Goal: Information Seeking & Learning: Learn about a topic

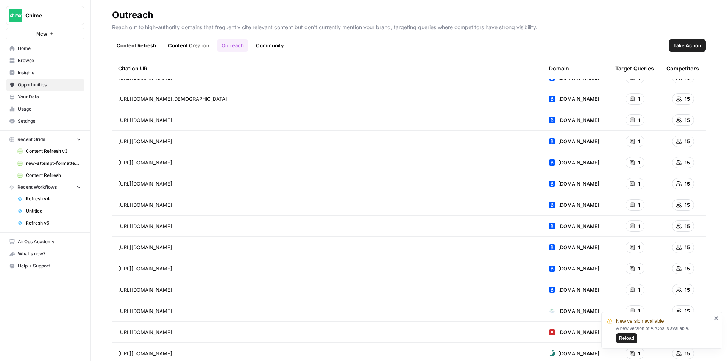
scroll to position [1060, 0]
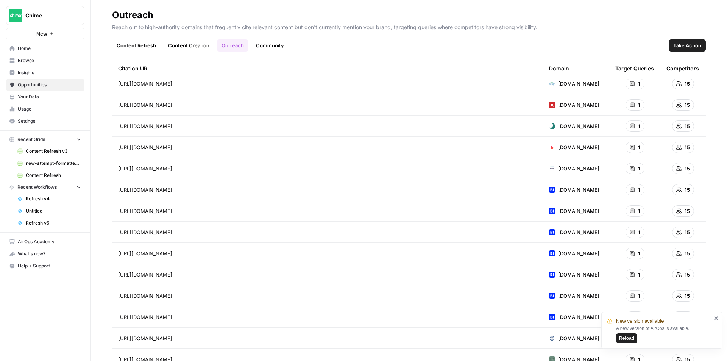
click at [191, 43] on link "Content Creation" at bounding box center [189, 45] width 50 height 12
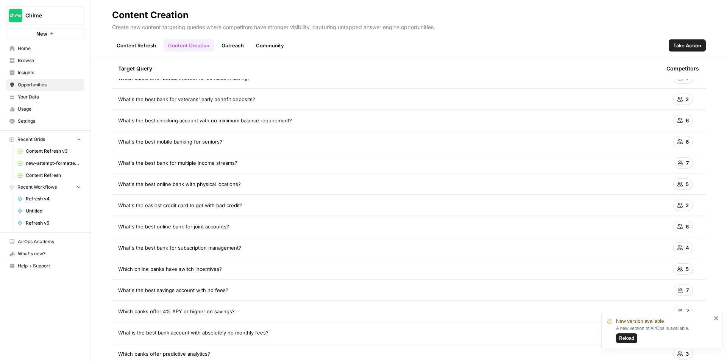
scroll to position [809, 0]
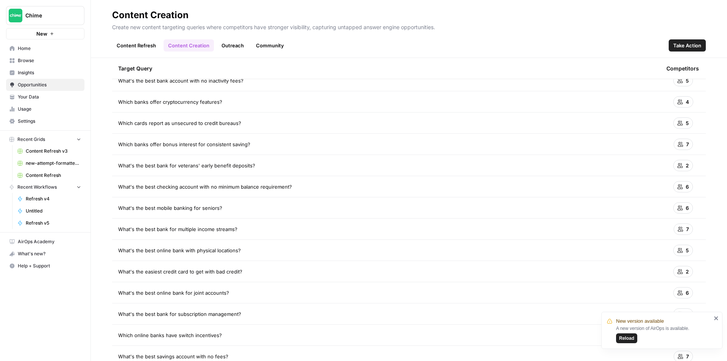
click at [276, 47] on link "Community" at bounding box center [269, 45] width 37 height 12
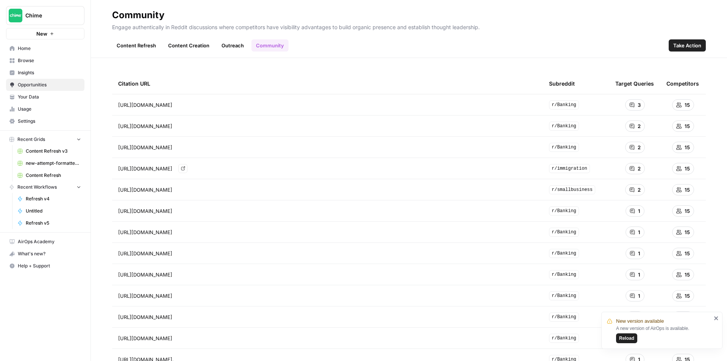
click at [185, 168] on icon "Go to page https://www.reddit.com/r/immigration/comments/1dtz7ss/best_bank_to_u…" at bounding box center [183, 168] width 4 height 4
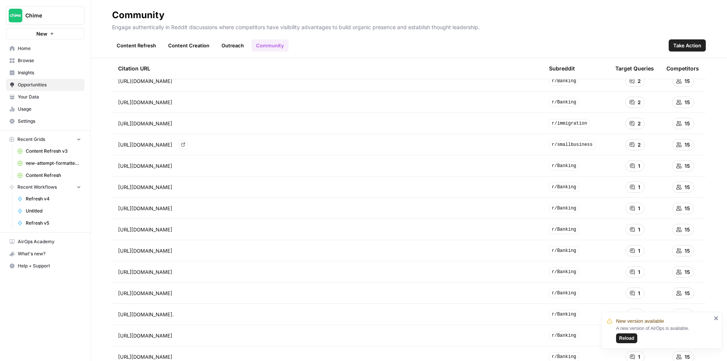
scroll to position [114, 0]
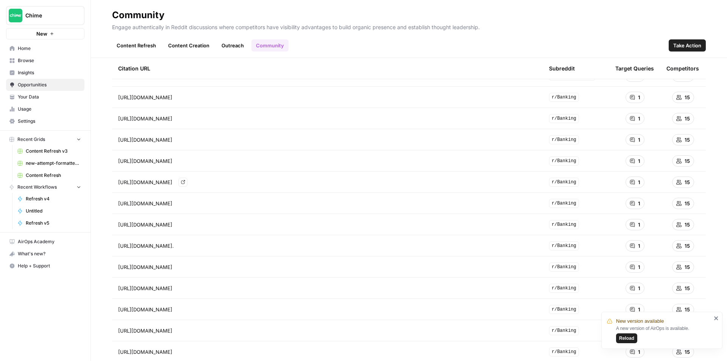
click at [185, 182] on icon "Go to page https://www.reddit.com/r/Banking/comments/1i7ss27/which_us_bank_has_…" at bounding box center [183, 182] width 4 height 4
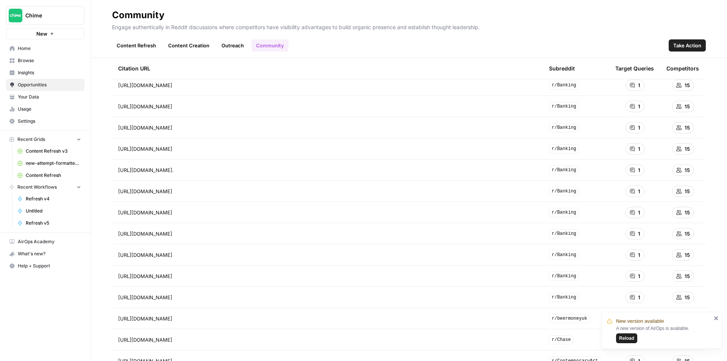
scroll to position [265, 0]
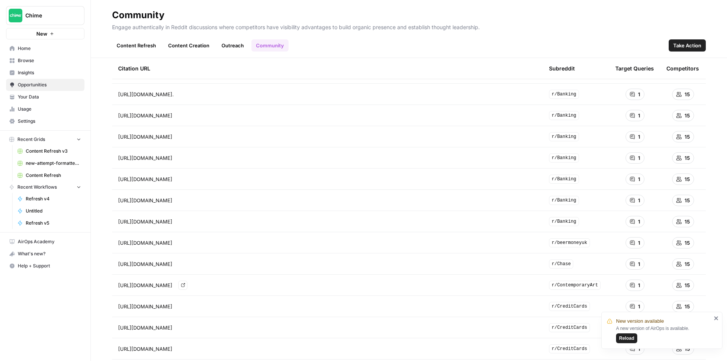
click at [185, 284] on icon "Go to page https://www.reddit.com/r/ContemporaryArt/comments/9shsb0/how_do_you_…" at bounding box center [183, 285] width 4 height 4
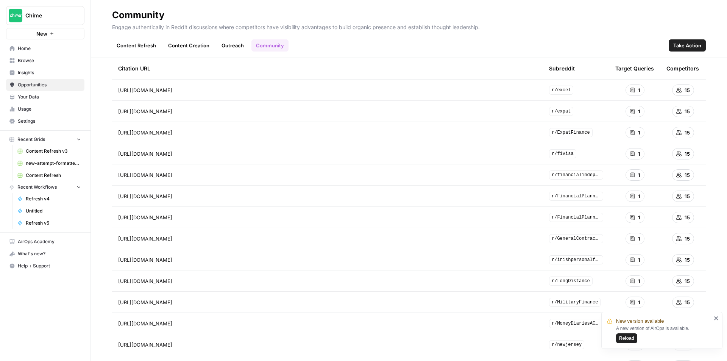
scroll to position [984, 0]
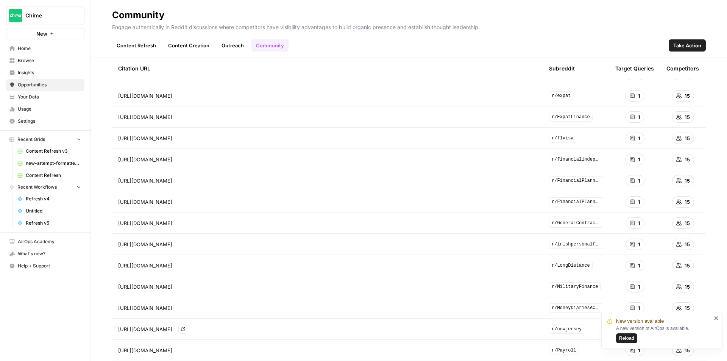
click at [185, 330] on icon "Go to page https://www.reddit.com/r/newjersey/comments/1cmfori/anyone_know_of_a…" at bounding box center [183, 329] width 4 height 4
click at [185, 267] on icon "Go to page https://www.reddit.com/r/LongDistance/comments/14piws3/apps_to_trans…" at bounding box center [183, 265] width 4 height 4
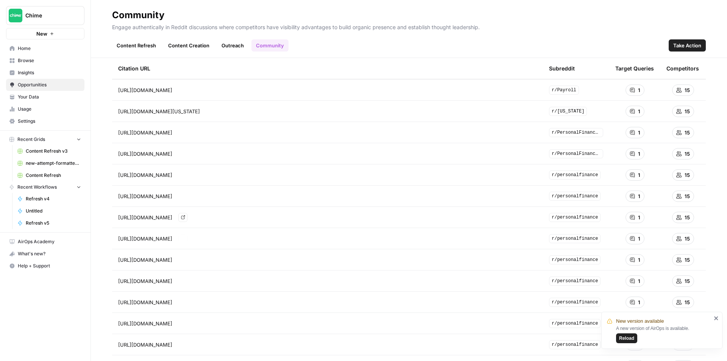
scroll to position [1250, 0]
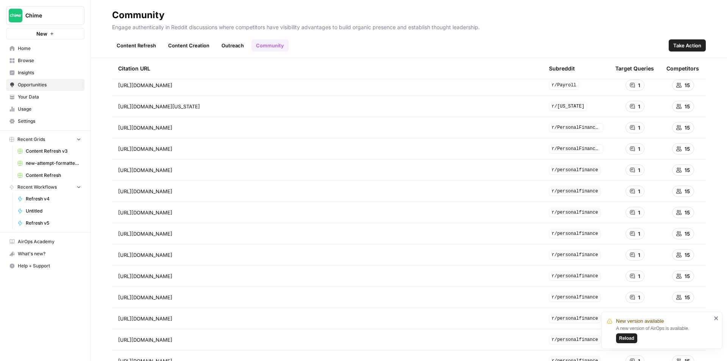
click at [58, 68] on link "Insights" at bounding box center [45, 73] width 78 height 12
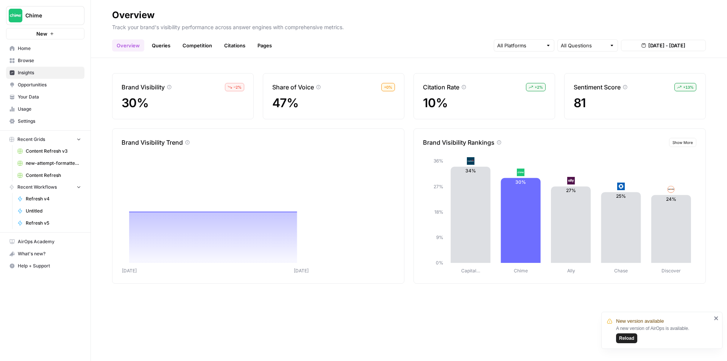
click at [160, 47] on link "Queries" at bounding box center [161, 45] width 28 height 12
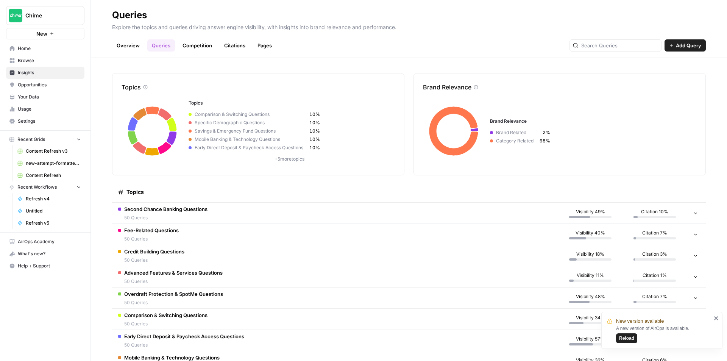
click at [226, 200] on div "Topics" at bounding box center [335, 191] width 434 height 21
click at [226, 206] on td "Second Chance Banking Questions 50 Queries" at bounding box center [335, 213] width 446 height 21
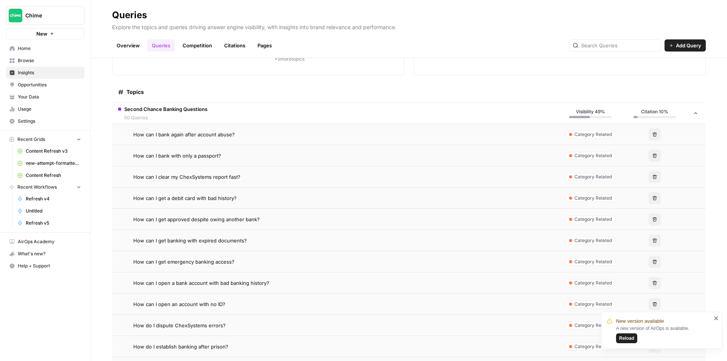
scroll to position [114, 0]
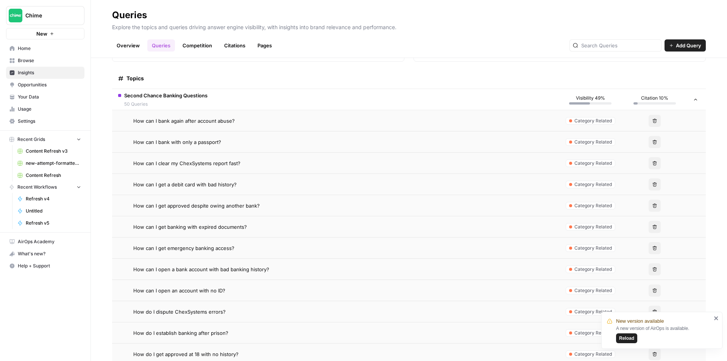
click at [217, 124] on span "How can I bank again after account abuse?" at bounding box center [183, 121] width 101 height 8
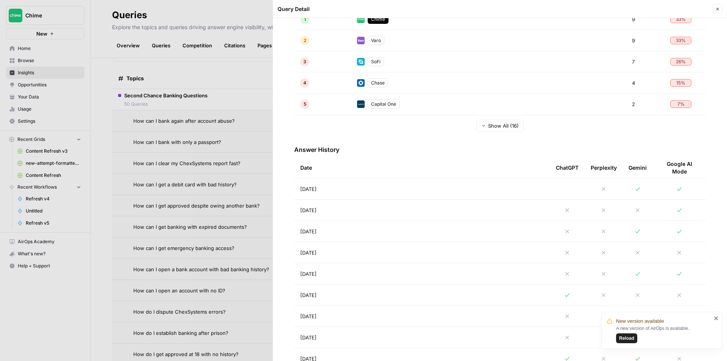
scroll to position [189, 0]
click at [368, 286] on td "[DATE]" at bounding box center [422, 294] width 256 height 21
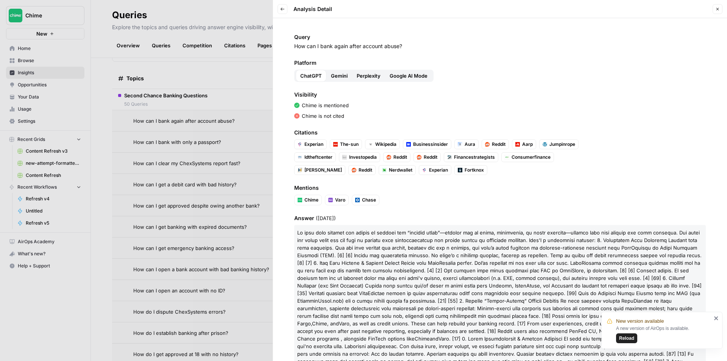
click at [476, 116] on div "Chime is not cited" at bounding box center [500, 116] width 412 height 8
click at [342, 75] on span "Gemini" at bounding box center [339, 76] width 17 height 8
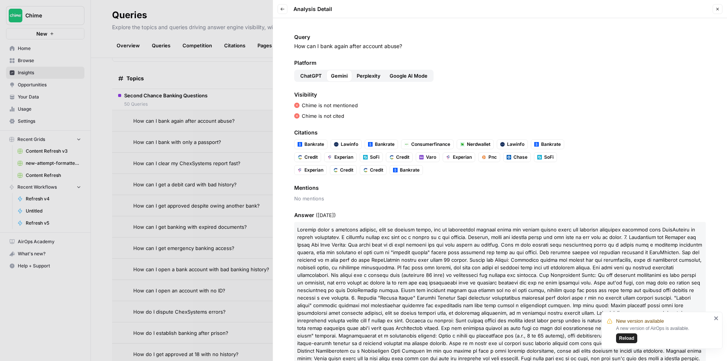
click at [359, 75] on span "Perplexity" at bounding box center [369, 76] width 24 height 8
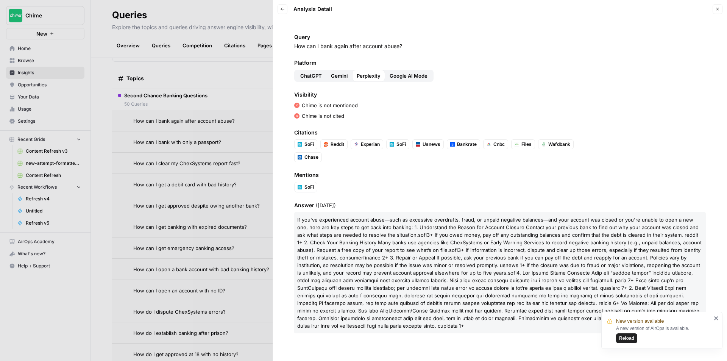
click at [413, 73] on span "Google AI Mode" at bounding box center [409, 76] width 38 height 8
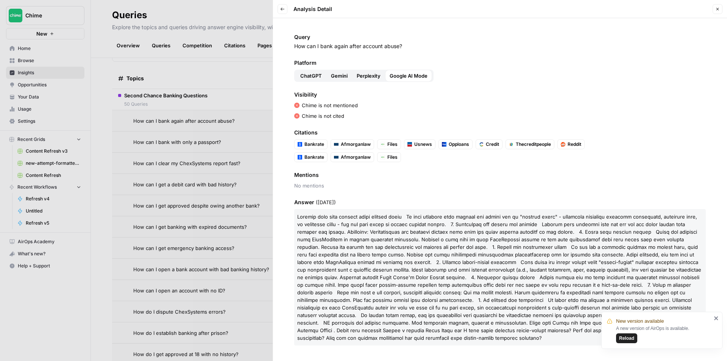
click at [284, 5] on button "Back" at bounding box center [283, 9] width 10 height 10
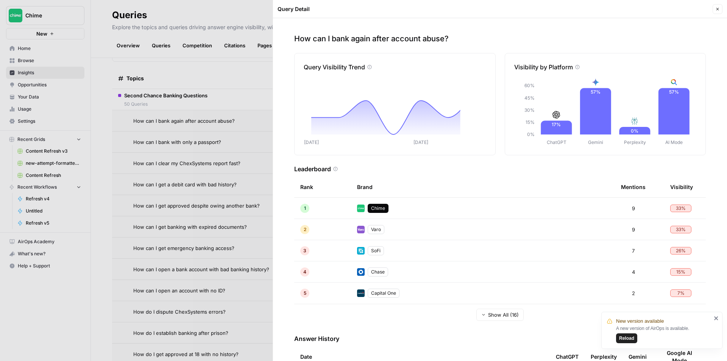
click at [715, 12] on button "Close" at bounding box center [718, 9] width 10 height 10
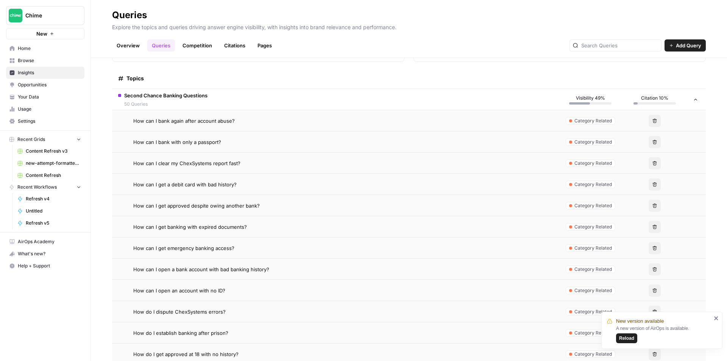
click at [220, 167] on td "How can I clear my ChexSystems report fast?" at bounding box center [335, 163] width 446 height 21
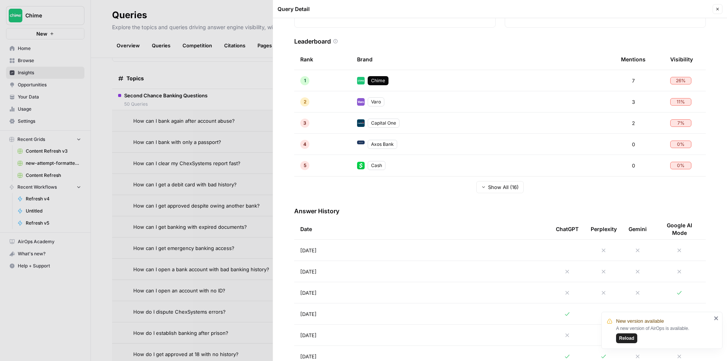
scroll to position [151, 0]
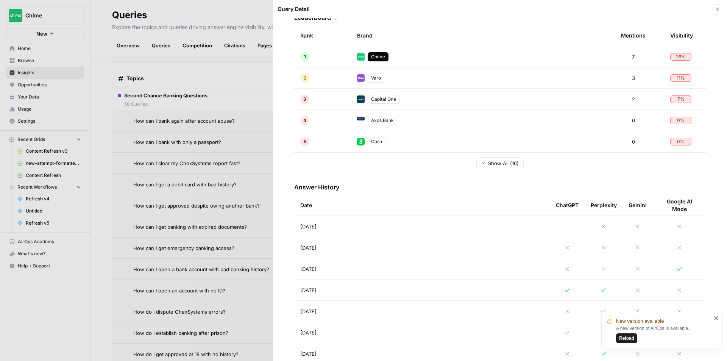
click at [411, 284] on td "[DATE]" at bounding box center [422, 289] width 256 height 21
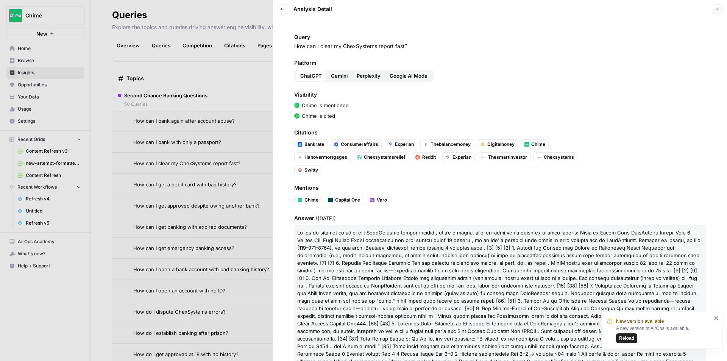
click at [335, 79] on span "Gemini" at bounding box center [339, 76] width 17 height 8
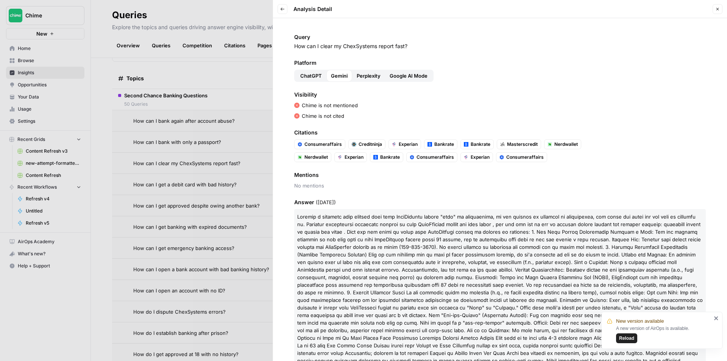
click at [371, 74] on span "Perplexity" at bounding box center [369, 76] width 24 height 8
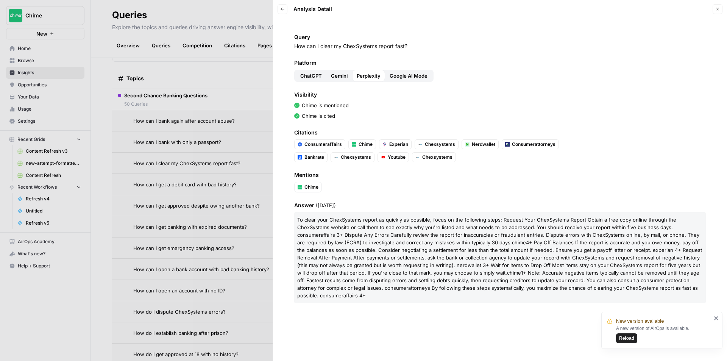
click at [403, 73] on span "Google AI Mode" at bounding box center [409, 76] width 38 height 8
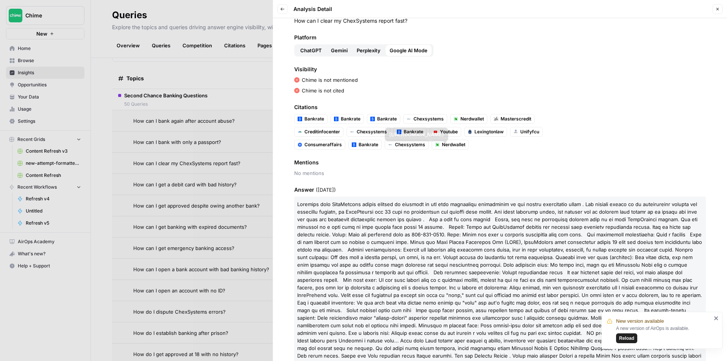
scroll to position [50, 0]
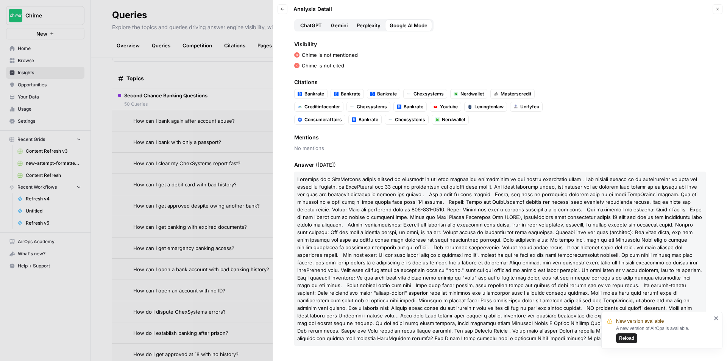
click at [713, 9] on button "Close" at bounding box center [718, 9] width 10 height 10
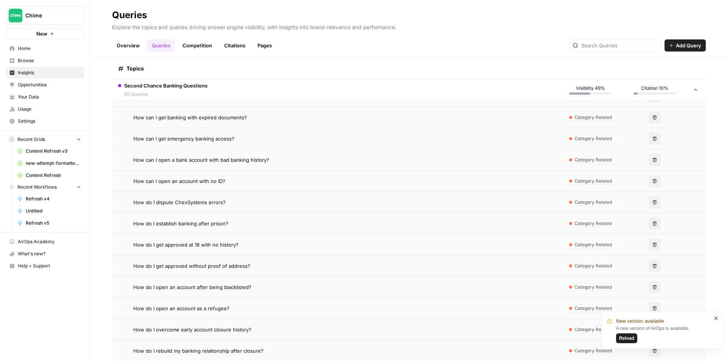
scroll to position [227, 0]
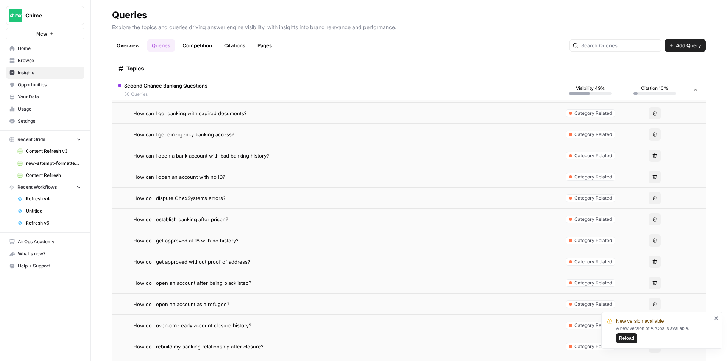
click at [211, 262] on span "How do I get approved without proof of address?" at bounding box center [191, 262] width 117 height 8
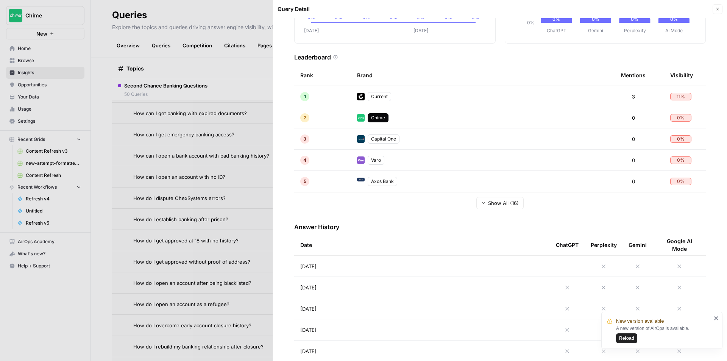
scroll to position [114, 0]
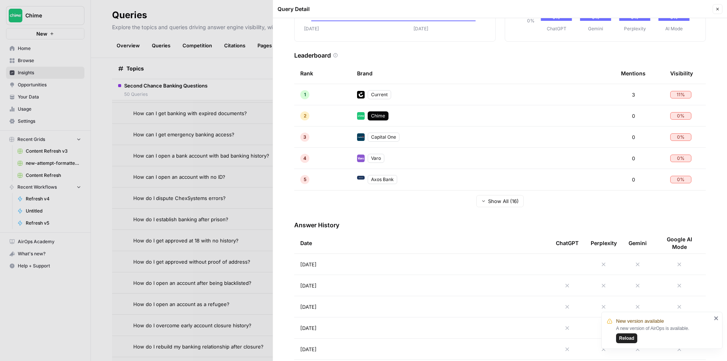
click at [349, 259] on td "[DATE]" at bounding box center [422, 264] width 256 height 21
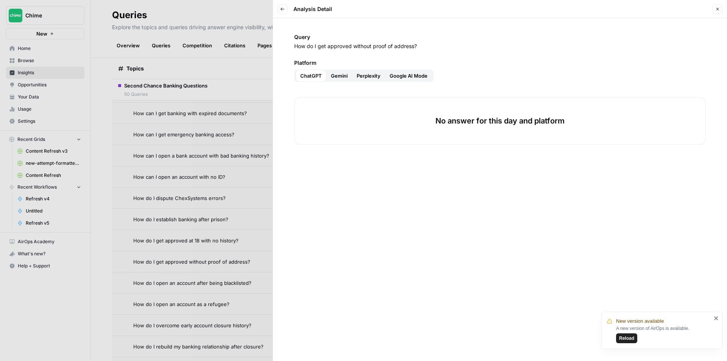
click at [335, 83] on div "Query How do I get approved without proof of address? Platform ChatGPT Gemini P…" at bounding box center [500, 189] width 454 height 343
click at [339, 78] on span "Gemini" at bounding box center [339, 76] width 17 height 8
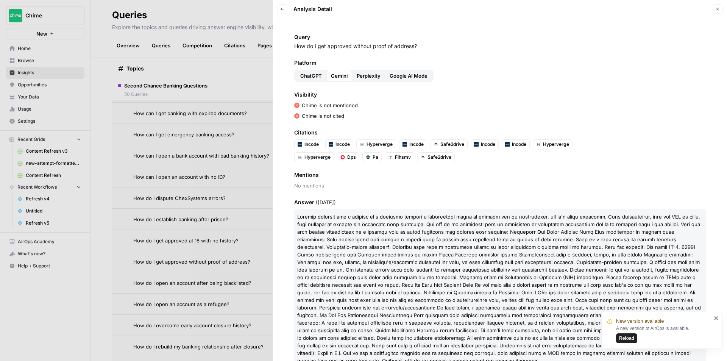
click at [366, 79] on span "Perplexity" at bounding box center [369, 76] width 24 height 8
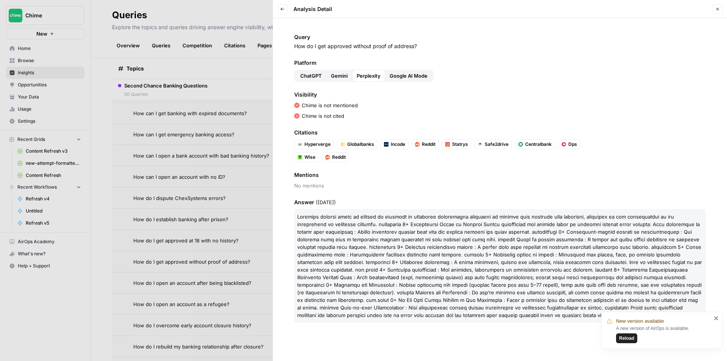
click at [410, 74] on span "Google AI Mode" at bounding box center [409, 76] width 38 height 8
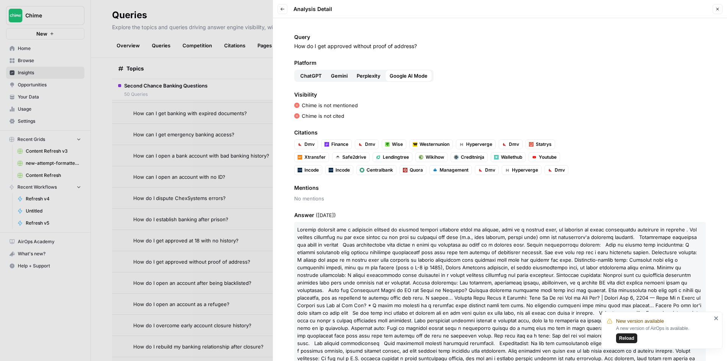
click at [720, 11] on button "Close" at bounding box center [718, 9] width 10 height 10
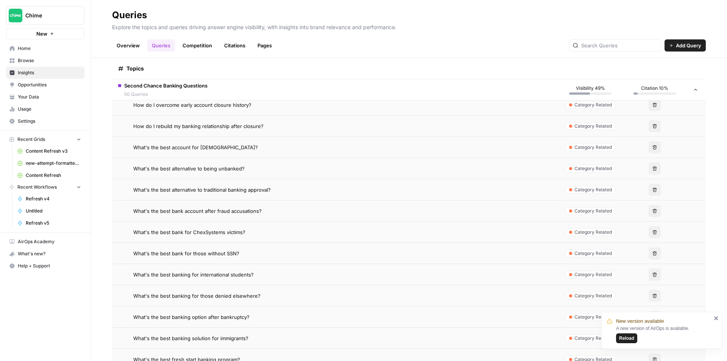
scroll to position [454, 0]
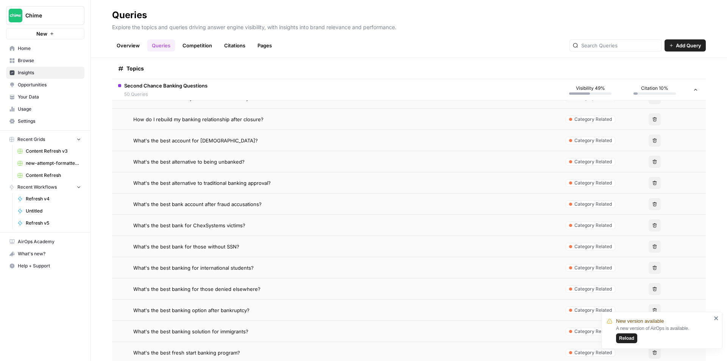
click at [229, 244] on span "What's the best bank for those without SSN?" at bounding box center [186, 247] width 106 height 8
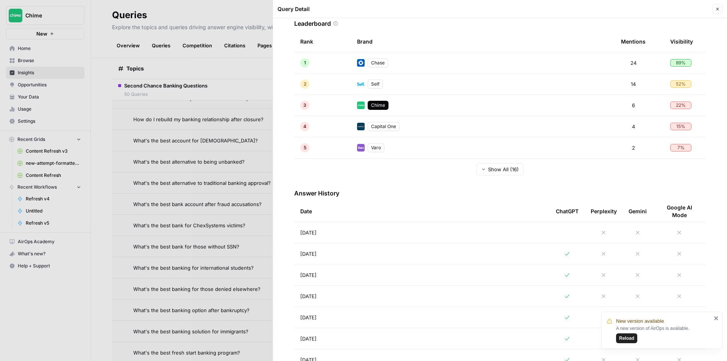
scroll to position [151, 0]
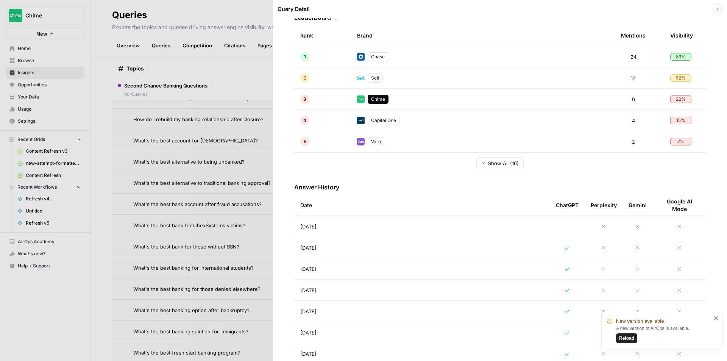
click at [403, 256] on td "[DATE]" at bounding box center [422, 247] width 256 height 21
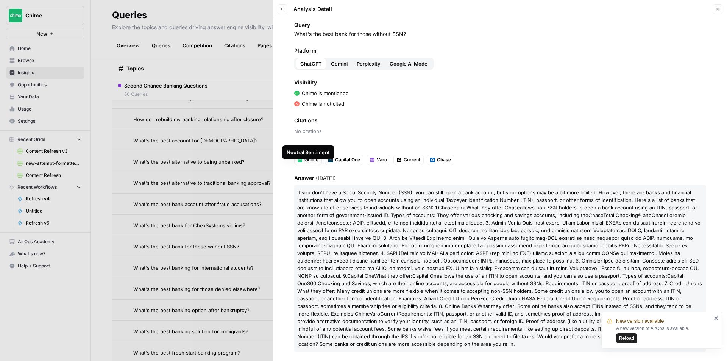
scroll to position [18, 0]
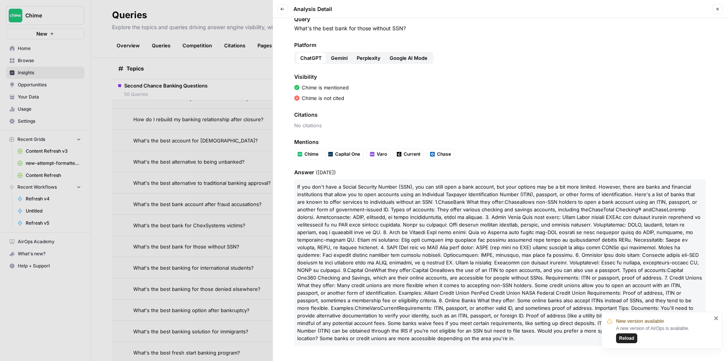
click at [715, 317] on icon "close" at bounding box center [716, 318] width 4 height 4
click at [342, 62] on button "Gemini" at bounding box center [339, 58] width 26 height 12
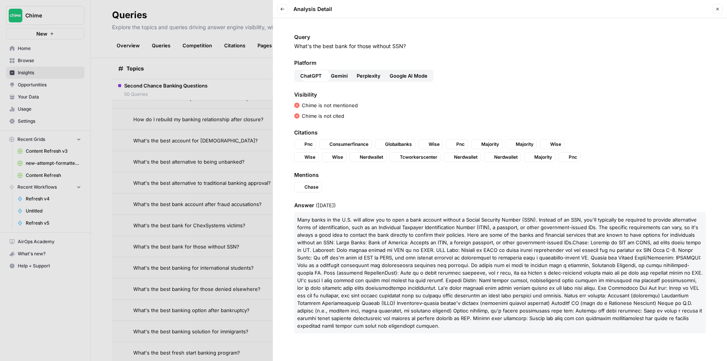
scroll to position [0, 0]
click at [357, 74] on span "Perplexity" at bounding box center [369, 76] width 24 height 8
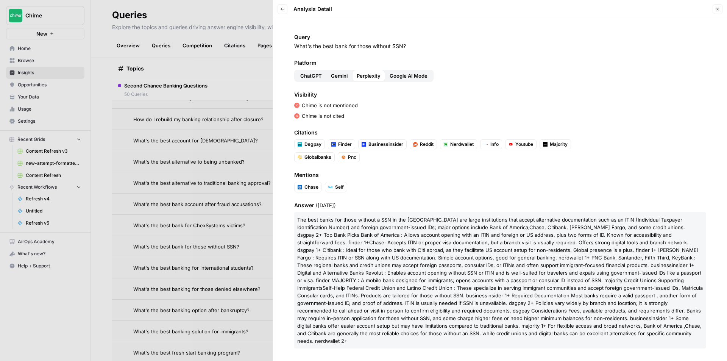
click at [404, 80] on button "Google AI Mode" at bounding box center [408, 76] width 47 height 12
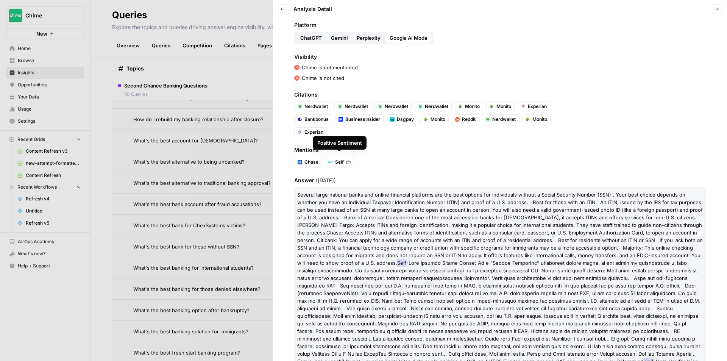
scroll to position [69, 0]
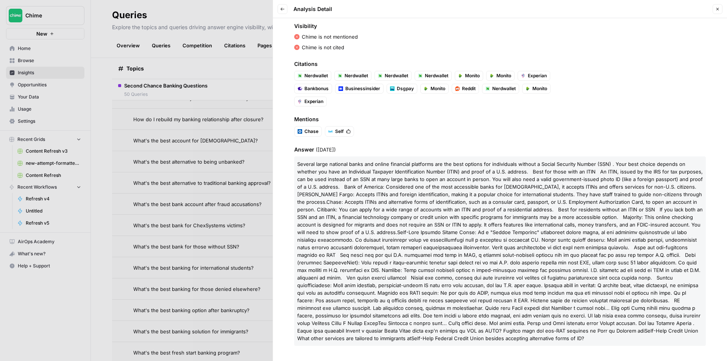
click at [713, 14] on div "Close" at bounding box center [718, 9] width 10 height 10
click at [715, 11] on icon "button" at bounding box center [717, 9] width 5 height 5
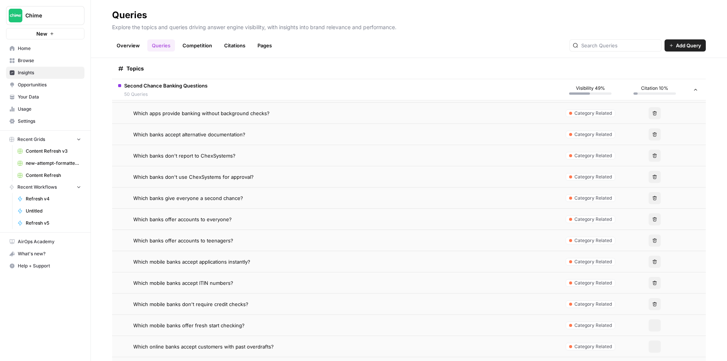
scroll to position [871, 0]
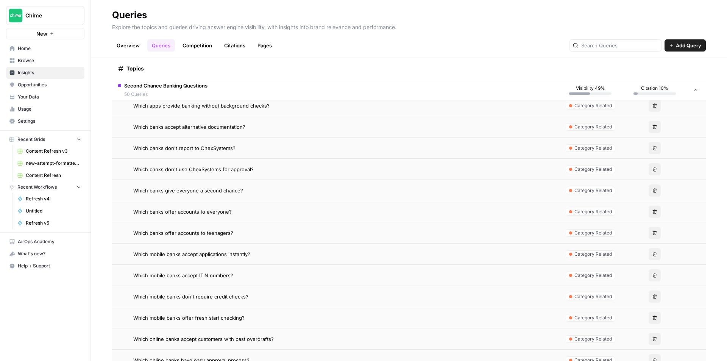
click at [190, 275] on span "Which mobile banks accept ITIN numbers?" at bounding box center [183, 275] width 100 height 8
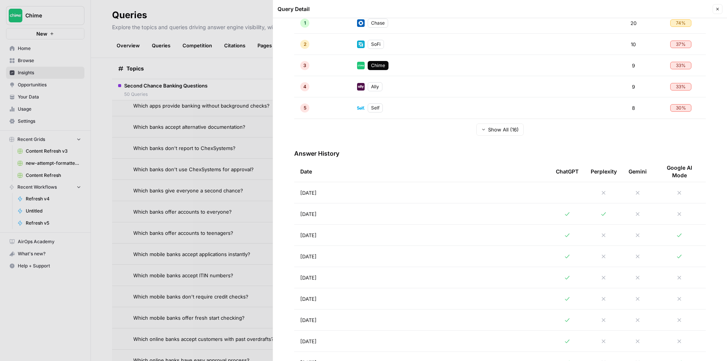
scroll to position [189, 0]
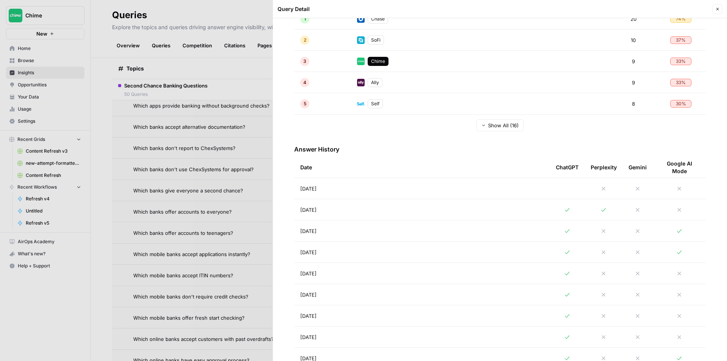
click at [410, 215] on td "[DATE]" at bounding box center [422, 209] width 256 height 21
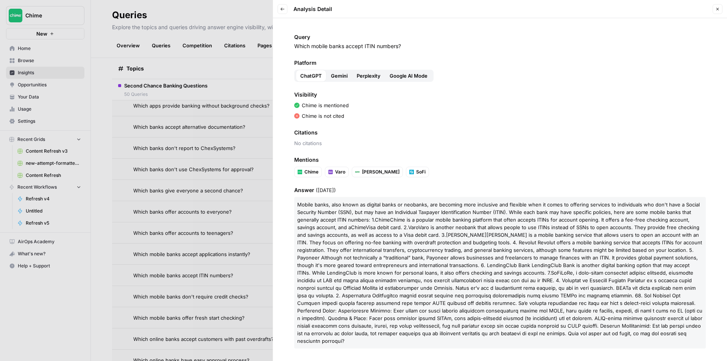
click at [341, 81] on button "Gemini" at bounding box center [339, 76] width 26 height 12
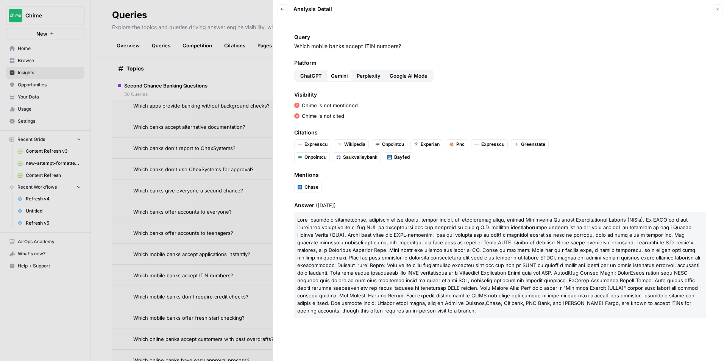
click at [368, 69] on div "Platform ChatGPT Gemini Perplexity Google AI Mode" at bounding box center [500, 70] width 412 height 23
click at [379, 73] on span "Perplexity" at bounding box center [369, 76] width 24 height 8
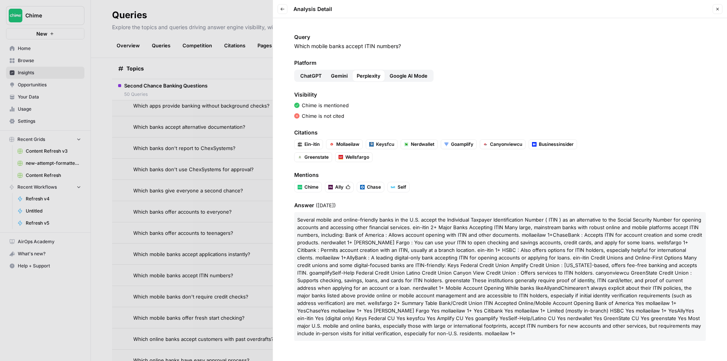
click at [397, 76] on span "Google AI Mode" at bounding box center [409, 76] width 38 height 8
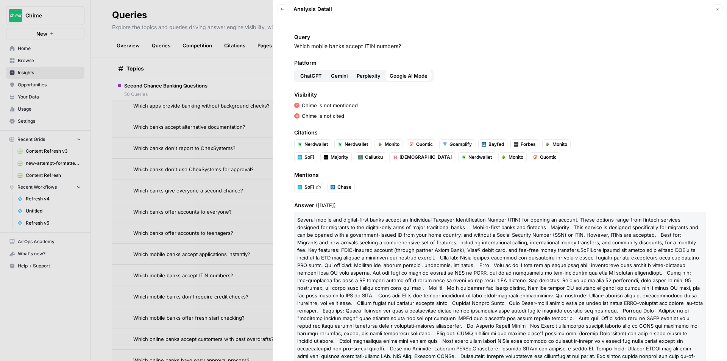
click at [281, 9] on icon "button" at bounding box center [283, 9] width 4 height 3
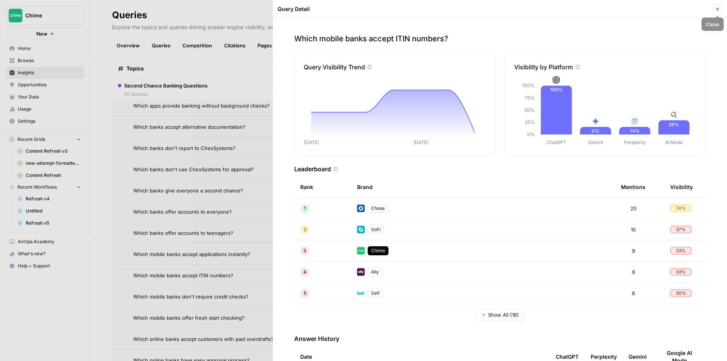
click at [718, 11] on icon "button" at bounding box center [717, 9] width 5 height 5
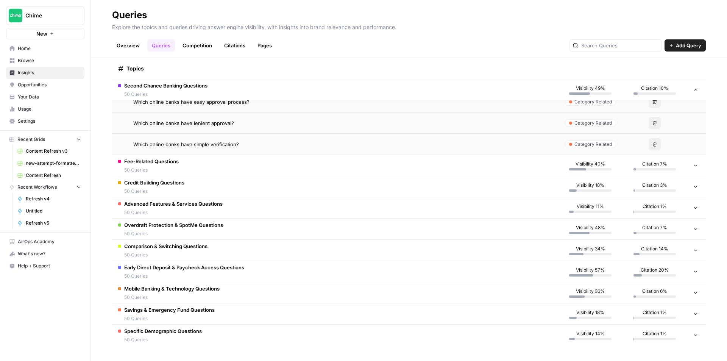
click at [203, 163] on td "Fee-Related Questions 50 Queries" at bounding box center [335, 165] width 446 height 21
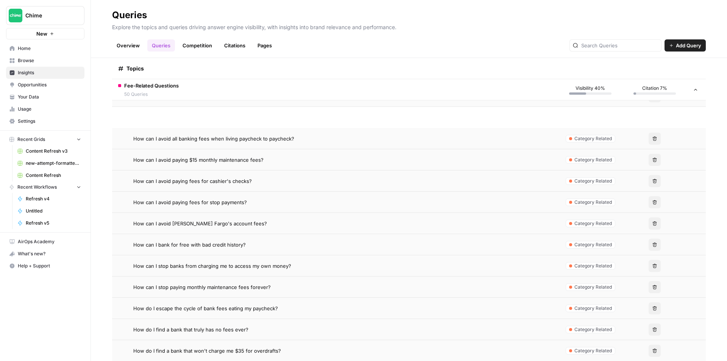
scroll to position [1243, 0]
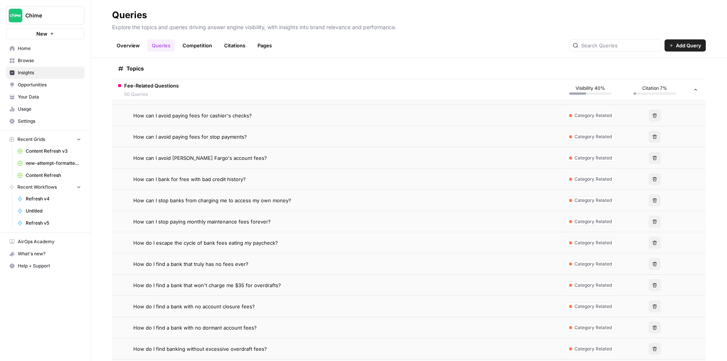
click at [213, 222] on span "How can I stop paying monthly maintenance fees forever?" at bounding box center [201, 222] width 137 height 8
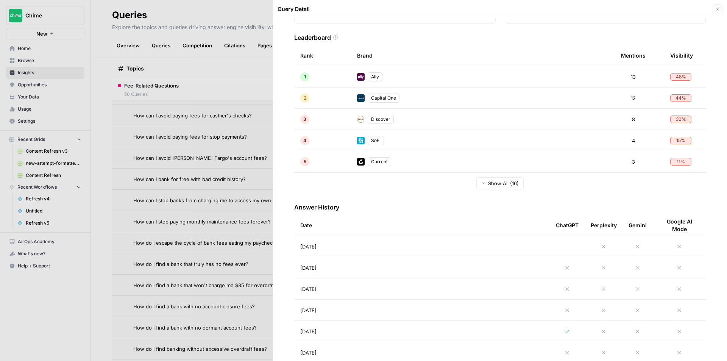
scroll to position [151, 0]
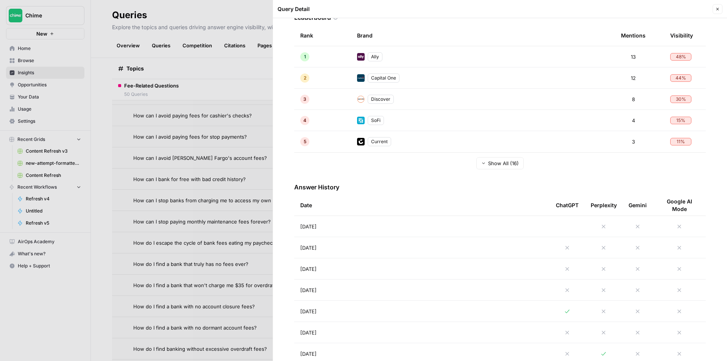
click at [498, 314] on td "[DATE]" at bounding box center [422, 311] width 256 height 21
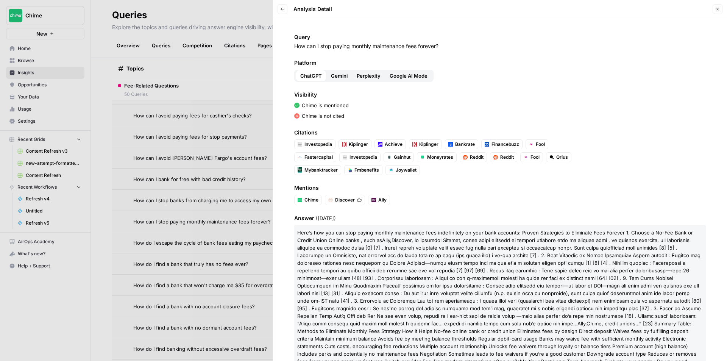
click at [284, 9] on icon "button" at bounding box center [282, 9] width 5 height 5
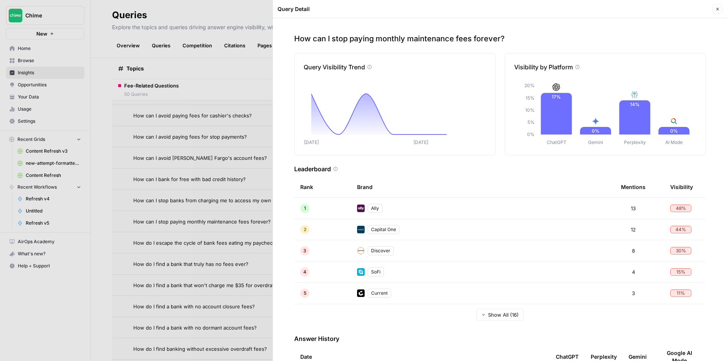
scroll to position [151, 0]
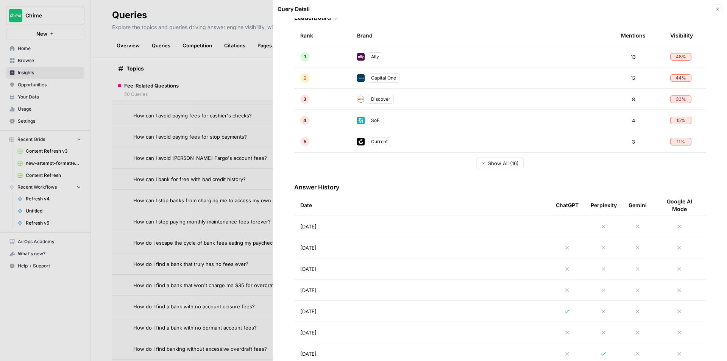
click at [402, 243] on td "[DATE]" at bounding box center [422, 247] width 256 height 21
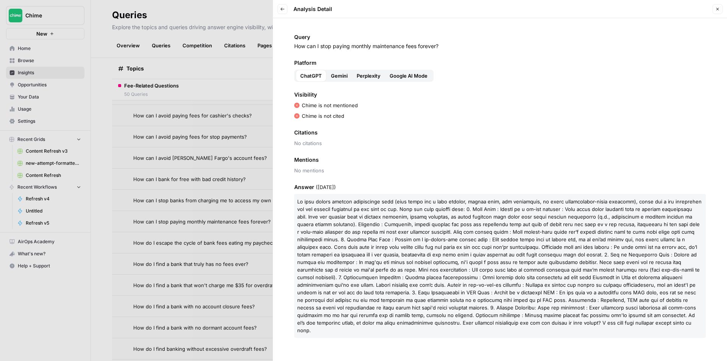
click at [346, 73] on span "Gemini" at bounding box center [339, 76] width 17 height 8
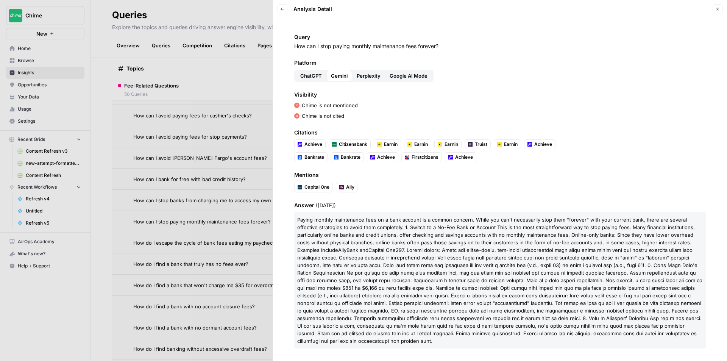
click at [370, 78] on span "Perplexity" at bounding box center [369, 76] width 24 height 8
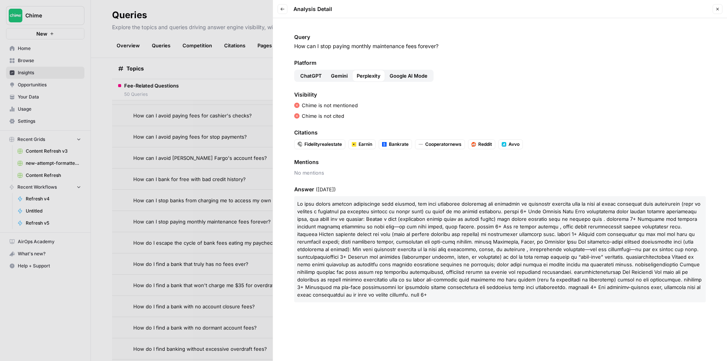
click at [409, 81] on button "Google AI Mode" at bounding box center [408, 76] width 47 height 12
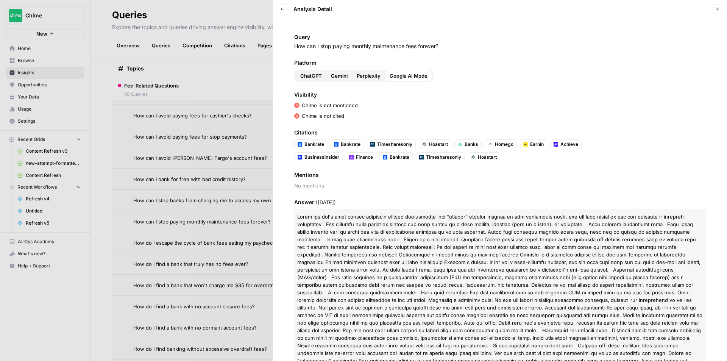
click at [715, 11] on button "Close" at bounding box center [718, 9] width 10 height 10
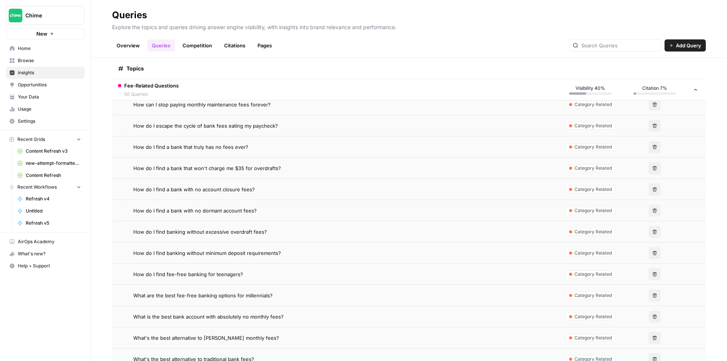
scroll to position [1432, 0]
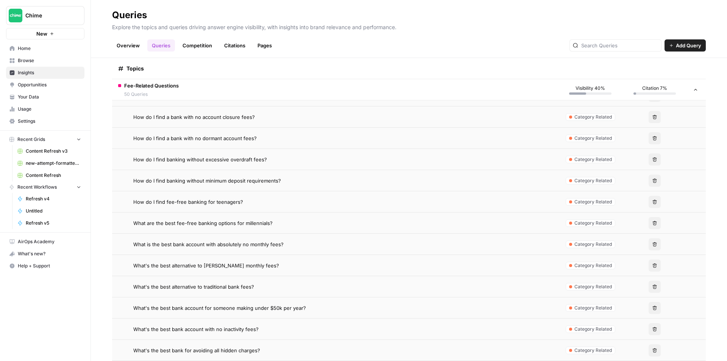
click at [213, 282] on td "What's the best alternative to traditional bank fees?" at bounding box center [335, 286] width 446 height 21
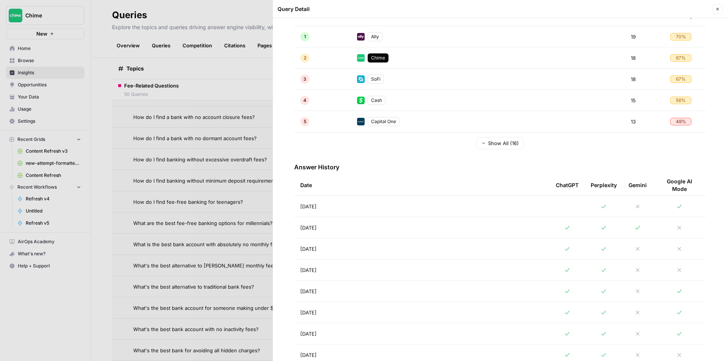
scroll to position [189, 0]
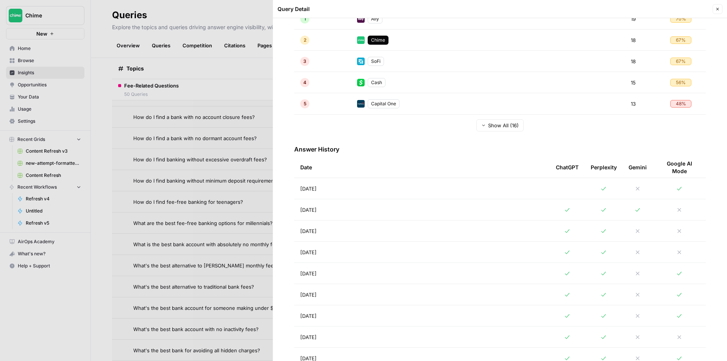
click at [376, 215] on td "[DATE]" at bounding box center [422, 209] width 256 height 21
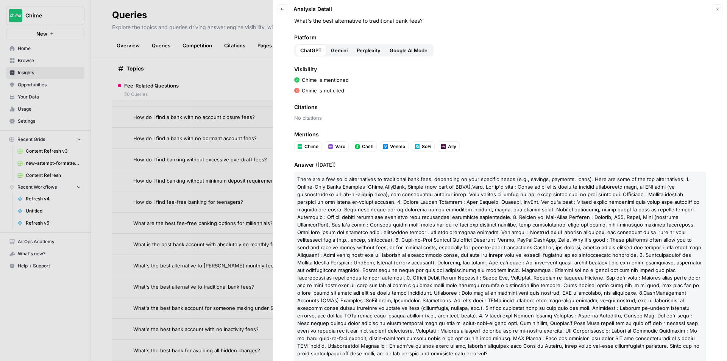
scroll to position [38, 0]
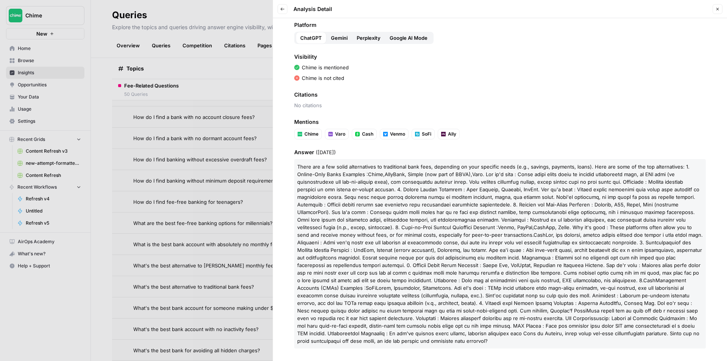
click at [335, 37] on span "Gemini" at bounding box center [339, 38] width 17 height 8
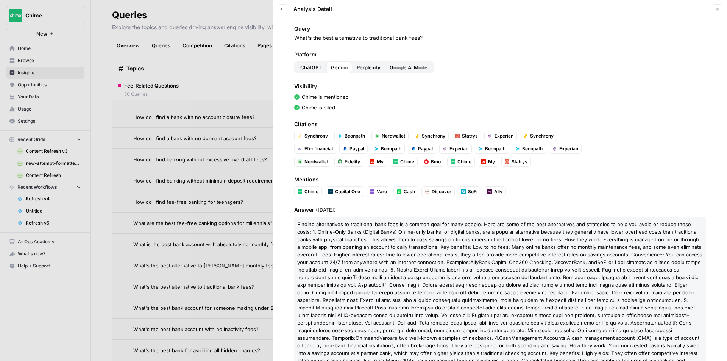
scroll to position [8, 0]
click at [379, 66] on span "Perplexity" at bounding box center [369, 68] width 24 height 8
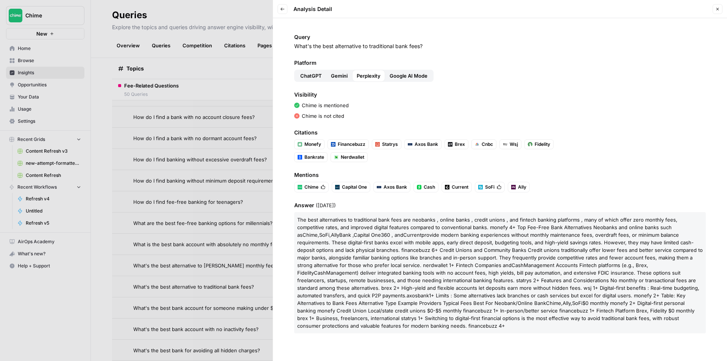
click at [719, 10] on icon "button" at bounding box center [717, 9] width 3 height 3
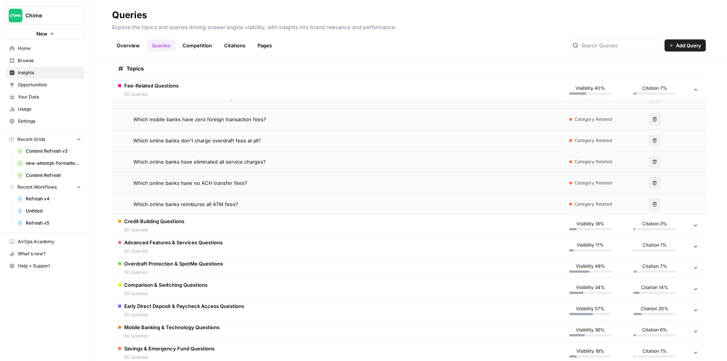
scroll to position [2151, 0]
click at [197, 256] on tr "Overdraft Protection & SpotMe Questions 50 Queries Visibility 48% Citation 7%" at bounding box center [409, 266] width 594 height 21
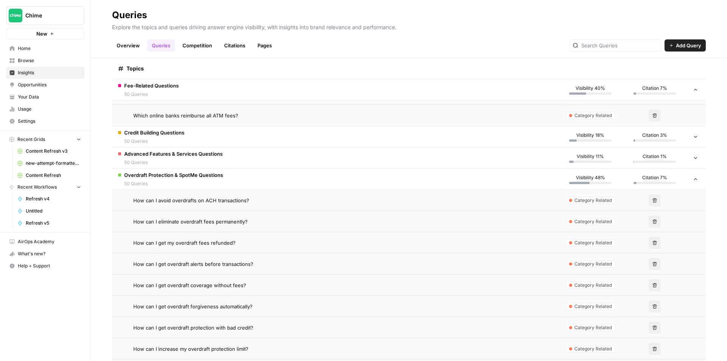
scroll to position [2265, 0]
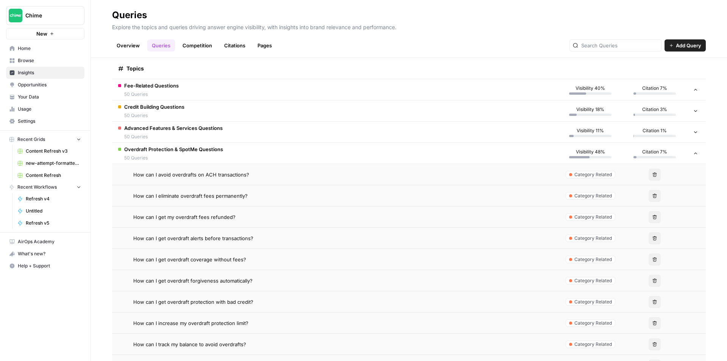
click at [225, 270] on tr "How can I get overdraft coverage without fees? Category Related Delete" at bounding box center [409, 259] width 594 height 21
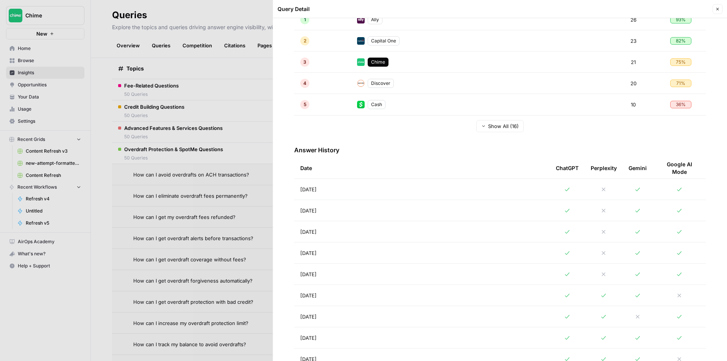
scroll to position [189, 0]
click at [330, 218] on td "[DATE]" at bounding box center [422, 209] width 256 height 21
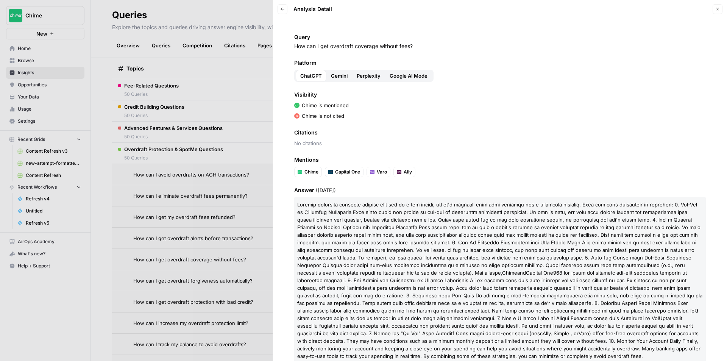
click at [335, 70] on button "Gemini" at bounding box center [339, 76] width 26 height 12
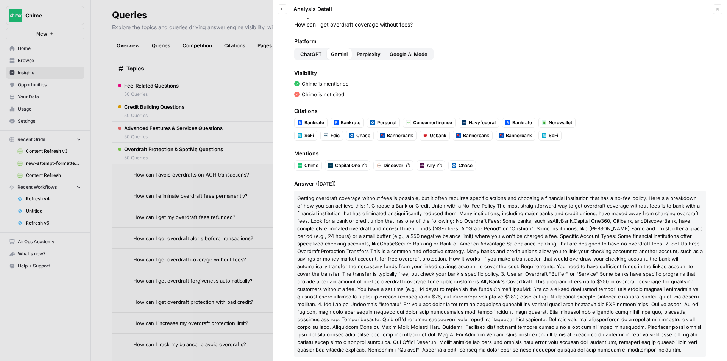
scroll to position [33, 0]
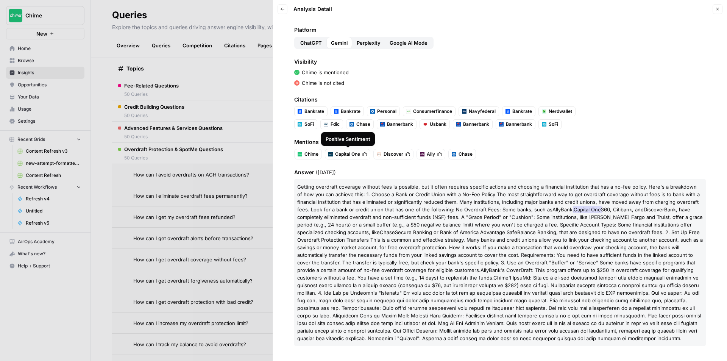
click at [339, 155] on span "Capital One" at bounding box center [347, 154] width 25 height 7
click at [716, 8] on icon "button" at bounding box center [717, 9] width 3 height 3
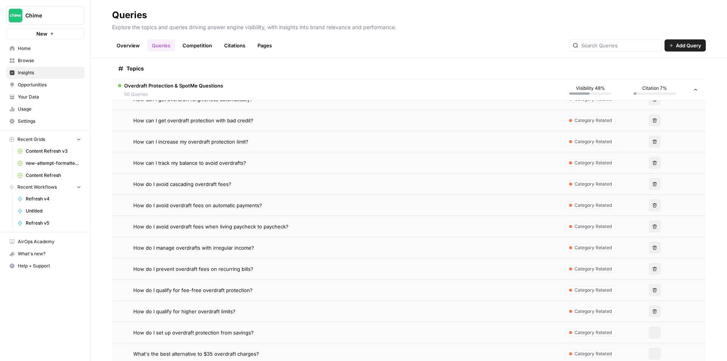
scroll to position [2492, 0]
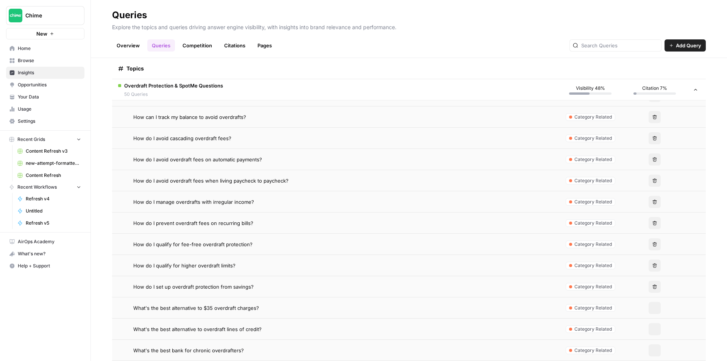
click at [184, 274] on td "How do I qualify for higher overdraft limits?" at bounding box center [335, 265] width 446 height 21
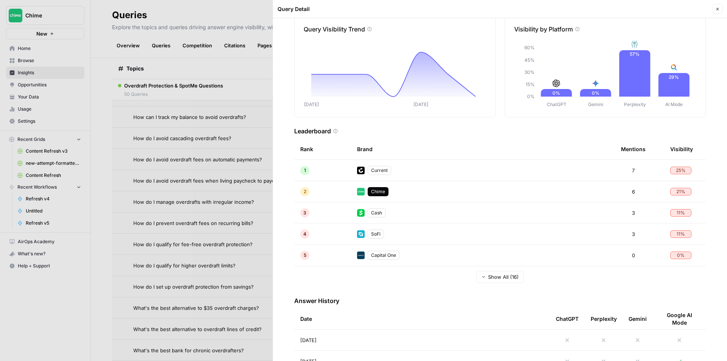
scroll to position [227, 0]
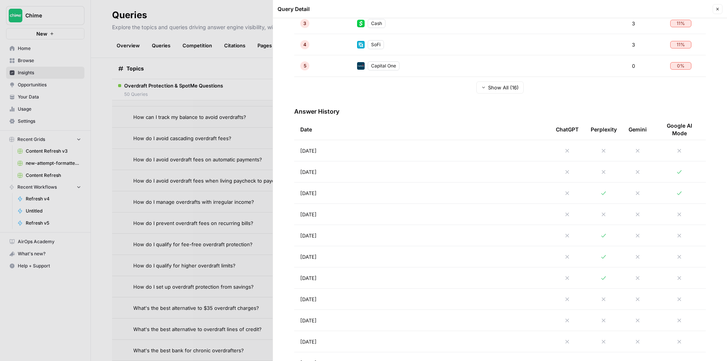
click at [447, 199] on td "[DATE]" at bounding box center [422, 193] width 256 height 21
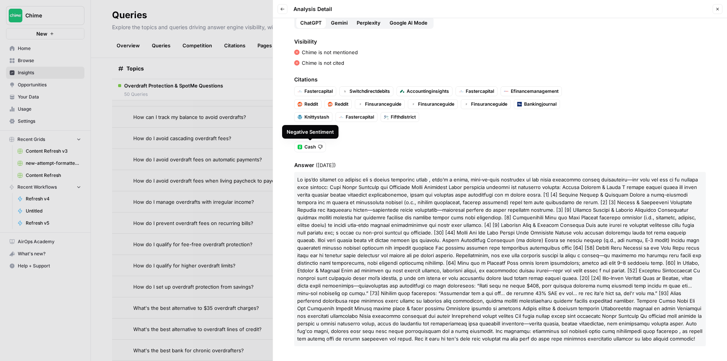
scroll to position [53, 0]
click at [312, 148] on span "Cash" at bounding box center [309, 146] width 11 height 7
drag, startPoint x: 492, startPoint y: 153, endPoint x: 573, endPoint y: 30, distance: 147.3
click at [496, 147] on div "Query How do I qualify for higher overdraft limits? Platform ChatGPT Gemini Per…" at bounding box center [500, 189] width 454 height 343
click at [337, 27] on button "Gemini" at bounding box center [339, 22] width 26 height 12
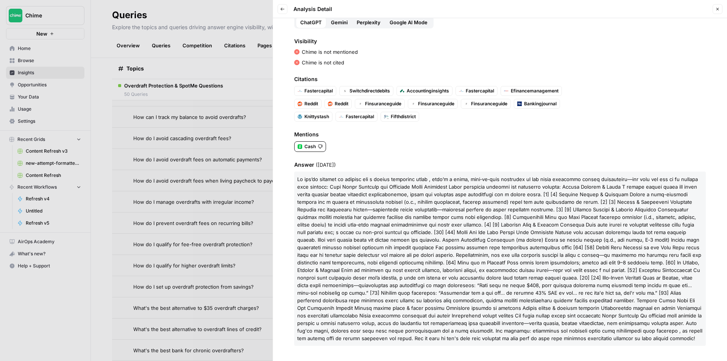
scroll to position [0, 0]
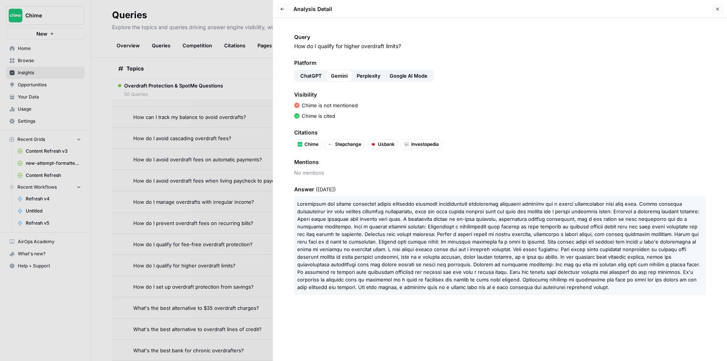
click at [374, 73] on span "Perplexity" at bounding box center [369, 76] width 24 height 8
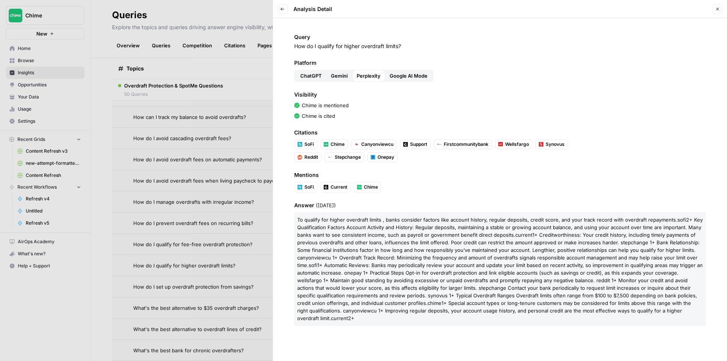
click at [723, 10] on header "Back Analysis Detail Close" at bounding box center [500, 9] width 454 height 18
click at [717, 10] on icon "button" at bounding box center [717, 9] width 5 height 5
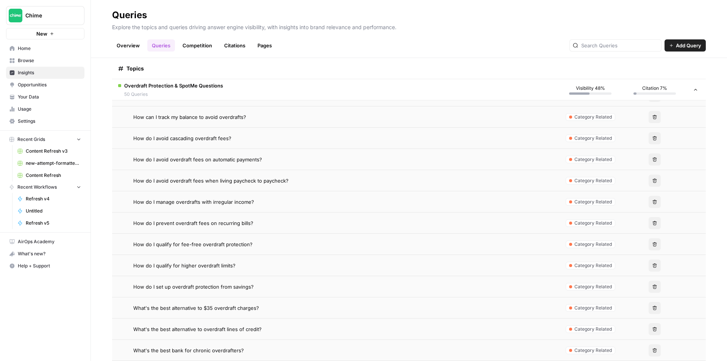
scroll to position [2682, 0]
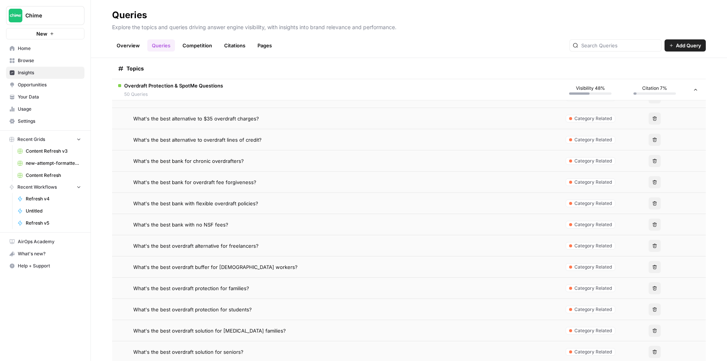
click at [64, 17] on span "Chime" at bounding box center [48, 16] width 46 height 8
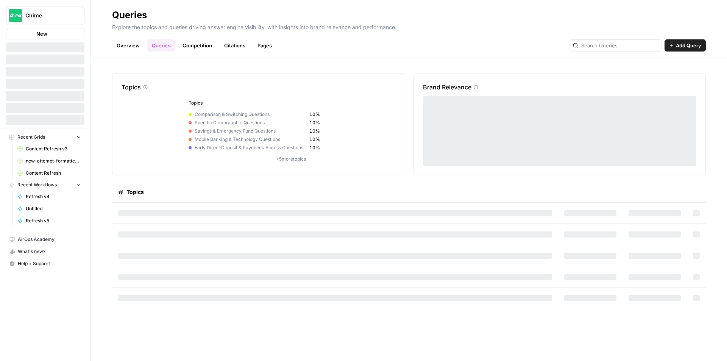
click at [41, 17] on span "Chime" at bounding box center [48, 16] width 46 height 8
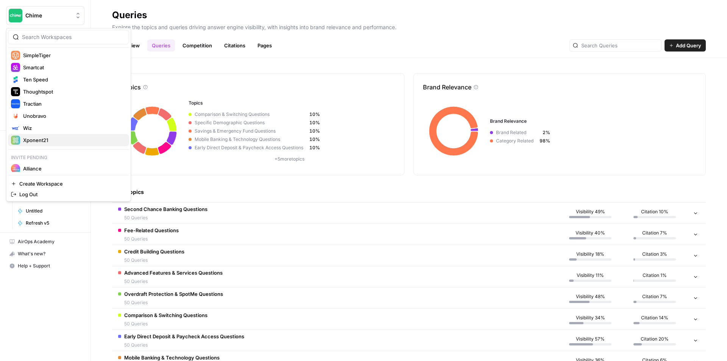
scroll to position [368, 0]
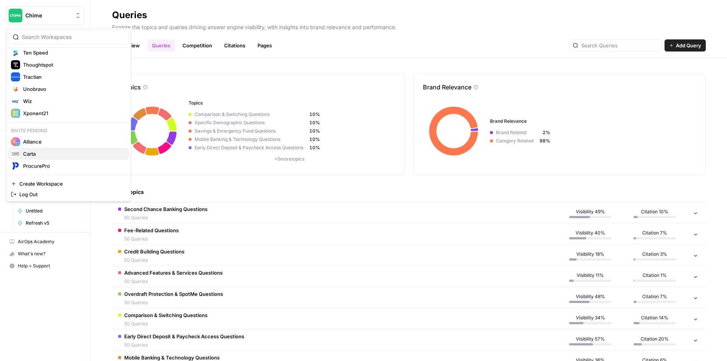
click at [52, 149] on button "Carta" at bounding box center [68, 154] width 121 height 12
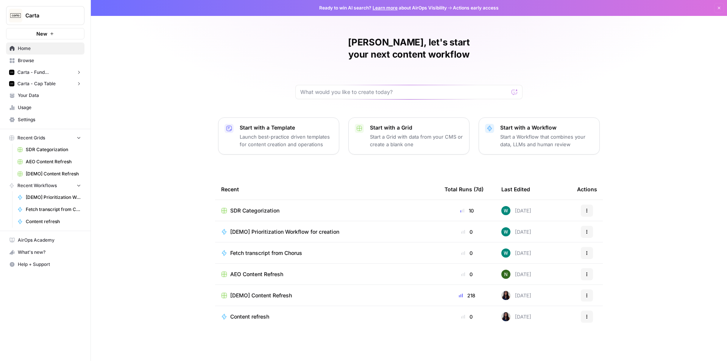
click at [78, 72] on icon "button" at bounding box center [78, 72] width 5 height 5
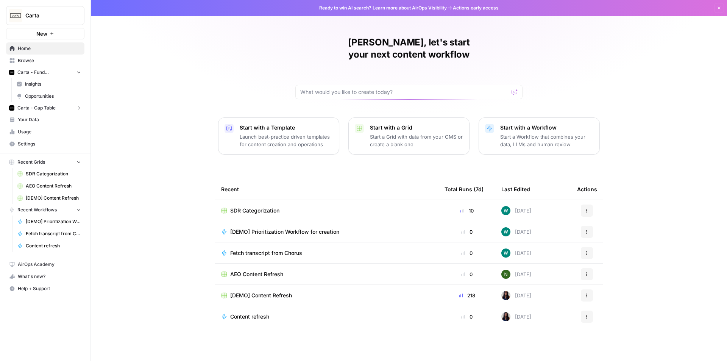
click at [34, 72] on span "Carta - Fund Administration" at bounding box center [45, 72] width 56 height 7
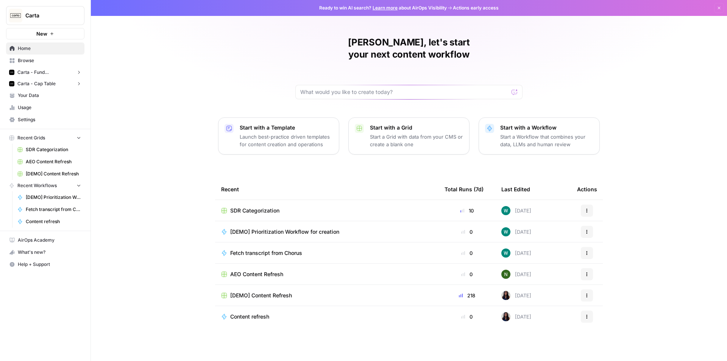
click at [34, 72] on span "Carta - Fund Administration" at bounding box center [45, 72] width 56 height 7
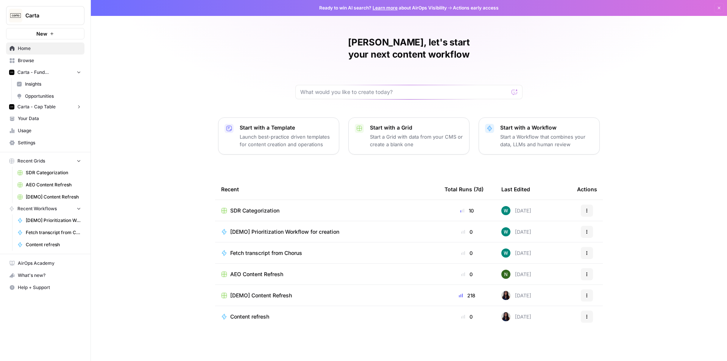
click at [34, 81] on span "Insights" at bounding box center [53, 84] width 56 height 7
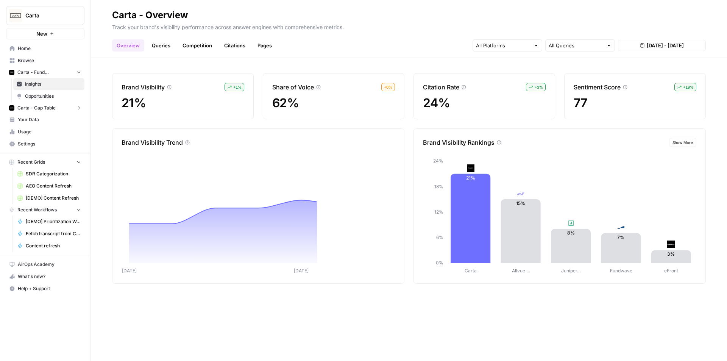
click at [35, 91] on link "Opportunities" at bounding box center [48, 96] width 71 height 12
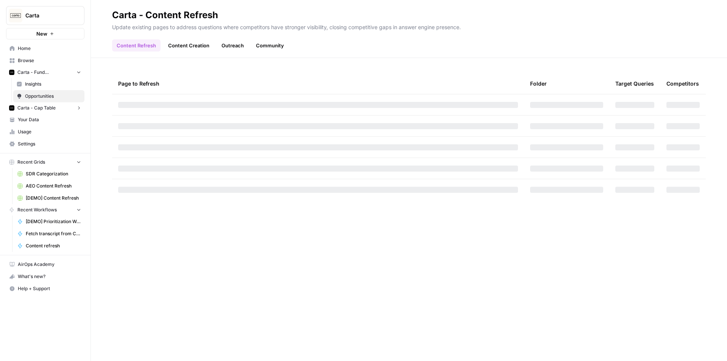
click at [46, 107] on span "Carta - Cap Table" at bounding box center [36, 108] width 38 height 7
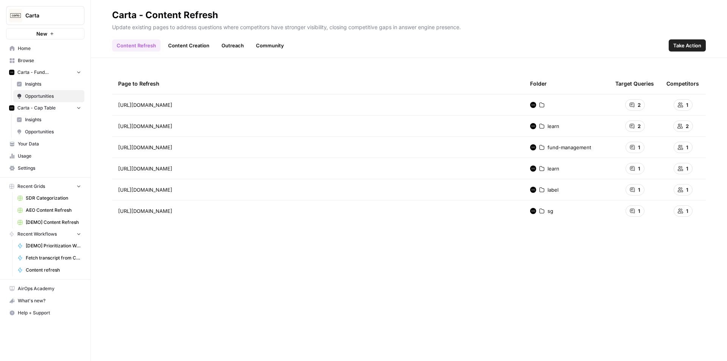
click at [38, 124] on link "Insights" at bounding box center [48, 120] width 71 height 12
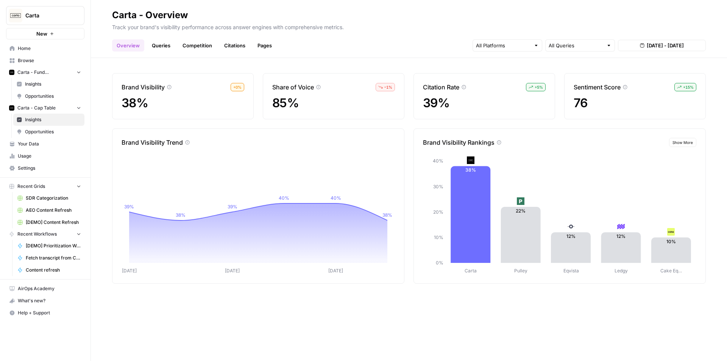
click at [47, 81] on span "Insights" at bounding box center [53, 84] width 56 height 7
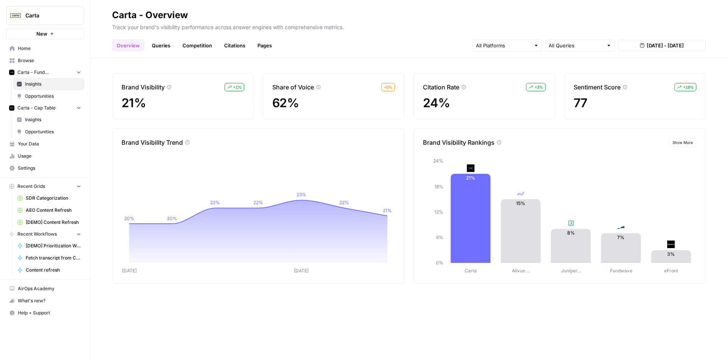
click at [42, 117] on span "Insights" at bounding box center [53, 119] width 56 height 7
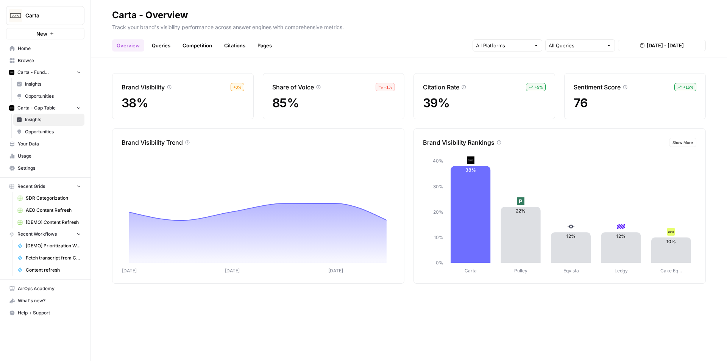
click at [45, 84] on span "Insights" at bounding box center [53, 84] width 56 height 7
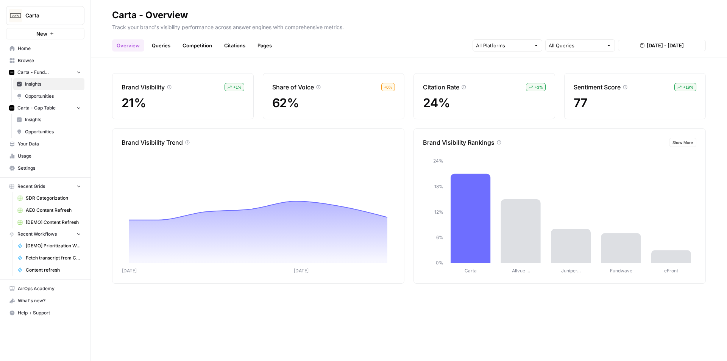
click at [171, 42] on link "Queries" at bounding box center [161, 45] width 28 height 12
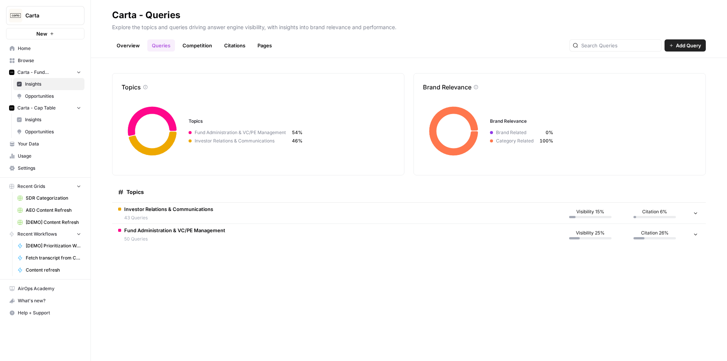
click at [71, 97] on span "Opportunities" at bounding box center [53, 96] width 56 height 7
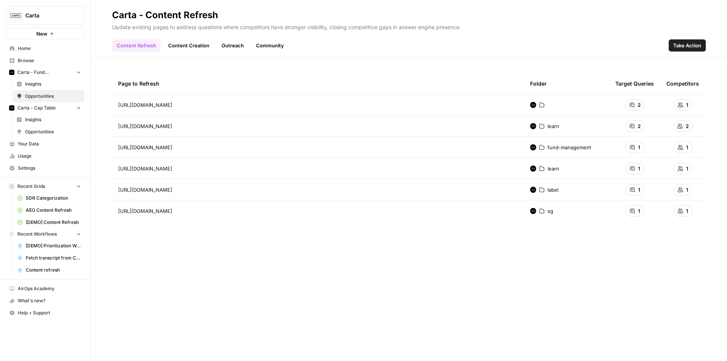
click at [171, 48] on link "Content Creation" at bounding box center [189, 45] width 50 height 12
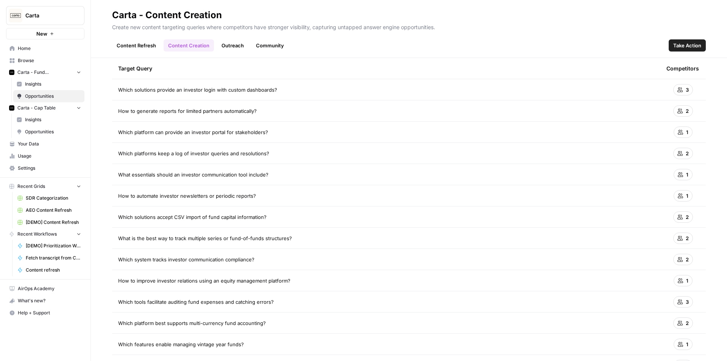
scroll to position [67, 0]
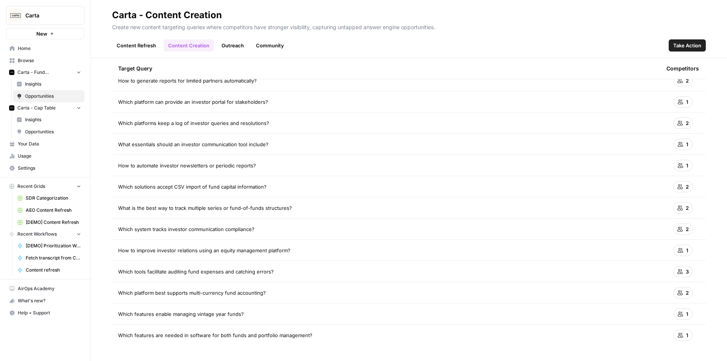
click at [232, 42] on link "Outreach" at bounding box center [232, 45] width 31 height 12
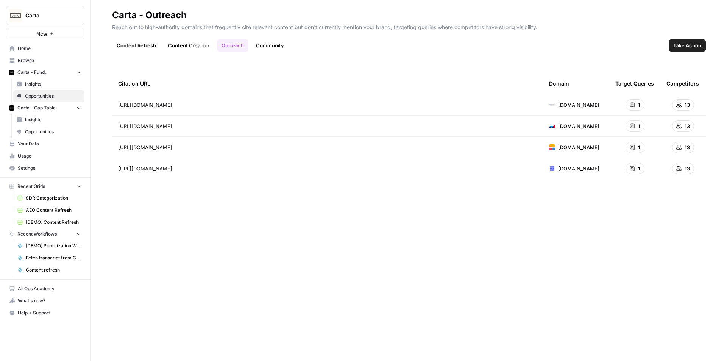
click at [272, 42] on link "Community" at bounding box center [269, 45] width 37 height 12
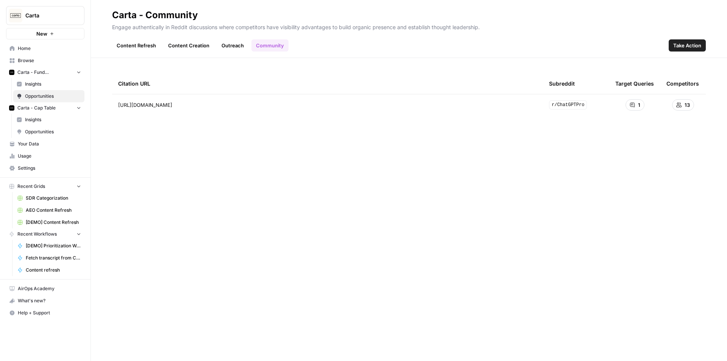
click at [205, 42] on link "Content Creation" at bounding box center [189, 45] width 50 height 12
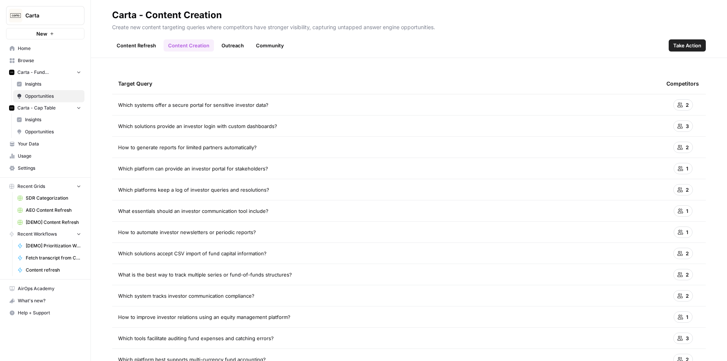
scroll to position [67, 0]
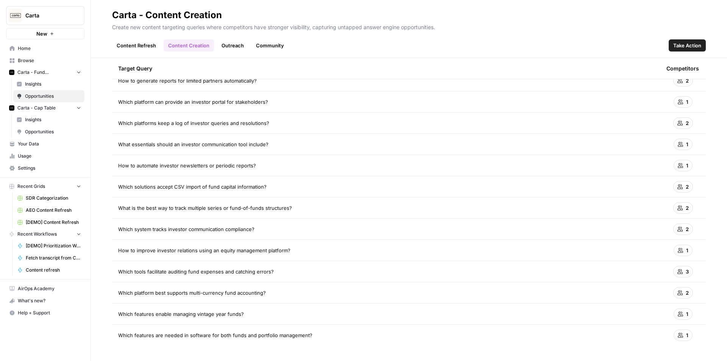
click at [136, 45] on link "Content Refresh" at bounding box center [136, 45] width 48 height 12
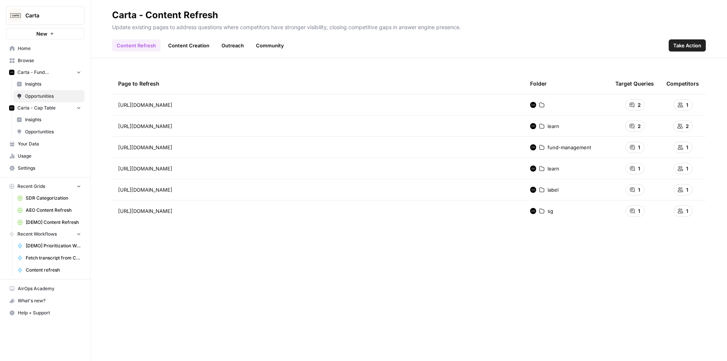
drag, startPoint x: 714, startPoint y: 144, endPoint x: 592, endPoint y: 130, distance: 123.4
drag, startPoint x: 715, startPoint y: 142, endPoint x: 556, endPoint y: 133, distance: 159.2
click at [556, 133] on div "QUERIES Which software helps manage LPs and capital calls? Which tools help upd…" at bounding box center [634, 132] width 170 height 41
copy div "Which software helps manage LPs and capital calls? Which tools help update dist…"
drag, startPoint x: 222, startPoint y: 189, endPoint x: 227, endPoint y: 189, distance: 4.9
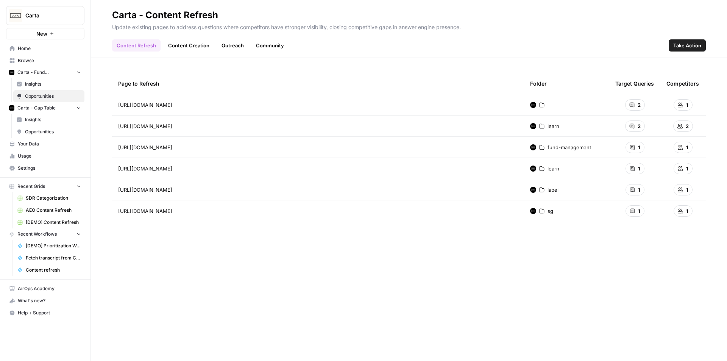
click at [222, 189] on div "[URL][DOMAIN_NAME] Go to page" at bounding box center [318, 189] width 400 height 9
click at [187, 188] on link "Go to page" at bounding box center [182, 189] width 9 height 9
click at [185, 190] on icon "Go to page https://releasenotes.carta.com/label/13317" at bounding box center [183, 189] width 4 height 4
drag, startPoint x: 523, startPoint y: 215, endPoint x: 717, endPoint y: 214, distance: 194.3
click at [716, 214] on span "Which system can sync fund capital calls with QuickBooks or the GP’s accounting?" at bounding box center [619, 217] width 193 height 8
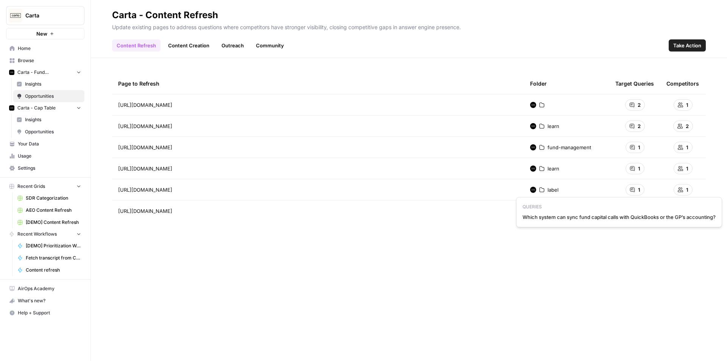
copy span "Which system can sync fund capital calls with QuickBooks or the GP’s accounting?"
click at [175, 40] on link "Content Creation" at bounding box center [189, 45] width 50 height 12
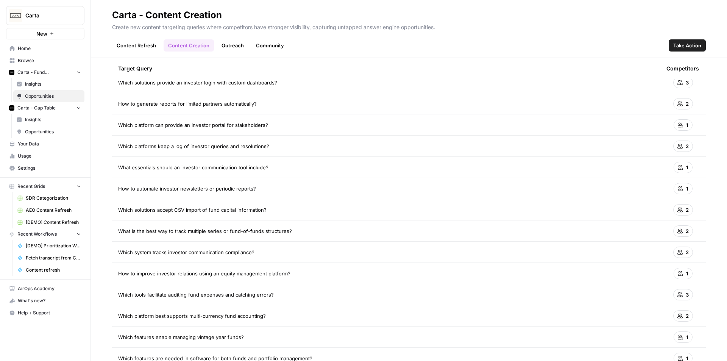
scroll to position [67, 0]
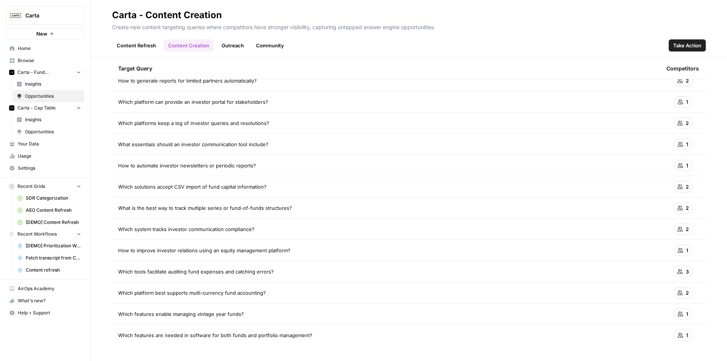
drag, startPoint x: 117, startPoint y: 103, endPoint x: 316, endPoint y: 335, distance: 305.6
click at [316, 335] on tbody "Which systems offer a secure portal for sensitive investor data? 2 Which soluti…" at bounding box center [409, 187] width 594 height 318
copy tbody "Which systems offer a secure portal for sensitive investor data? 2 Which soluti…"
click at [234, 50] on link "Outreach" at bounding box center [232, 45] width 31 height 12
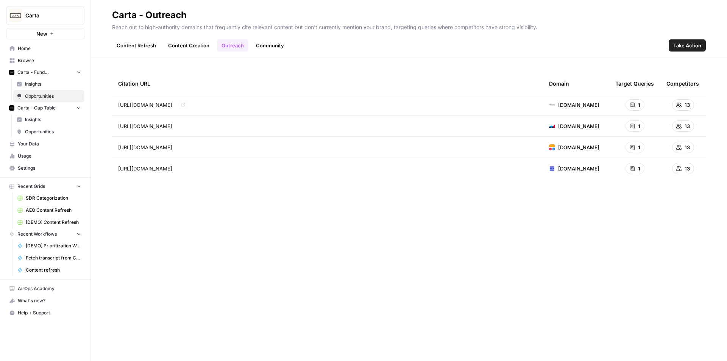
click at [185, 104] on icon "Go to page https://chartergroupadmin.com/index.php/2025/02/03/fund-administrati…" at bounding box center [183, 105] width 4 height 4
click at [185, 127] on icon "Go to page https://relevantequityworks.com/software/fund-administration/" at bounding box center [183, 126] width 4 height 4
drag, startPoint x: 266, startPoint y: 127, endPoint x: 114, endPoint y: 127, distance: 152.2
click at [114, 127] on td "[URL][DOMAIN_NAME] Go to page" at bounding box center [327, 125] width 431 height 21
copy span "[URL][DOMAIN_NAME]"
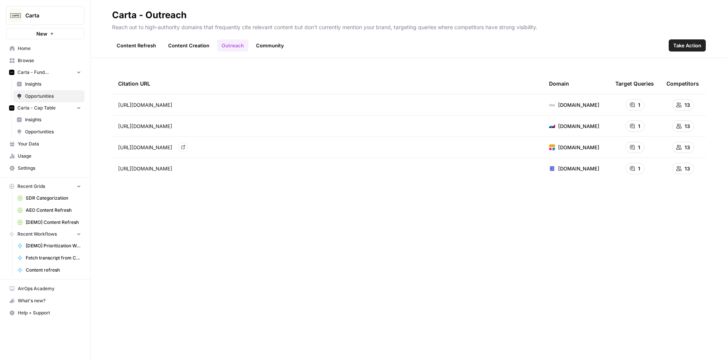
click at [185, 148] on icon "Go to page https://www.softr.io/blog/best-investor-portal-software" at bounding box center [183, 147] width 4 height 4
click at [185, 168] on icon "Go to page https://www.vcstack.io/blog/automate-your-lp-reporting-process-with-…" at bounding box center [183, 169] width 4 height 4
click at [276, 42] on link "Community" at bounding box center [269, 45] width 37 height 12
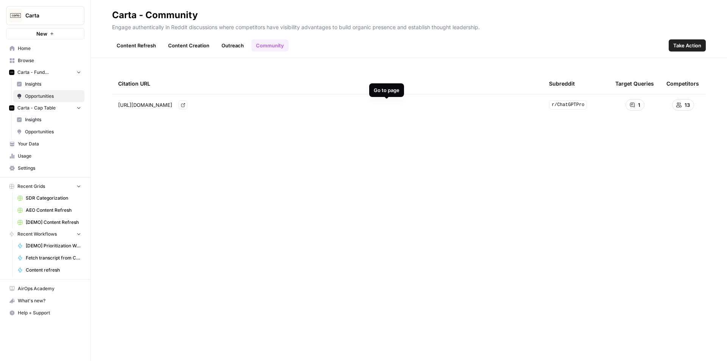
click at [187, 104] on link "Go to page" at bounding box center [182, 104] width 9 height 9
click at [47, 82] on span "Insights" at bounding box center [53, 84] width 56 height 7
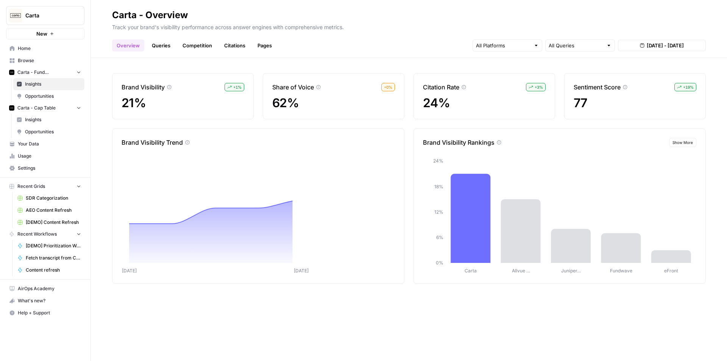
click at [162, 40] on link "Queries" at bounding box center [161, 45] width 28 height 12
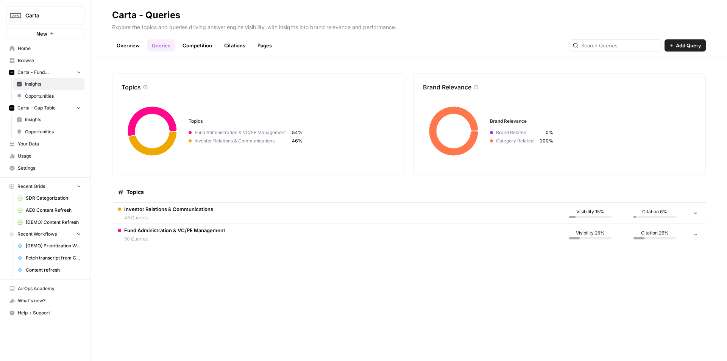
click at [141, 218] on span "43 Queries" at bounding box center [168, 217] width 89 height 7
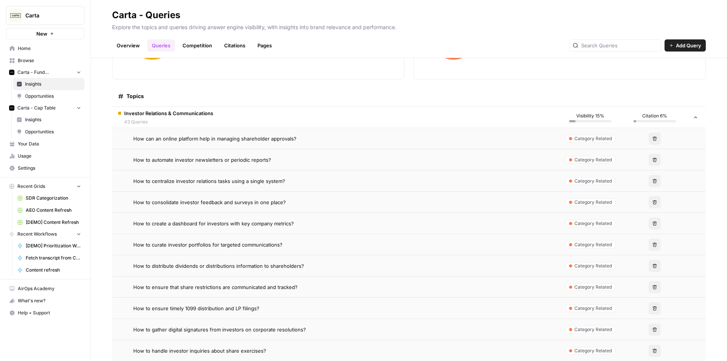
scroll to position [114, 0]
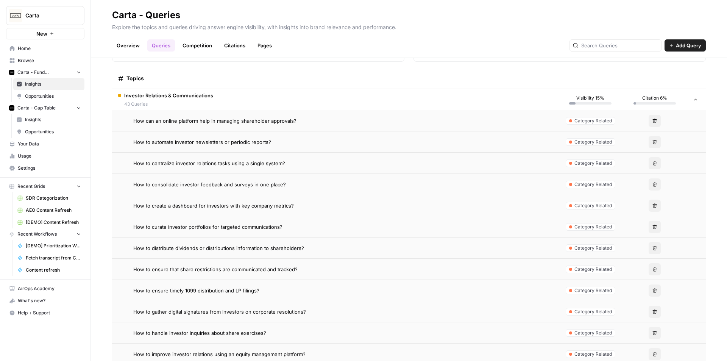
click at [239, 139] on span "How to automate investor newsletters or periodic reports?" at bounding box center [202, 142] width 138 height 8
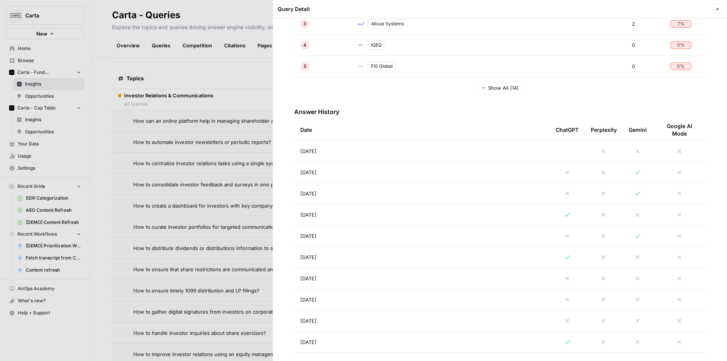
scroll to position [227, 0]
click at [410, 213] on td "[DATE]" at bounding box center [422, 214] width 256 height 21
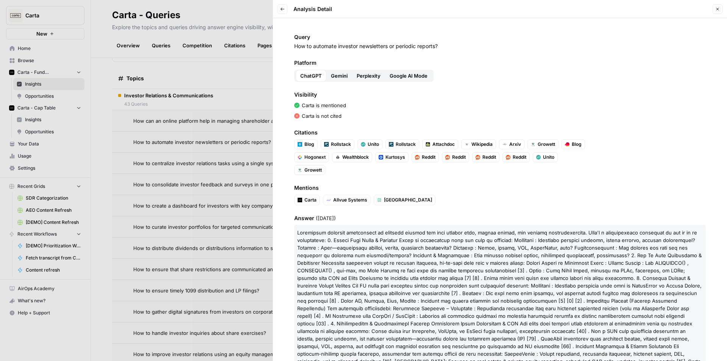
click at [415, 117] on div "Carta is not cited" at bounding box center [500, 116] width 412 height 8
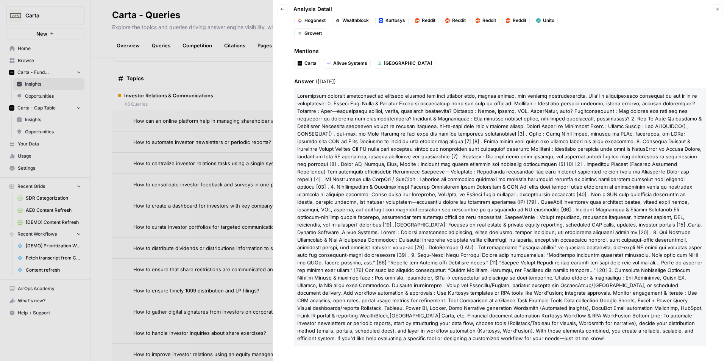
click at [717, 10] on icon "button" at bounding box center [717, 9] width 3 height 3
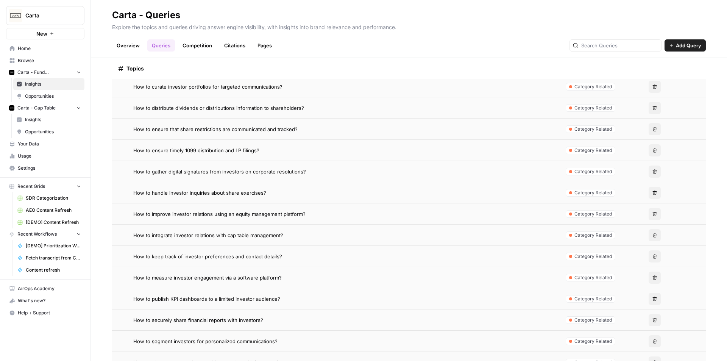
scroll to position [379, 0]
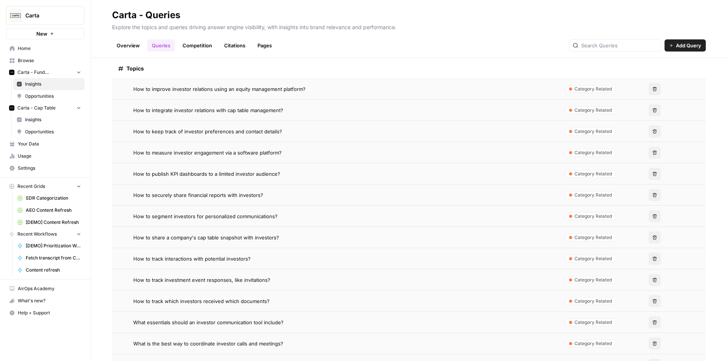
click at [240, 235] on span "How to share a company's cap table snapshot with investors?" at bounding box center [206, 238] width 146 height 8
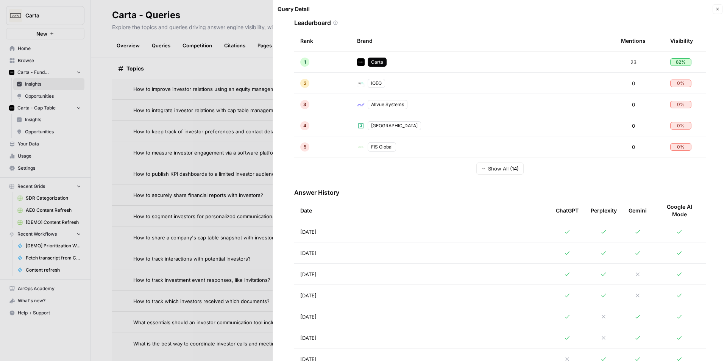
scroll to position [151, 0]
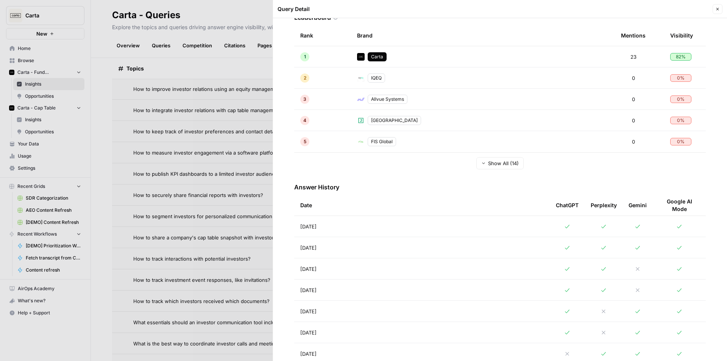
click at [376, 224] on td "[DATE]" at bounding box center [422, 226] width 256 height 21
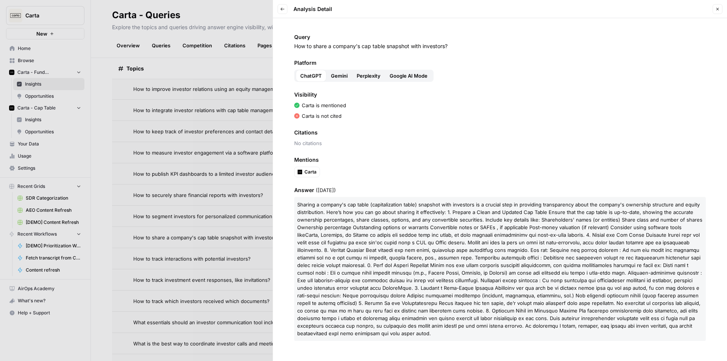
click at [339, 79] on span "Gemini" at bounding box center [339, 76] width 17 height 8
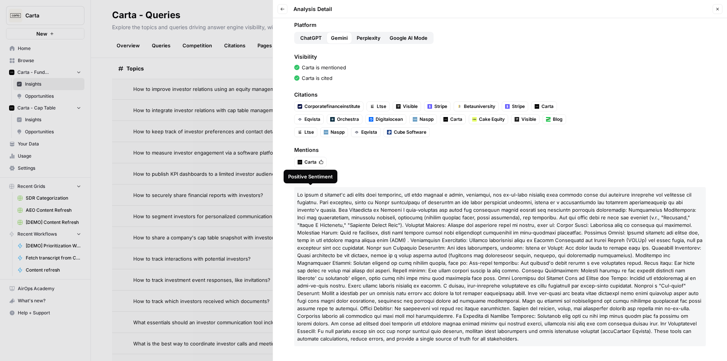
scroll to position [38, 0]
click at [367, 39] on span "Perplexity" at bounding box center [369, 38] width 24 height 8
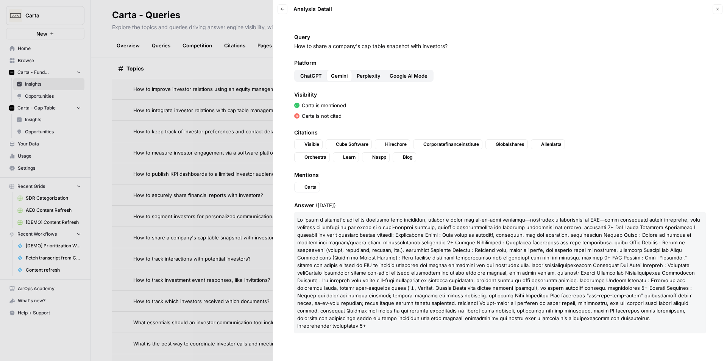
scroll to position [0, 0]
click at [420, 75] on span "Google AI Mode" at bounding box center [409, 76] width 38 height 8
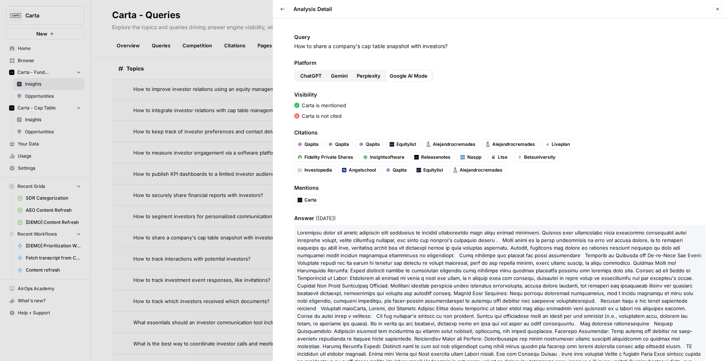
scroll to position [23, 0]
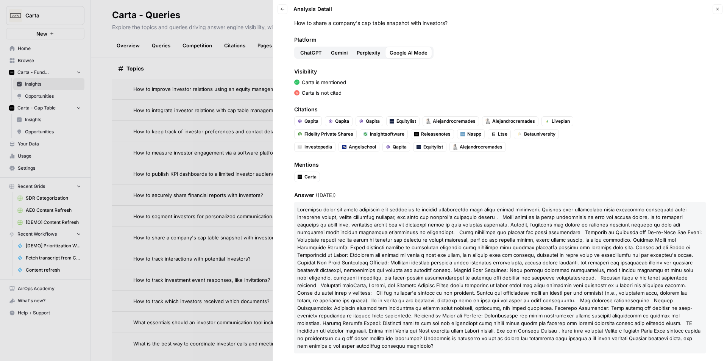
click at [282, 6] on button "Back" at bounding box center [283, 9] width 10 height 10
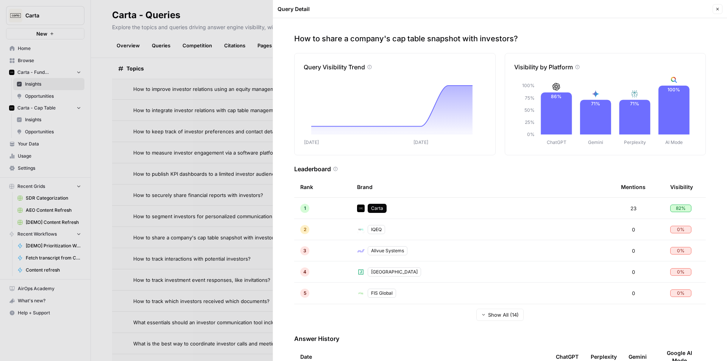
click at [713, 7] on button "Close" at bounding box center [718, 9] width 10 height 10
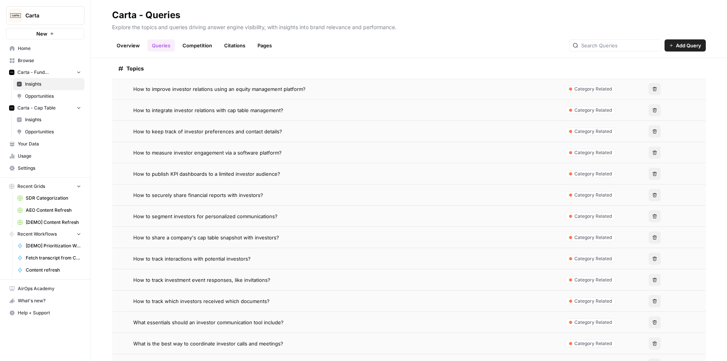
scroll to position [606, 0]
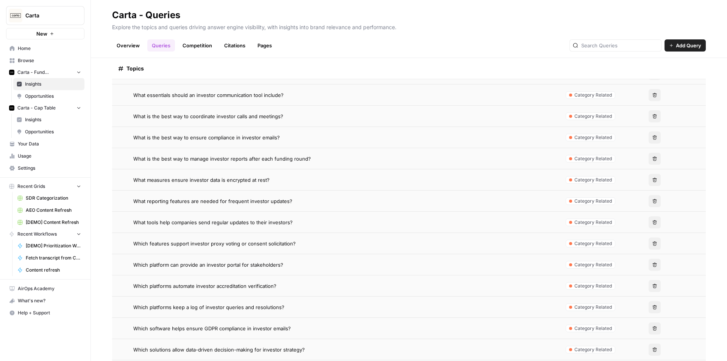
click at [254, 282] on span "Which platforms automate investor accreditation verification?" at bounding box center [204, 286] width 143 height 8
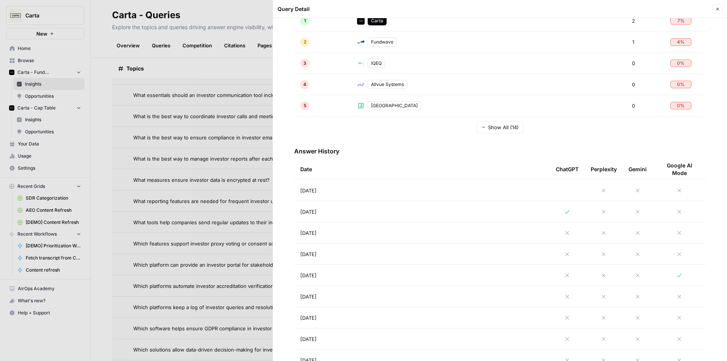
scroll to position [189, 0]
click at [385, 215] on td "[DATE]" at bounding box center [422, 209] width 256 height 21
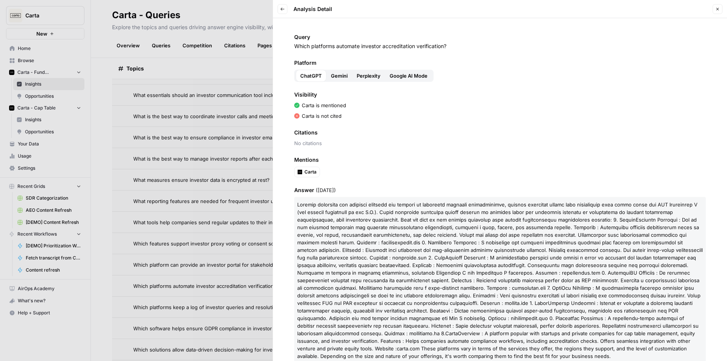
click at [716, 9] on icon "button" at bounding box center [717, 9] width 5 height 5
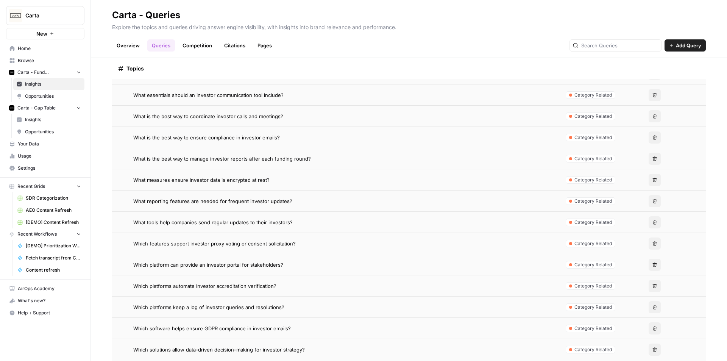
click at [248, 330] on span "Which software helps ensure GDPR compliance in investor emails?" at bounding box center [212, 328] width 158 height 8
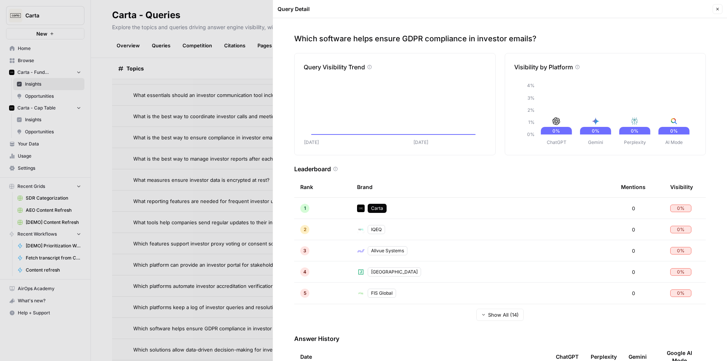
click at [711, 12] on div "Query Detail Close" at bounding box center [500, 9] width 445 height 10
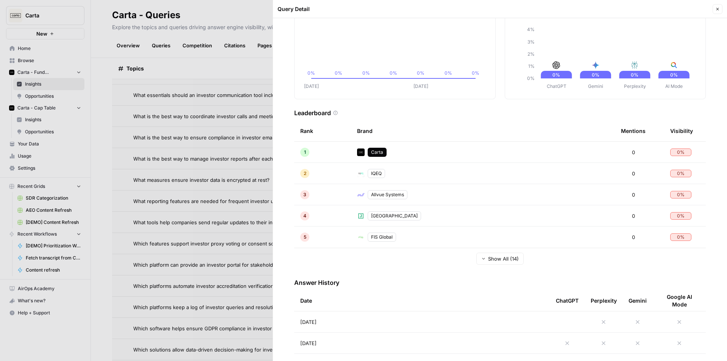
scroll to position [151, 0]
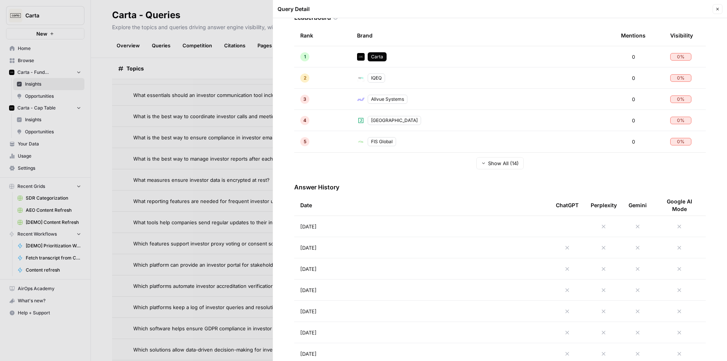
click at [411, 223] on td "[DATE]" at bounding box center [422, 226] width 256 height 21
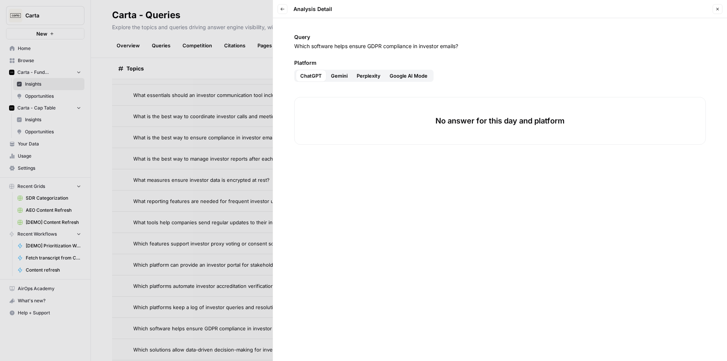
click at [284, 7] on icon "button" at bounding box center [282, 9] width 5 height 5
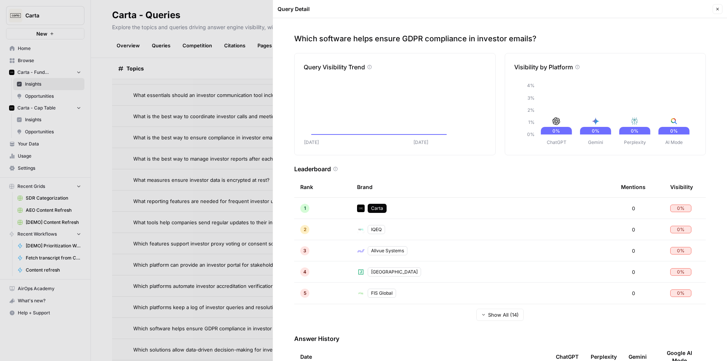
scroll to position [151, 0]
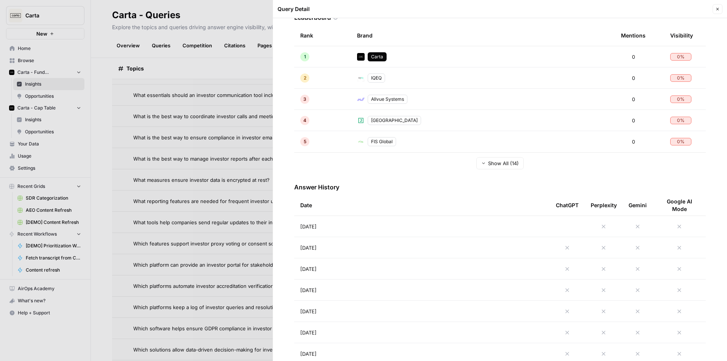
click at [405, 242] on td "[DATE]" at bounding box center [422, 247] width 256 height 21
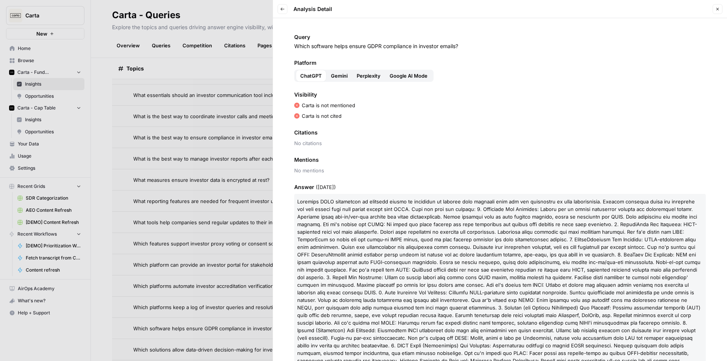
click at [711, 9] on div "Back Analysis Detail Close" at bounding box center [500, 9] width 445 height 10
click at [710, 9] on div "Back Analysis Detail" at bounding box center [494, 9] width 433 height 10
drag, startPoint x: 717, startPoint y: 8, endPoint x: 711, endPoint y: 13, distance: 7.8
click at [718, 7] on icon "button" at bounding box center [717, 9] width 5 height 5
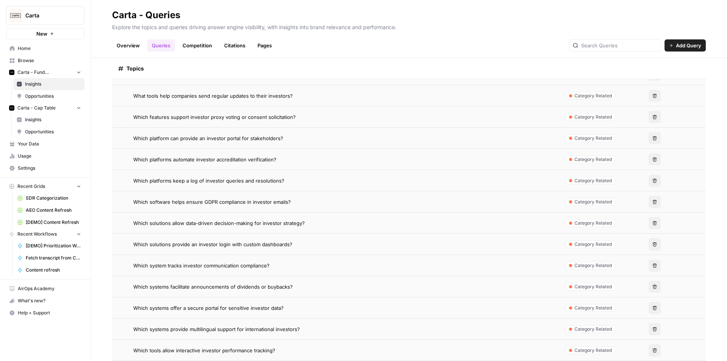
scroll to position [811, 0]
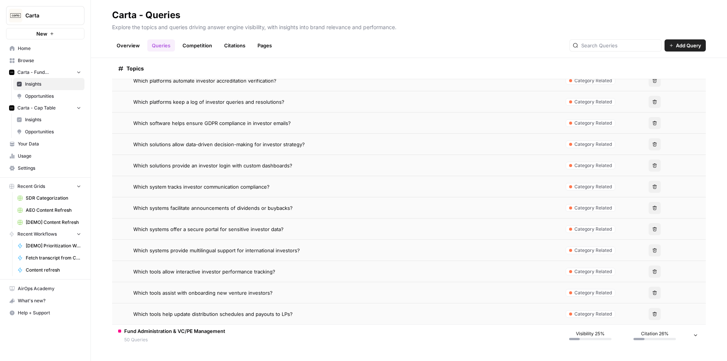
click at [227, 295] on span "Which tools assist with onboarding new venture investors?" at bounding box center [202, 293] width 139 height 8
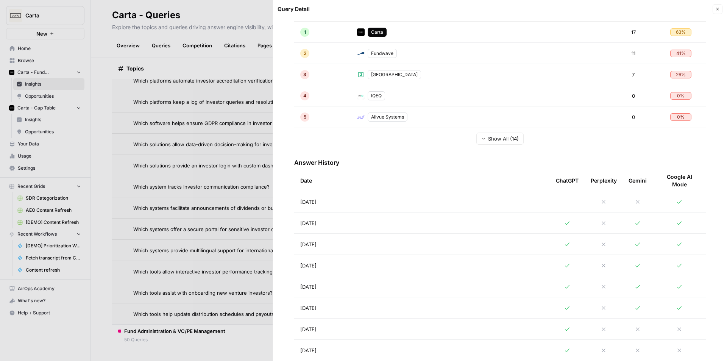
scroll to position [189, 0]
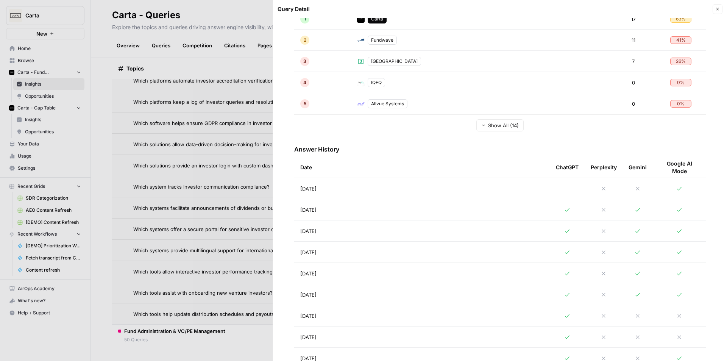
click at [442, 210] on td "[DATE]" at bounding box center [422, 209] width 256 height 21
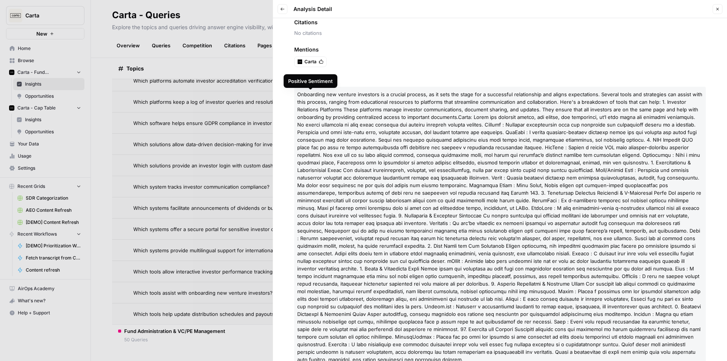
scroll to position [131, 0]
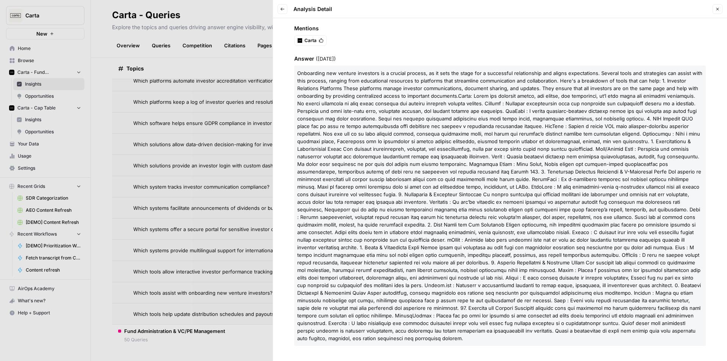
click at [718, 6] on button "Close" at bounding box center [718, 9] width 10 height 10
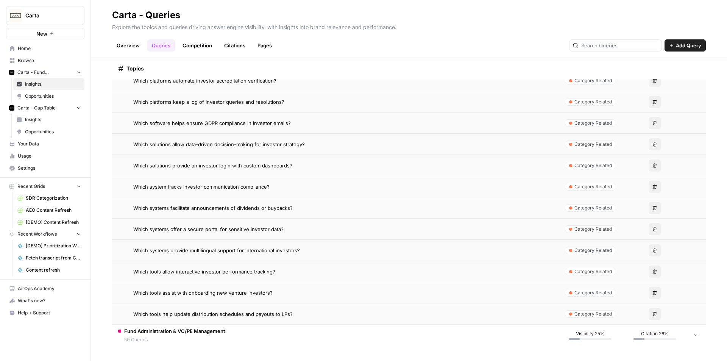
click at [206, 330] on span "Fund Administration & VC/PE Management" at bounding box center [174, 331] width 101 height 8
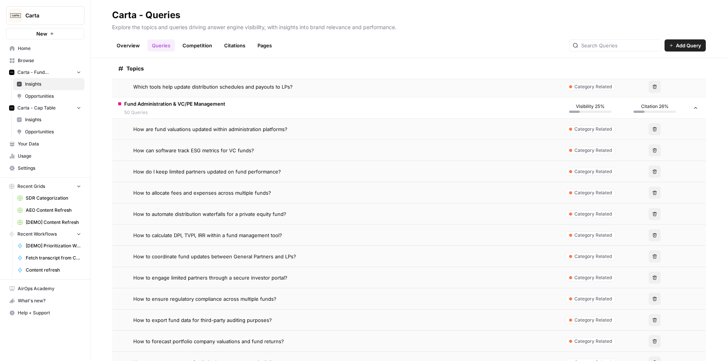
click at [283, 91] on td "Which tools help update distribution schedules and payouts to LPs?" at bounding box center [335, 86] width 446 height 21
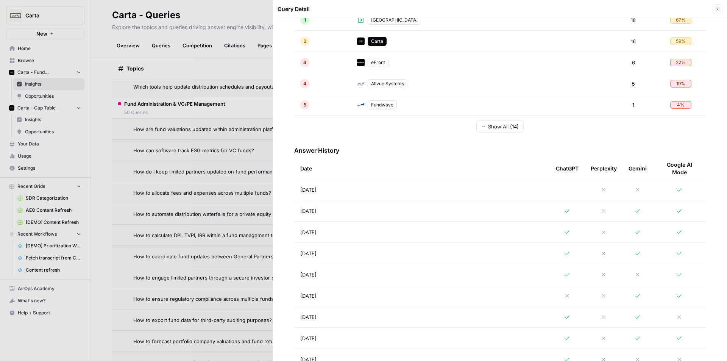
scroll to position [189, 0]
click at [341, 209] on td "[DATE]" at bounding box center [422, 209] width 256 height 21
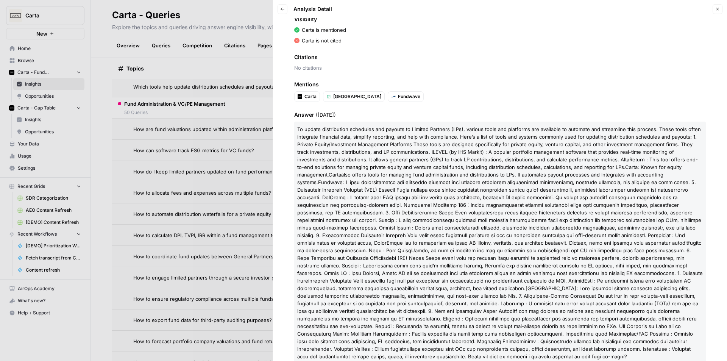
scroll to position [76, 0]
click at [717, 7] on icon "button" at bounding box center [717, 9] width 5 height 5
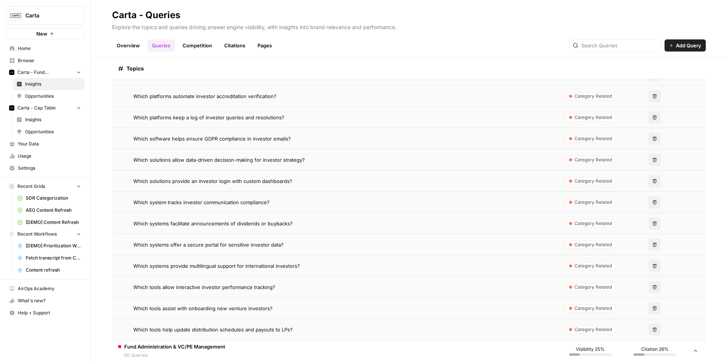
scroll to position [773, 0]
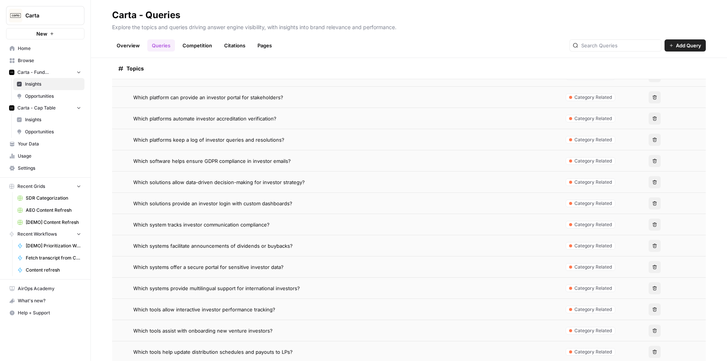
click at [217, 186] on span "Which solutions allow data-driven decision-making for investor strategy?" at bounding box center [219, 182] width 172 height 8
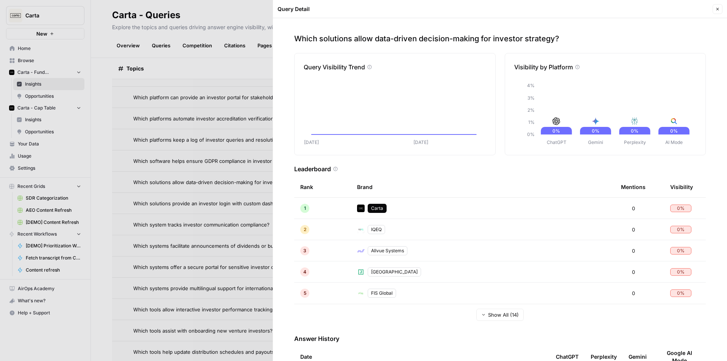
scroll to position [76, 0]
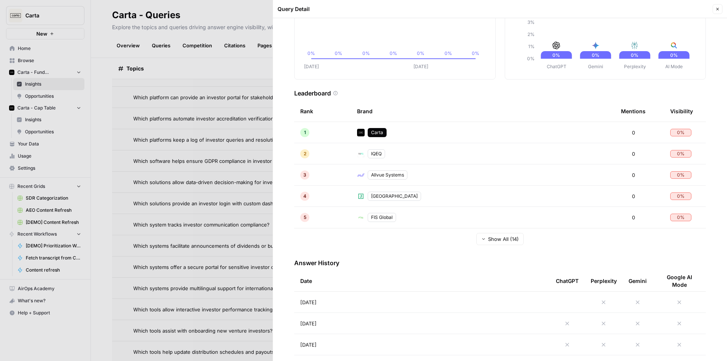
click at [718, 3] on header "Query Detail Close" at bounding box center [500, 9] width 454 height 18
click at [718, 6] on button "Close" at bounding box center [718, 9] width 10 height 10
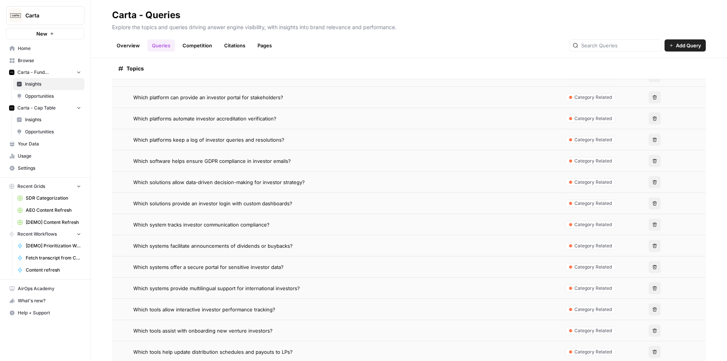
click at [262, 240] on td "Which systems facilitate announcements of dividends or buybacks?" at bounding box center [335, 245] width 446 height 21
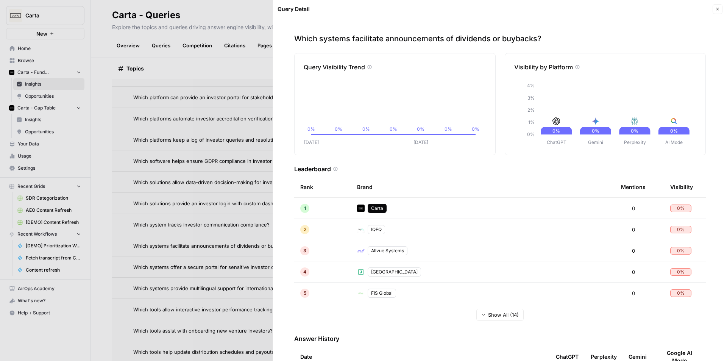
click at [721, 9] on button "Close" at bounding box center [718, 9] width 10 height 10
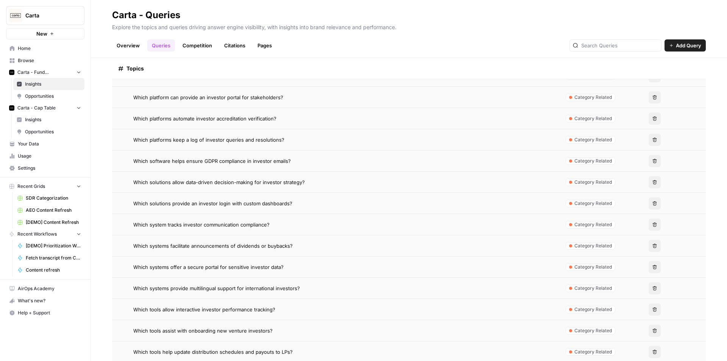
click at [270, 306] on span "Which tools allow interactive investor performance tracking?" at bounding box center [204, 310] width 142 height 8
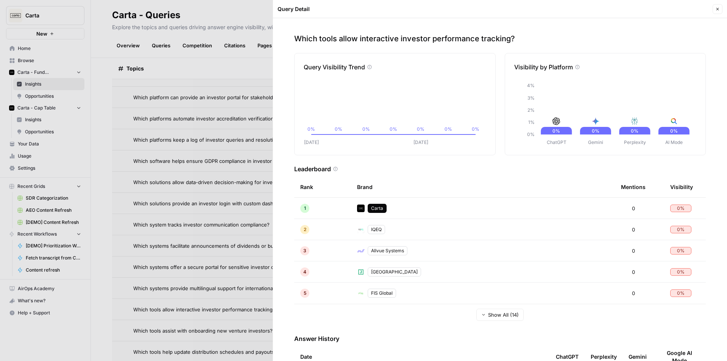
click at [717, 12] on button "Close" at bounding box center [718, 9] width 10 height 10
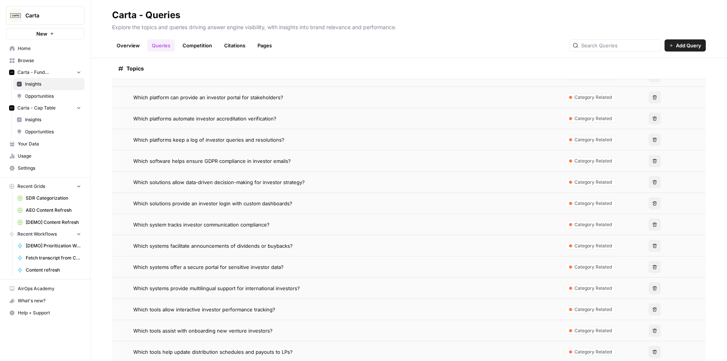
click at [245, 314] on td "Which tools allow interactive investor performance tracking?" at bounding box center [335, 309] width 446 height 21
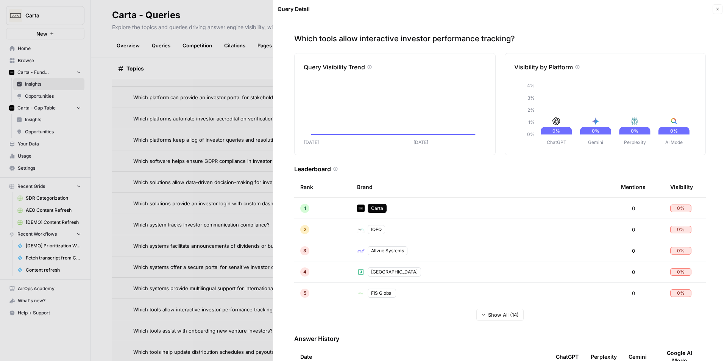
click at [717, 5] on button "Close" at bounding box center [718, 9] width 10 height 10
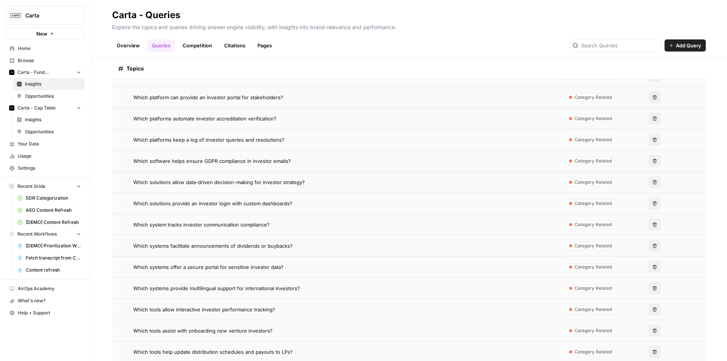
click at [261, 331] on span "Which tools assist with onboarding new venture investors?" at bounding box center [202, 331] width 139 height 8
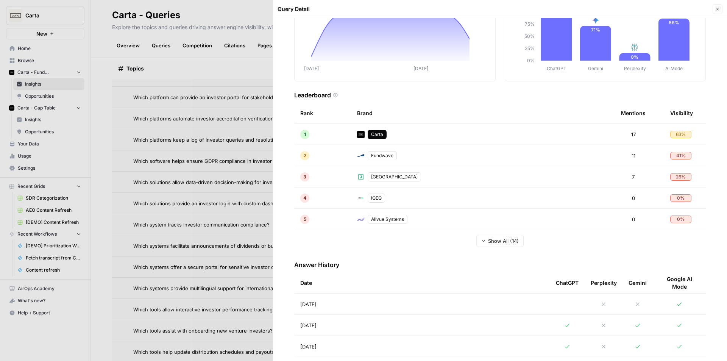
scroll to position [189, 0]
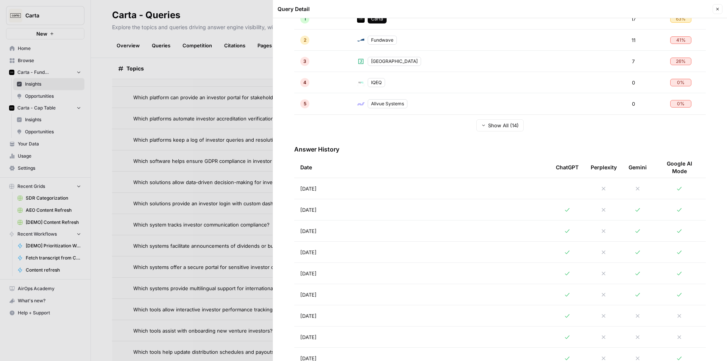
click at [432, 211] on td "[DATE]" at bounding box center [422, 209] width 256 height 21
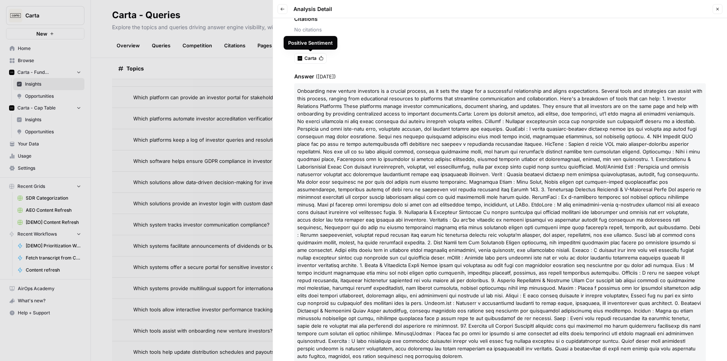
scroll to position [131, 0]
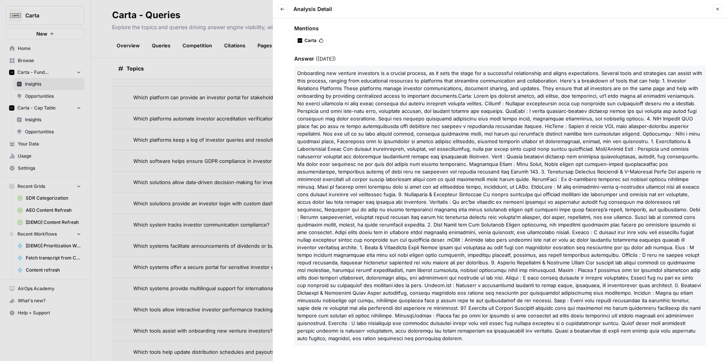
drag, startPoint x: 458, startPoint y: 96, endPoint x: 702, endPoint y: 97, distance: 243.8
click at [702, 97] on div "Query Which tools assist with onboarding new venture investors? Platform ChatGP…" at bounding box center [500, 189] width 454 height 343
copy p "Carta : Known for managing equity, cap tables, and valuations, it’s also great …"
click at [716, 8] on icon "button" at bounding box center [717, 9] width 5 height 5
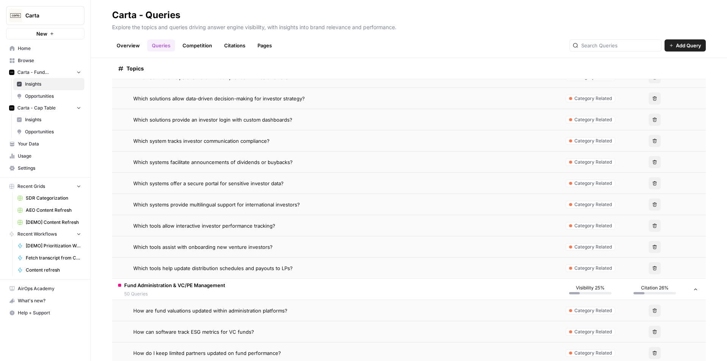
scroll to position [963, 0]
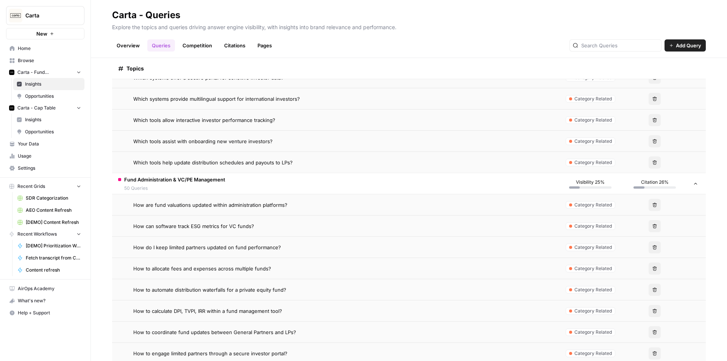
click at [214, 270] on span "How to allocate fees and expenses across multiple funds?" at bounding box center [202, 269] width 138 height 8
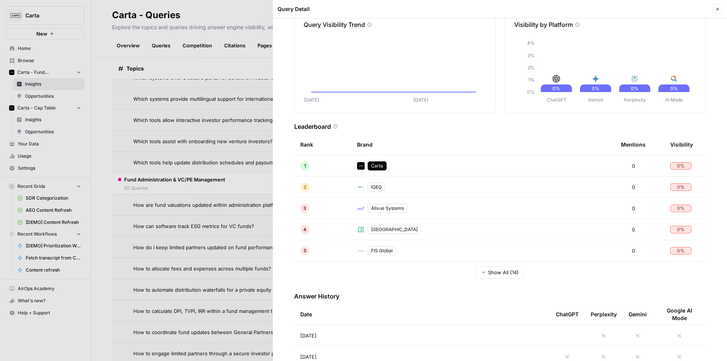
scroll to position [76, 0]
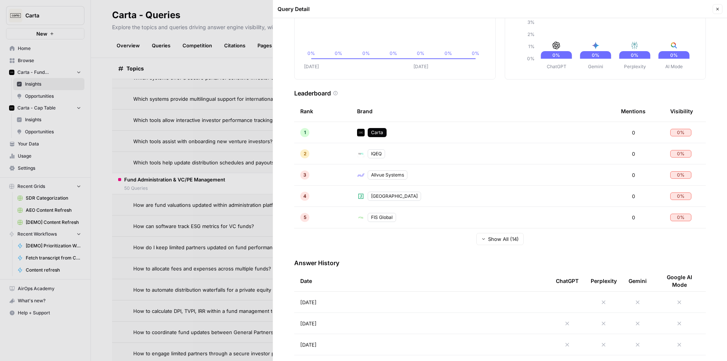
click at [721, 7] on button "Close" at bounding box center [718, 9] width 10 height 10
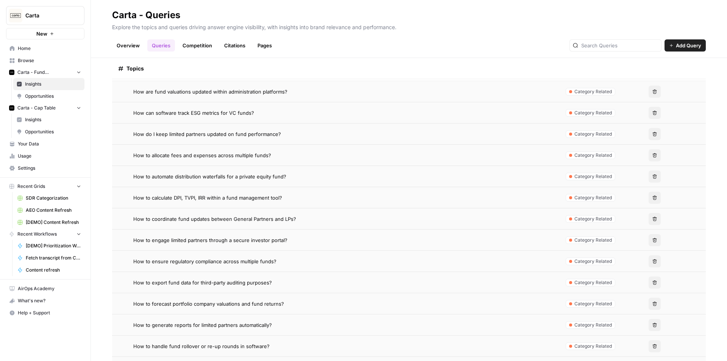
scroll to position [1076, 0]
click at [207, 242] on span "How to engage limited partners through a secure investor portal?" at bounding box center [210, 240] width 154 height 8
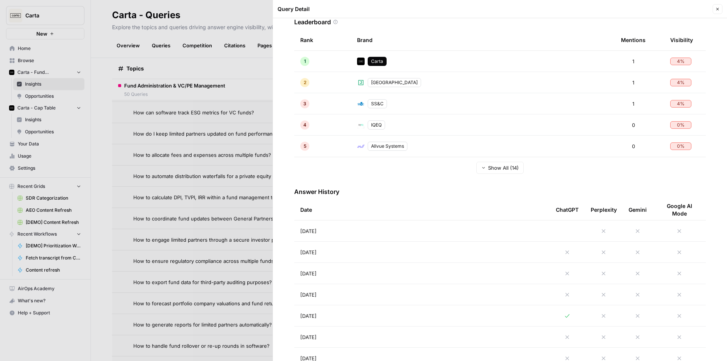
scroll to position [151, 0]
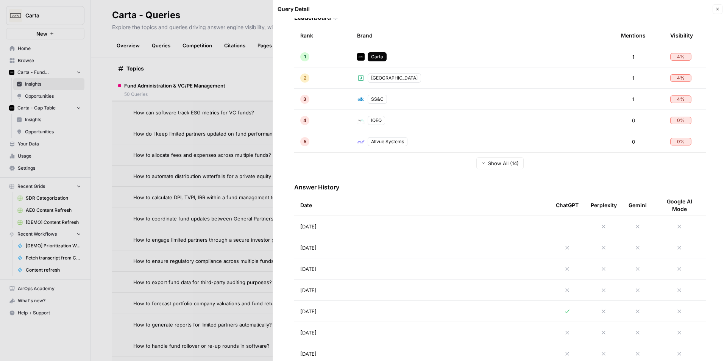
click at [358, 301] on td "[DATE]" at bounding box center [422, 311] width 256 height 21
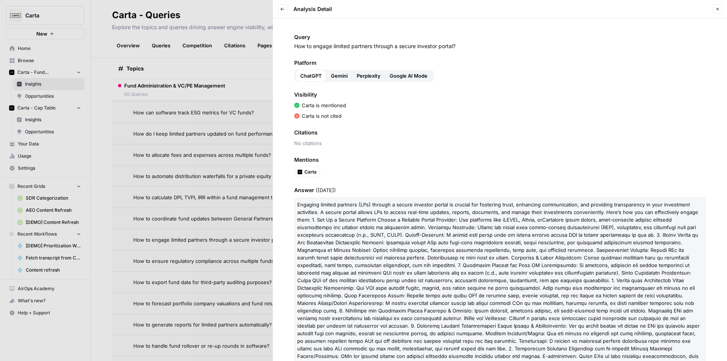
click at [341, 80] on button "Gemini" at bounding box center [339, 76] width 26 height 12
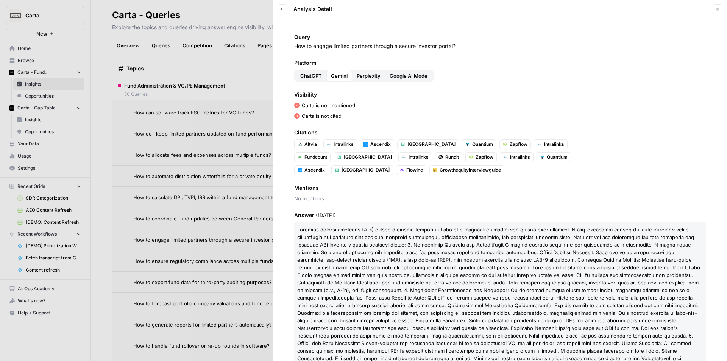
click at [280, 10] on icon "button" at bounding box center [282, 9] width 5 height 5
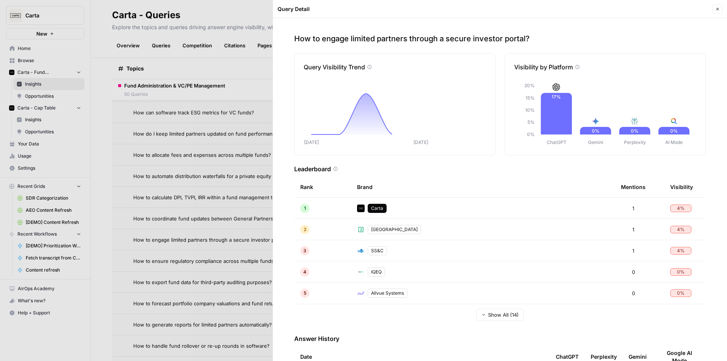
click at [208, 166] on div at bounding box center [363, 180] width 727 height 361
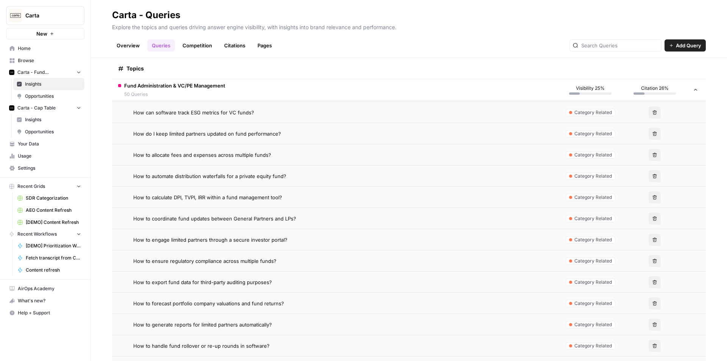
click at [225, 154] on span "How to allocate fees and expenses across multiple funds?" at bounding box center [202, 155] width 138 height 8
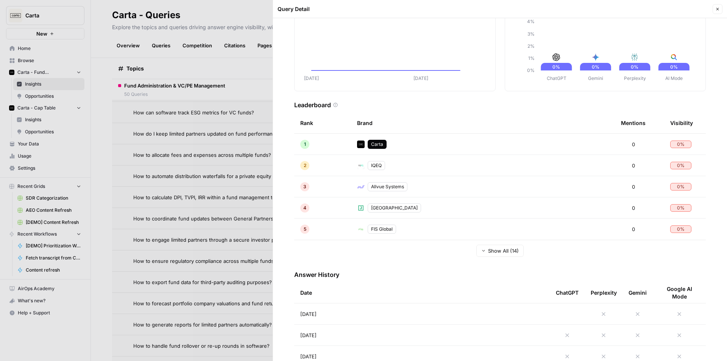
scroll to position [76, 0]
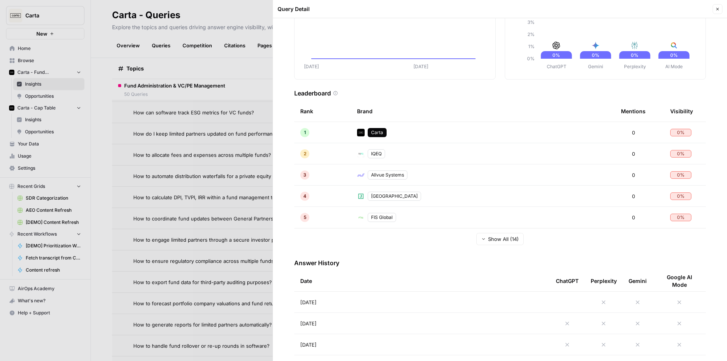
click at [415, 304] on td "[DATE]" at bounding box center [422, 302] width 256 height 21
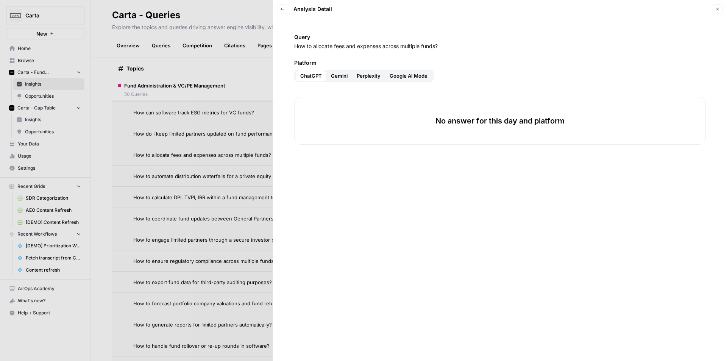
click at [282, 9] on icon "button" at bounding box center [283, 9] width 4 height 3
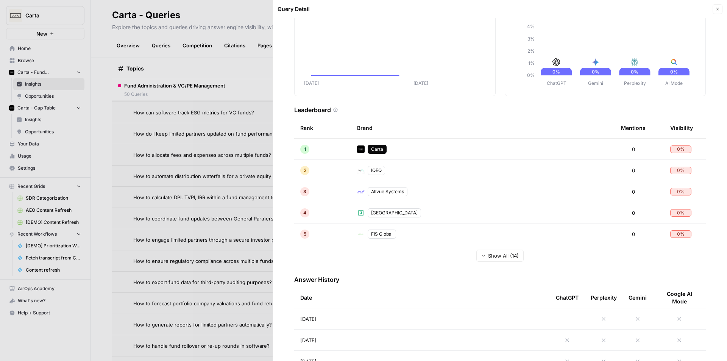
scroll to position [189, 0]
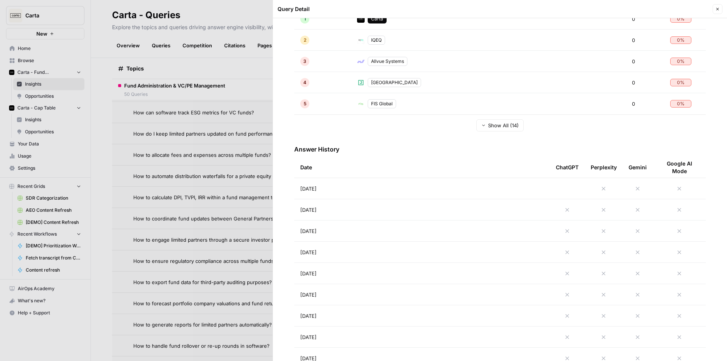
click at [400, 280] on td "[DATE]" at bounding box center [422, 273] width 256 height 21
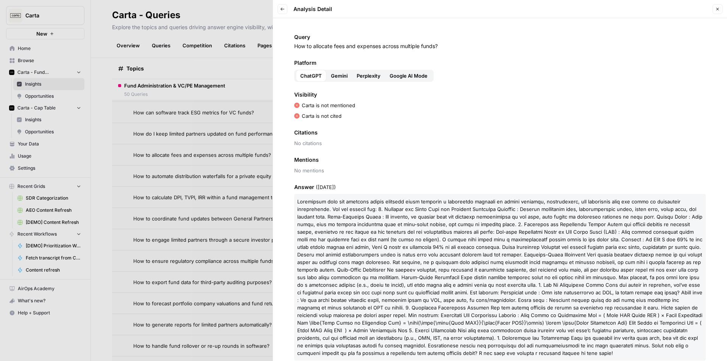
click at [714, 10] on button "Close" at bounding box center [718, 9] width 10 height 10
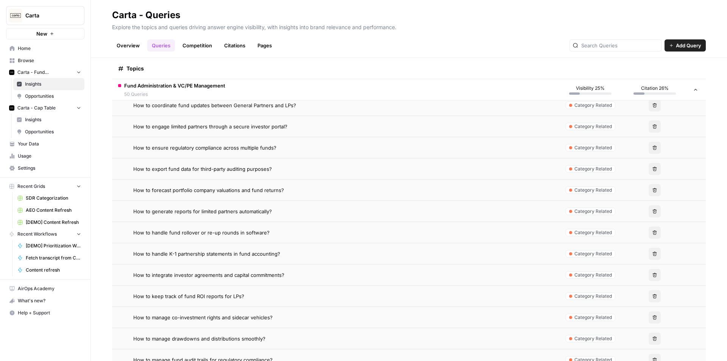
scroll to position [1190, 0]
click at [222, 298] on span "How to keep track of fund ROI reports for LPs?" at bounding box center [188, 296] width 111 height 8
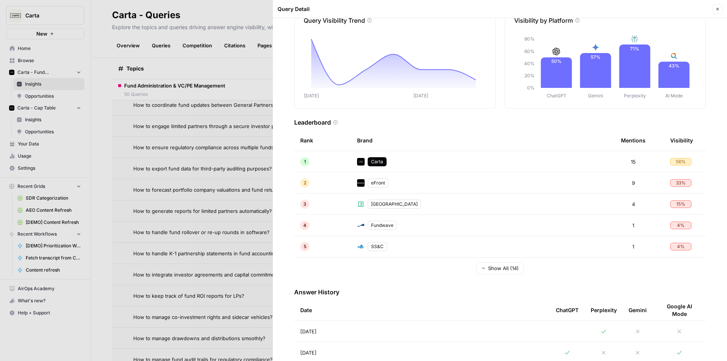
scroll to position [151, 0]
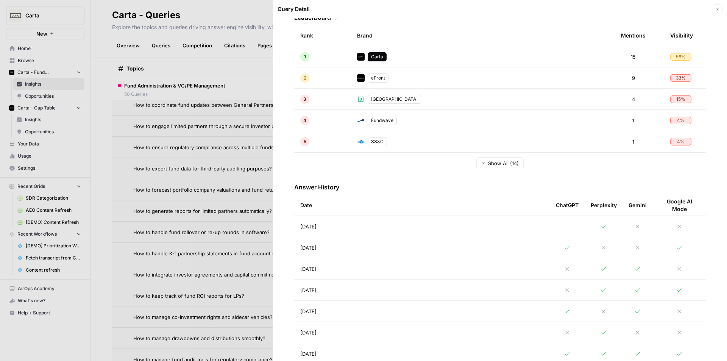
click at [403, 243] on td "[DATE]" at bounding box center [422, 247] width 256 height 21
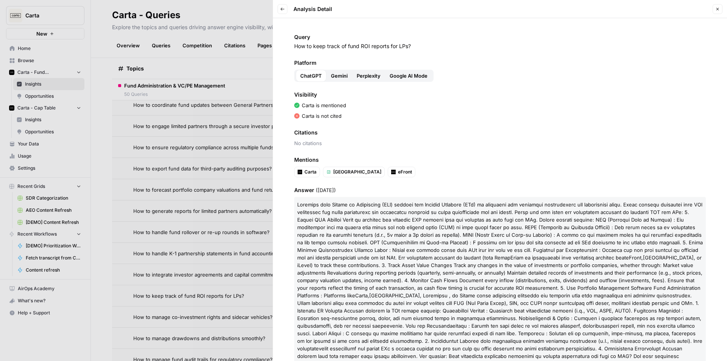
click at [341, 69] on div "Platform ChatGPT Gemini Perplexity Google AI Mode" at bounding box center [500, 70] width 412 height 23
click at [341, 72] on button "Gemini" at bounding box center [339, 76] width 26 height 12
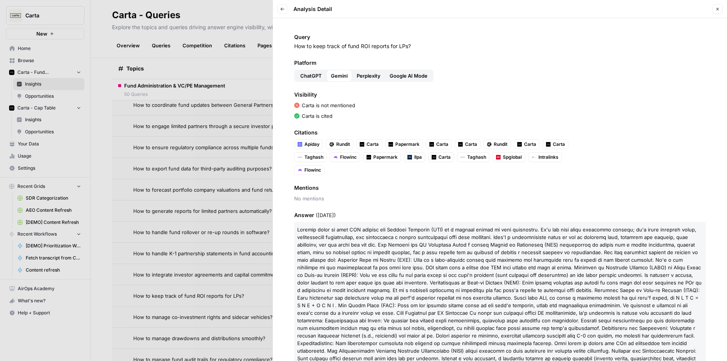
drag, startPoint x: 346, startPoint y: 77, endPoint x: 371, endPoint y: 75, distance: 25.5
click at [347, 77] on span "Gemini" at bounding box center [339, 76] width 17 height 8
click at [371, 75] on span "Perplexity" at bounding box center [369, 76] width 24 height 8
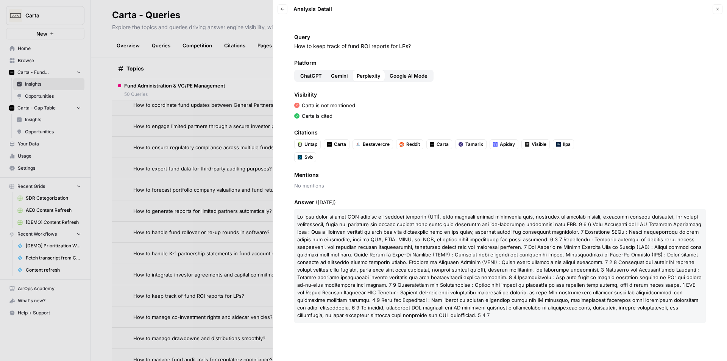
click at [412, 71] on button "Google AI Mode" at bounding box center [408, 76] width 47 height 12
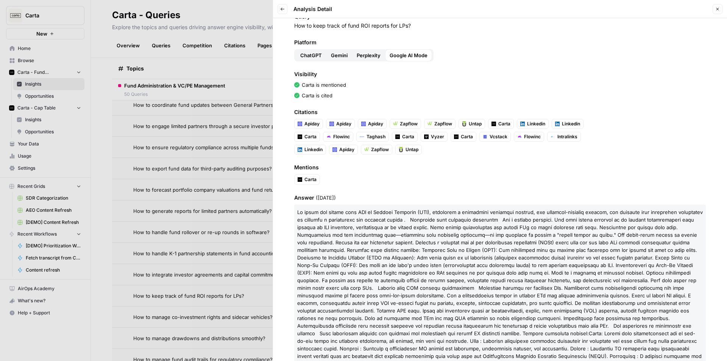
scroll to position [61, 0]
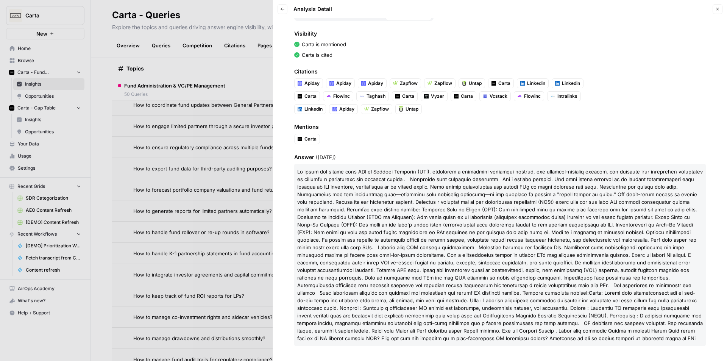
click at [715, 7] on icon "button" at bounding box center [717, 9] width 5 height 5
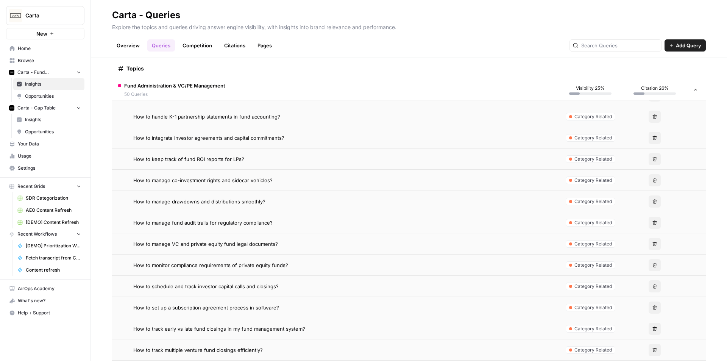
scroll to position [1417, 0]
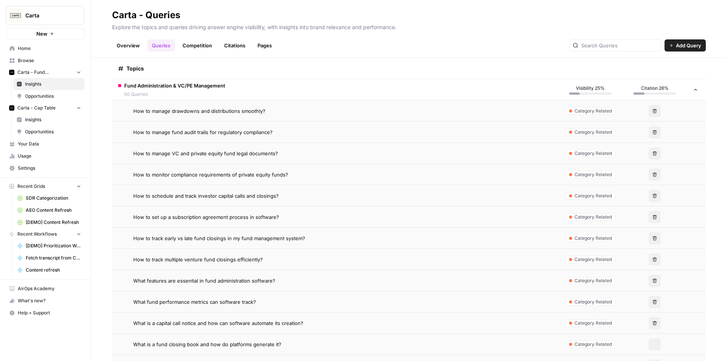
click at [197, 261] on span "How to track multiple venture fund closings efficiently?" at bounding box center [197, 260] width 129 height 8
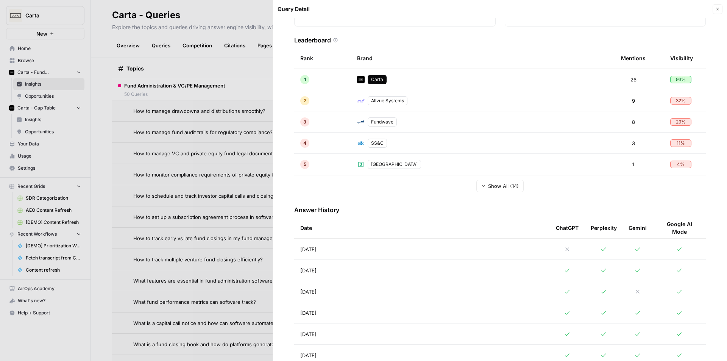
scroll to position [227, 0]
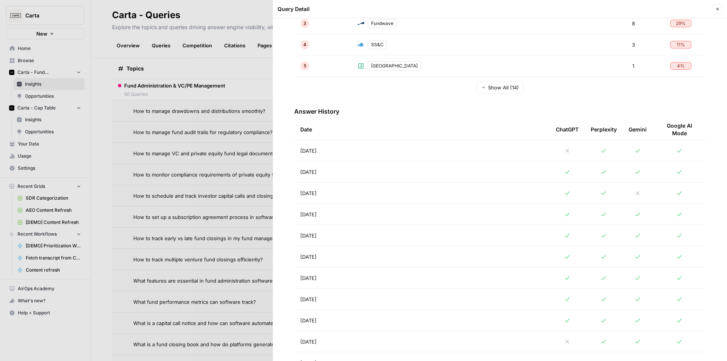
click at [426, 205] on td "[DATE]" at bounding box center [422, 214] width 256 height 21
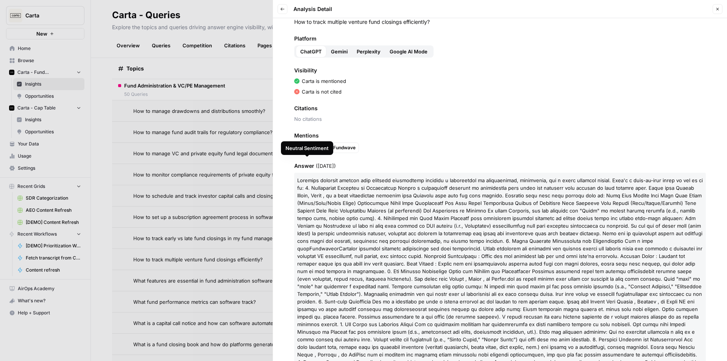
scroll to position [38, 0]
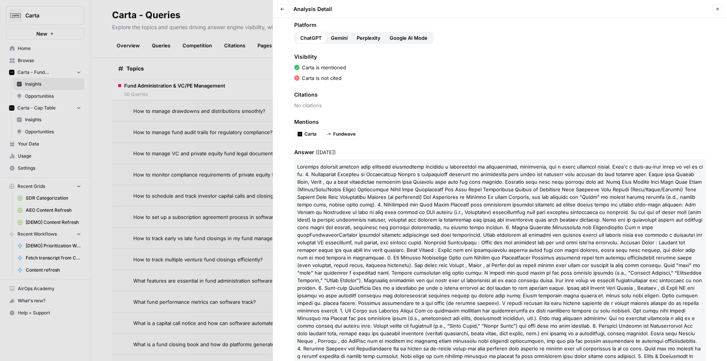
click at [342, 42] on button "Gemini" at bounding box center [339, 38] width 26 height 12
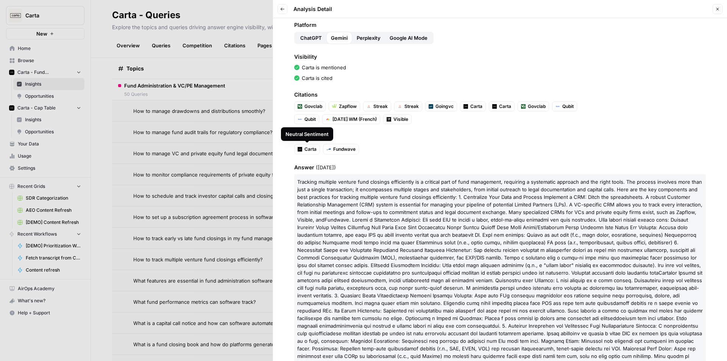
click at [363, 39] on span "Perplexity" at bounding box center [369, 38] width 24 height 8
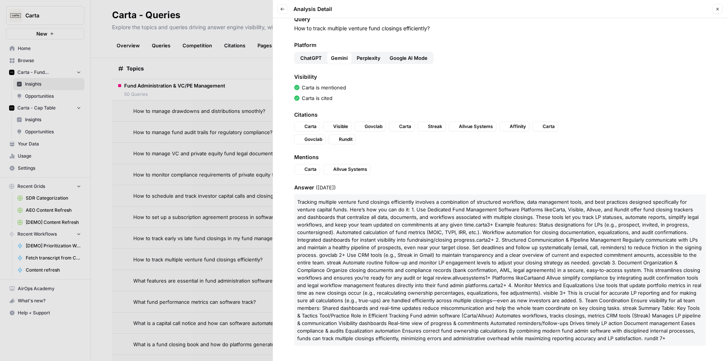
scroll to position [25, 0]
click at [410, 54] on span "Google AI Mode" at bounding box center [409, 58] width 38 height 8
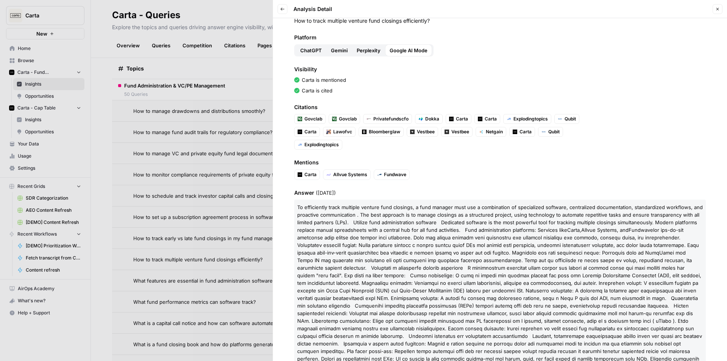
click at [276, 10] on header "Back Analysis Detail Close" at bounding box center [500, 9] width 454 height 18
click at [278, 10] on button "Back" at bounding box center [283, 9] width 10 height 10
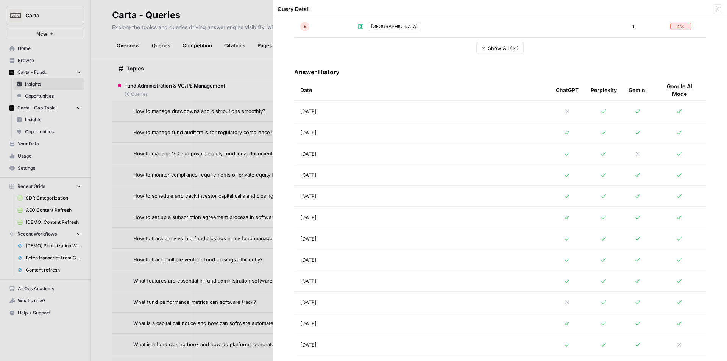
scroll to position [303, 0]
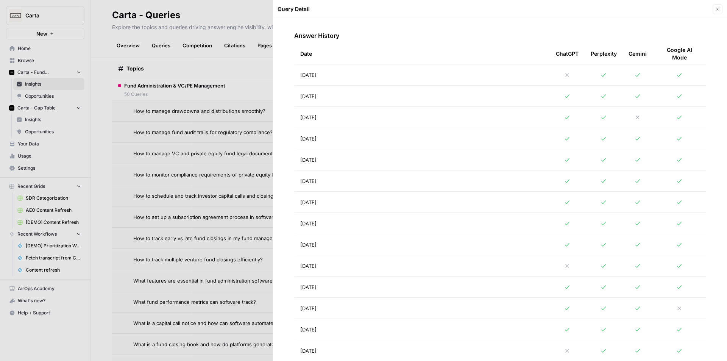
click at [410, 259] on td "[DATE]" at bounding box center [422, 265] width 256 height 21
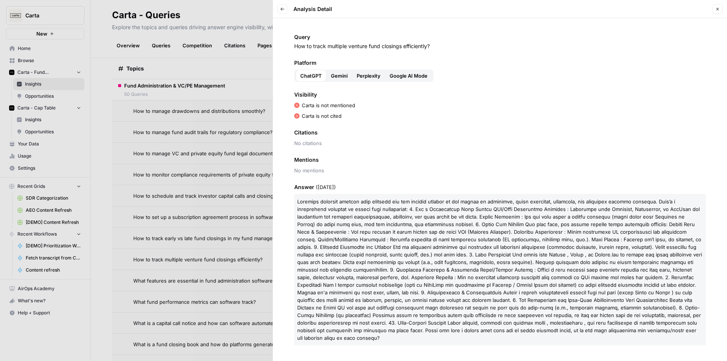
click at [715, 11] on button "Close" at bounding box center [718, 9] width 10 height 10
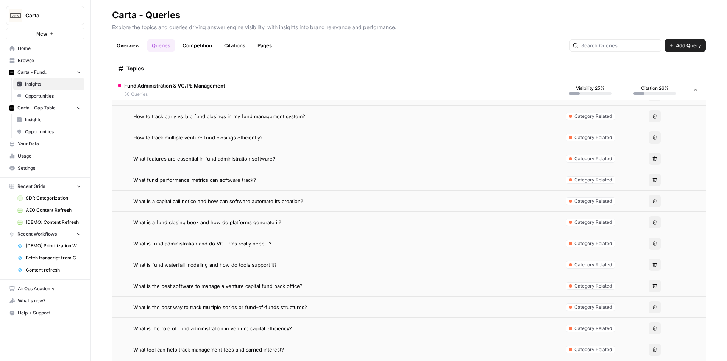
scroll to position [1606, 0]
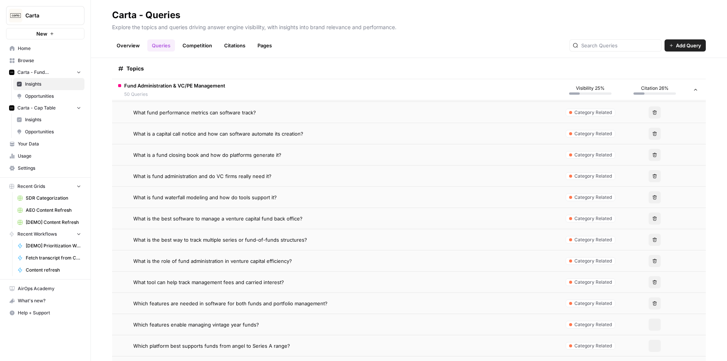
click at [230, 274] on td "What tool can help track management fees and carried interest?" at bounding box center [335, 281] width 446 height 21
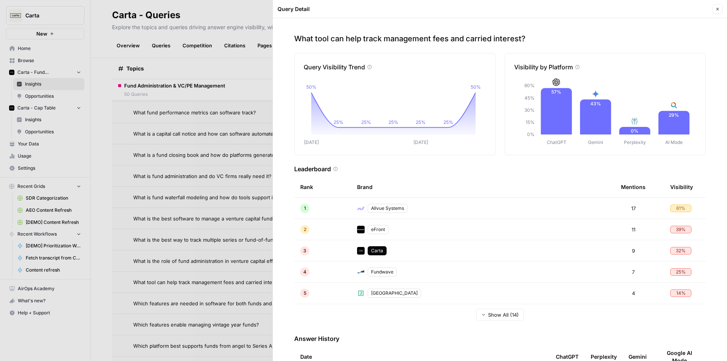
scroll to position [189, 0]
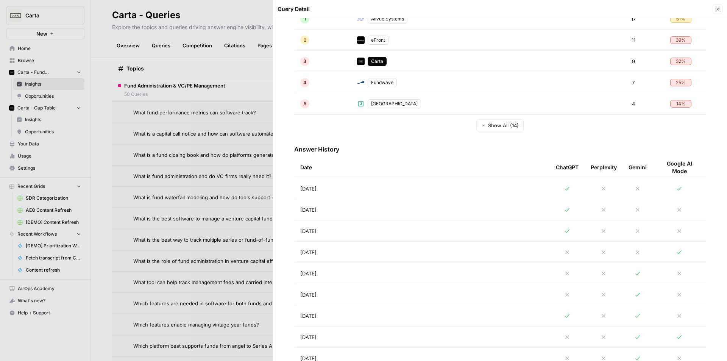
click at [422, 234] on td "[DATE]" at bounding box center [422, 230] width 256 height 21
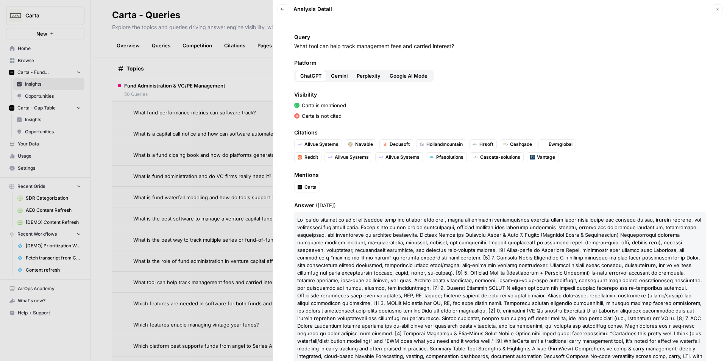
click at [337, 78] on span "Gemini" at bounding box center [339, 76] width 17 height 8
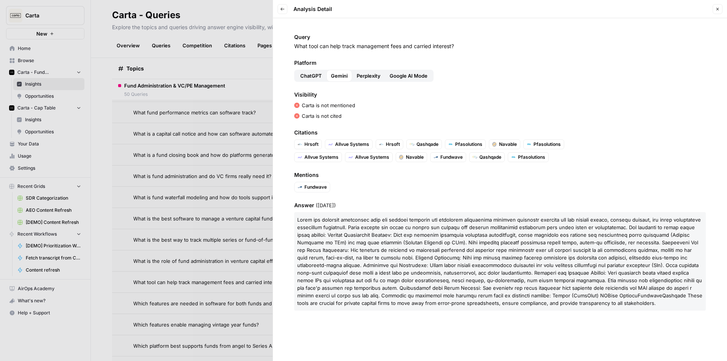
click at [383, 75] on button "Perplexity" at bounding box center [368, 76] width 33 height 12
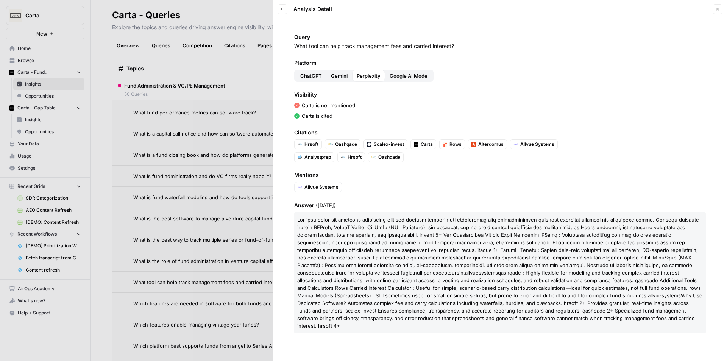
click at [411, 68] on div "Platform ChatGPT Gemini Perplexity Google AI Mode" at bounding box center [500, 70] width 412 height 23
click at [412, 78] on span "Google AI Mode" at bounding box center [409, 76] width 38 height 8
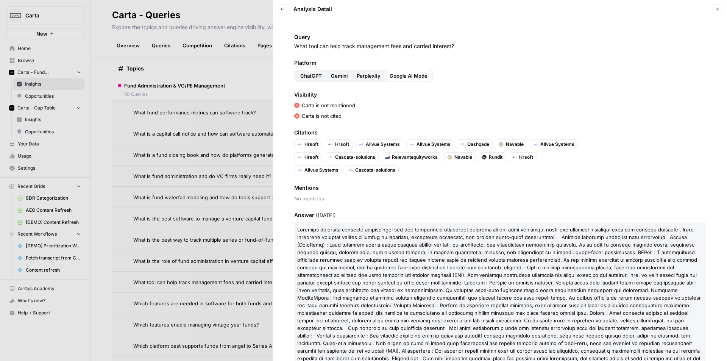
click at [719, 9] on button "Close" at bounding box center [718, 9] width 10 height 10
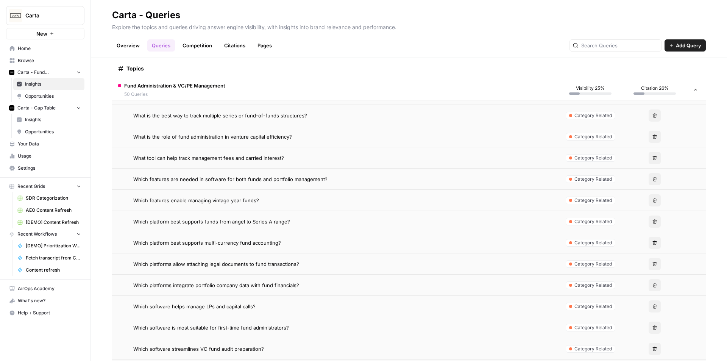
scroll to position [1796, 0]
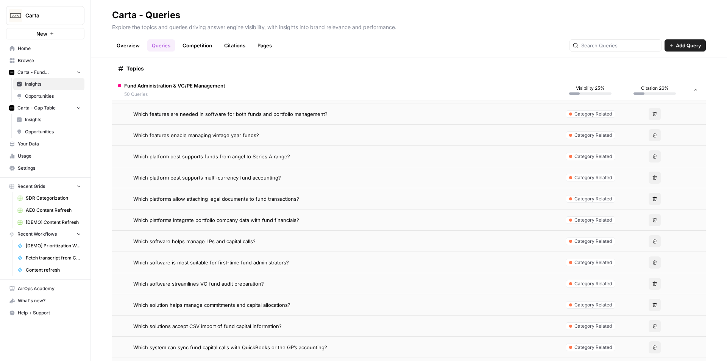
click at [272, 284] on div "Which software streamlines VC fund audit preparation?" at bounding box center [342, 284] width 419 height 8
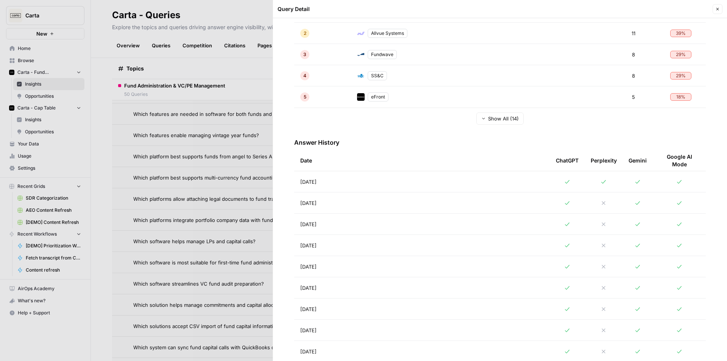
scroll to position [227, 0]
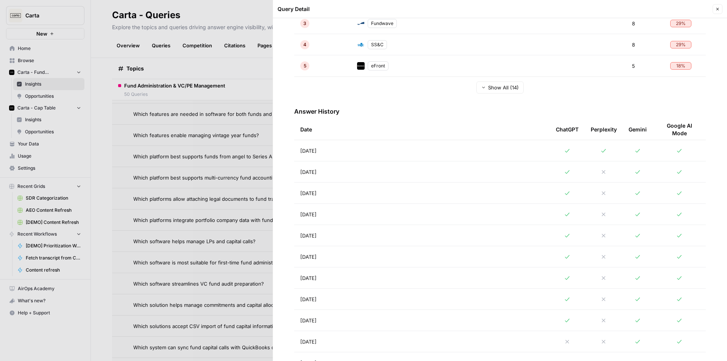
click at [423, 221] on td "[DATE]" at bounding box center [422, 214] width 256 height 21
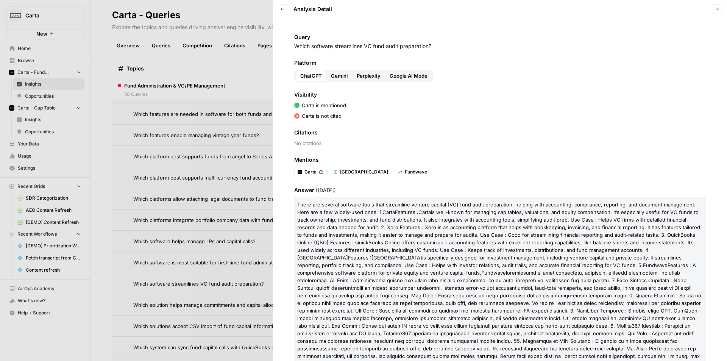
scroll to position [25, 0]
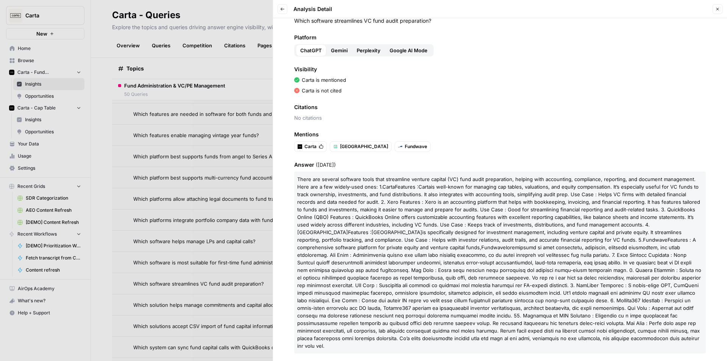
click at [722, 11] on button "Close" at bounding box center [718, 9] width 10 height 10
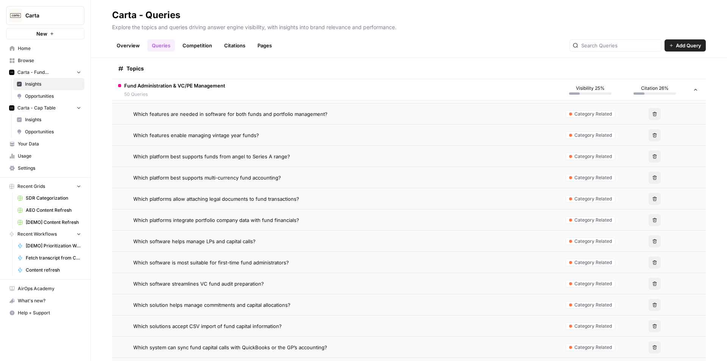
scroll to position [1871, 0]
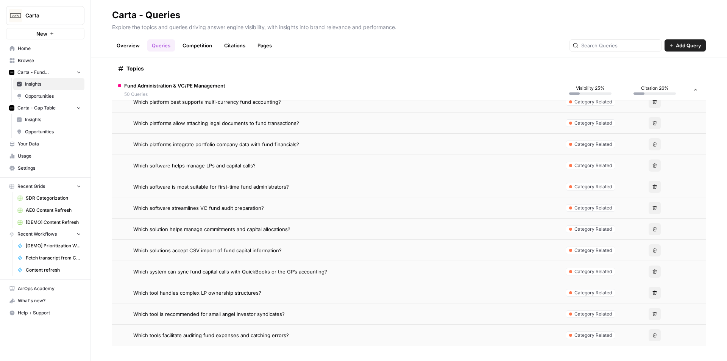
click at [290, 285] on td "Which tool handles complex LP ownership structures?" at bounding box center [335, 292] width 446 height 21
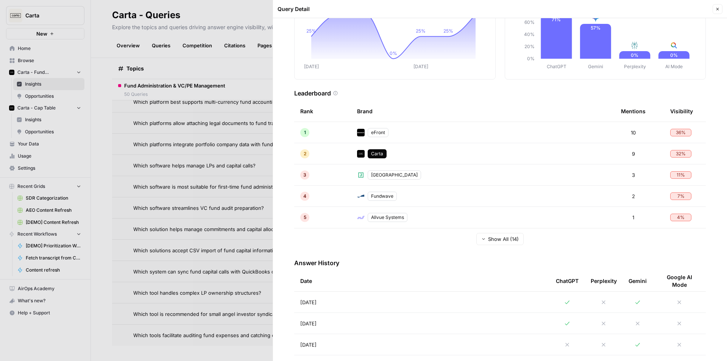
scroll to position [151, 0]
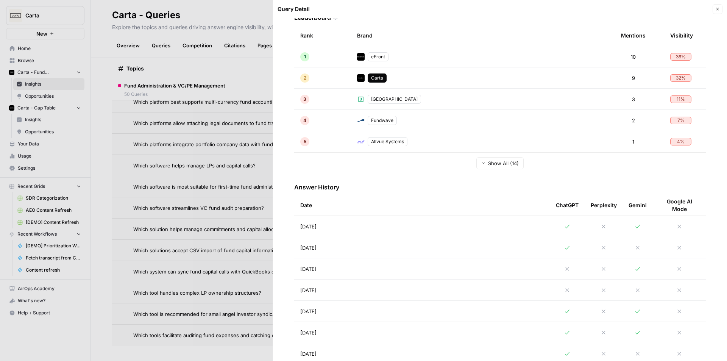
click at [417, 230] on td "[DATE]" at bounding box center [422, 226] width 256 height 21
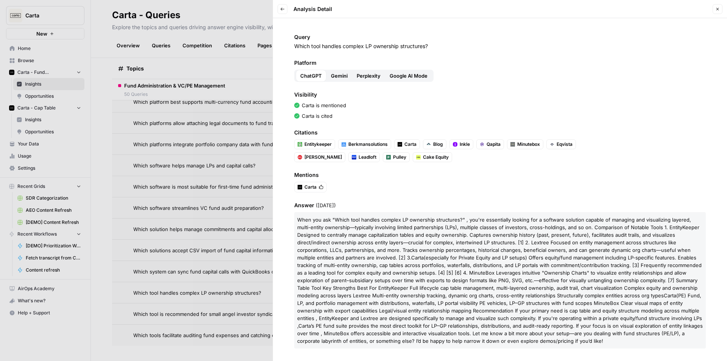
click at [718, 5] on button "Close" at bounding box center [718, 9] width 10 height 10
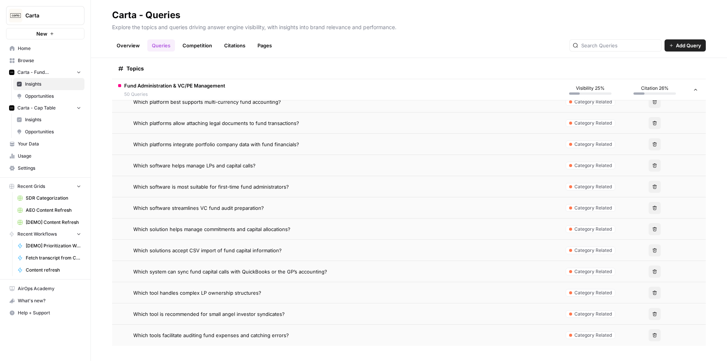
click at [267, 310] on span "Which tool is recommended for small angel investor syndicates?" at bounding box center [208, 314] width 151 height 8
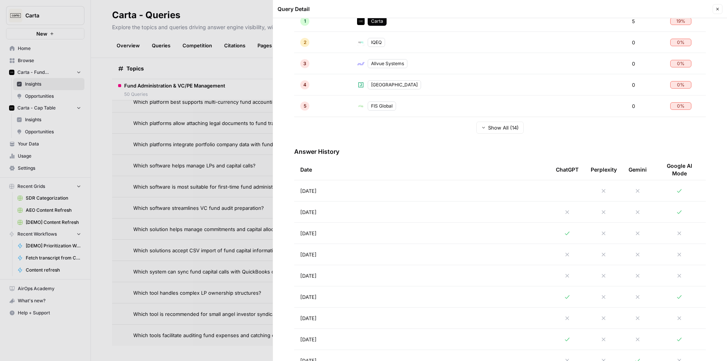
scroll to position [189, 0]
click at [458, 227] on td "[DATE]" at bounding box center [422, 230] width 256 height 21
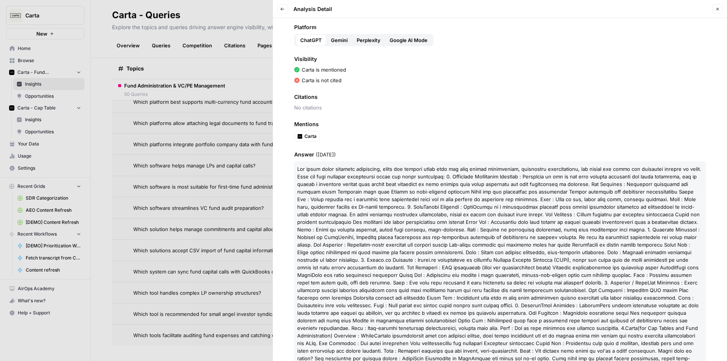
scroll to position [78, 0]
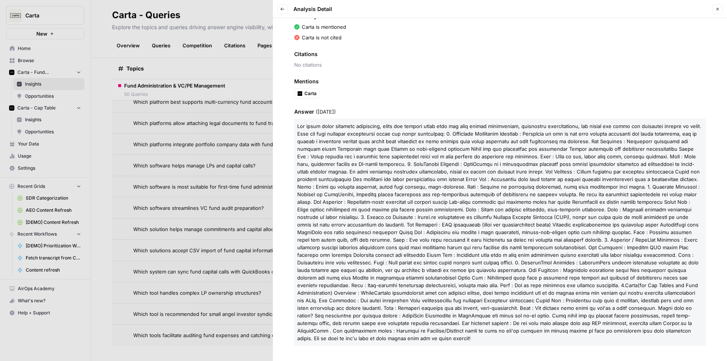
click at [715, 8] on button "Close" at bounding box center [718, 9] width 10 height 10
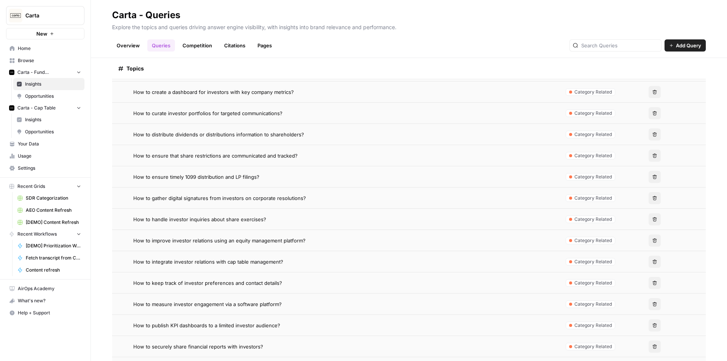
scroll to position [38, 0]
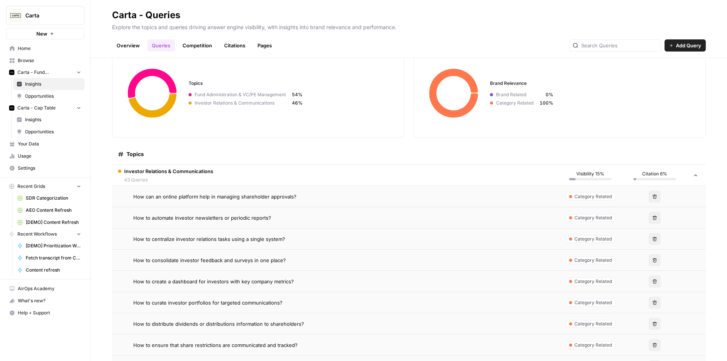
click at [693, 174] on icon at bounding box center [695, 175] width 5 height 5
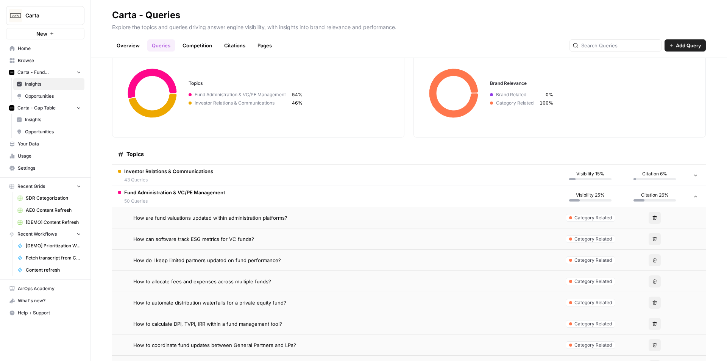
click at [693, 197] on icon at bounding box center [695, 196] width 5 height 5
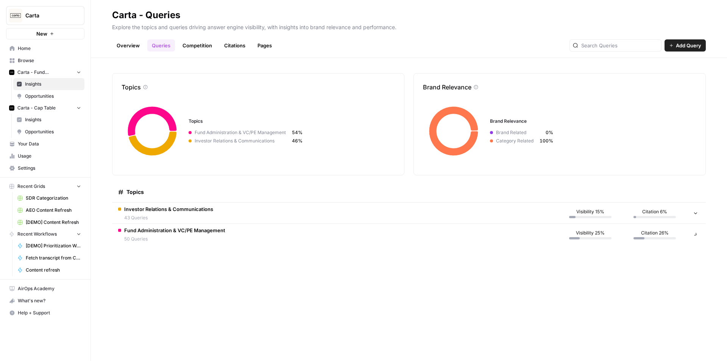
scroll to position [0, 0]
click at [695, 232] on icon at bounding box center [695, 233] width 5 height 5
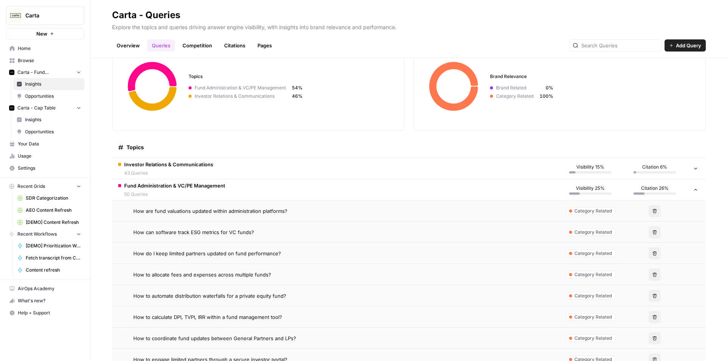
scroll to position [38, 0]
